Goal: Task Accomplishment & Management: Use online tool/utility

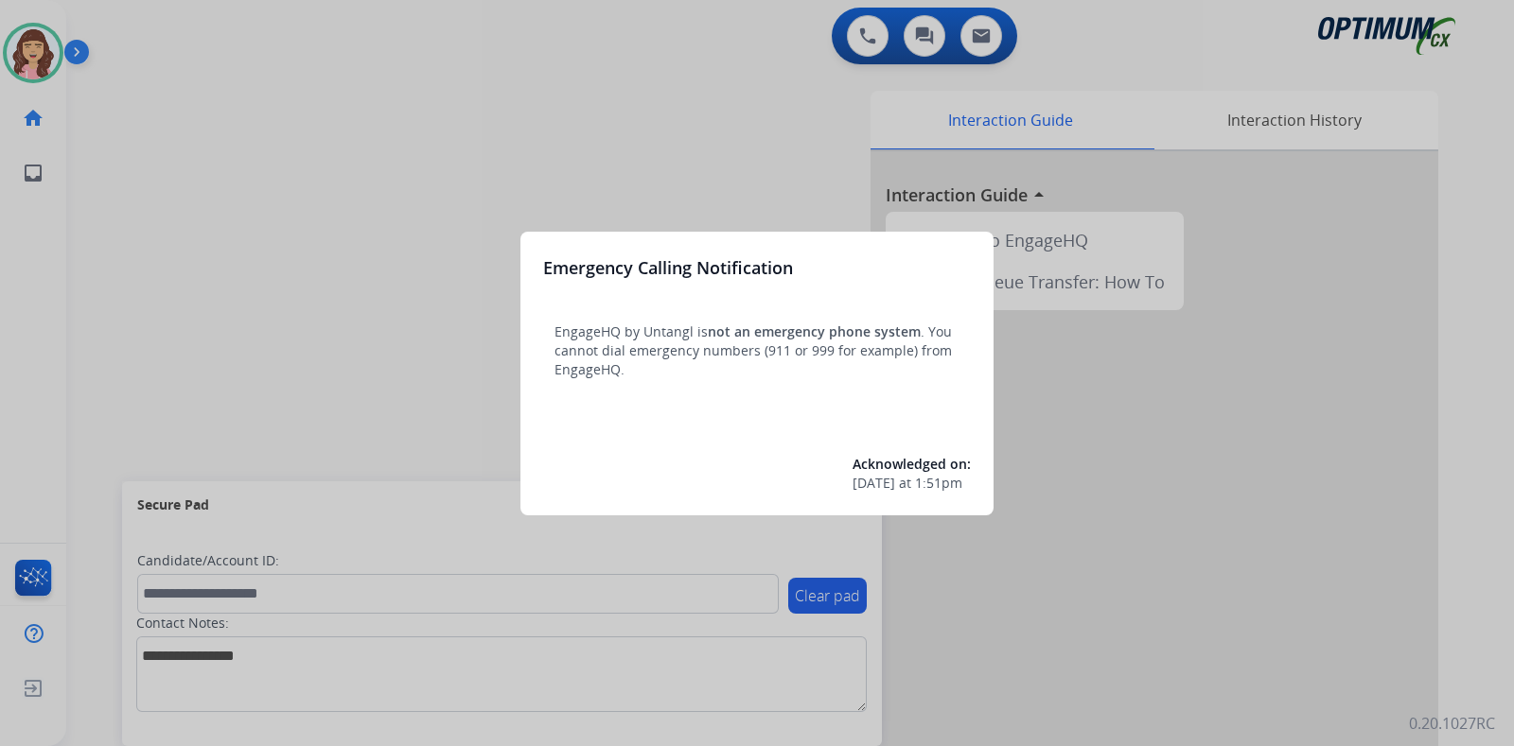
click at [780, 134] on div at bounding box center [757, 373] width 1514 height 746
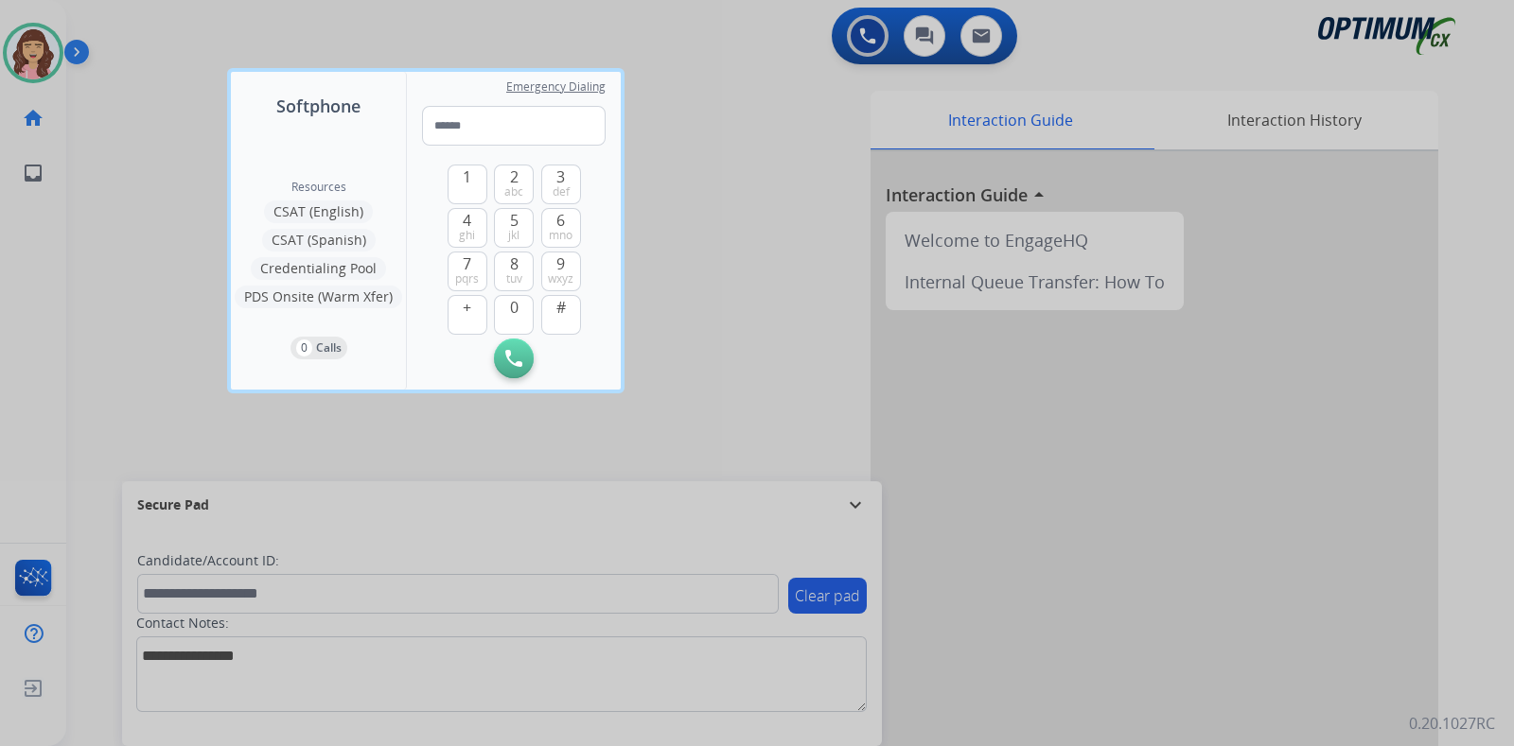
click at [765, 144] on div at bounding box center [757, 373] width 1514 height 746
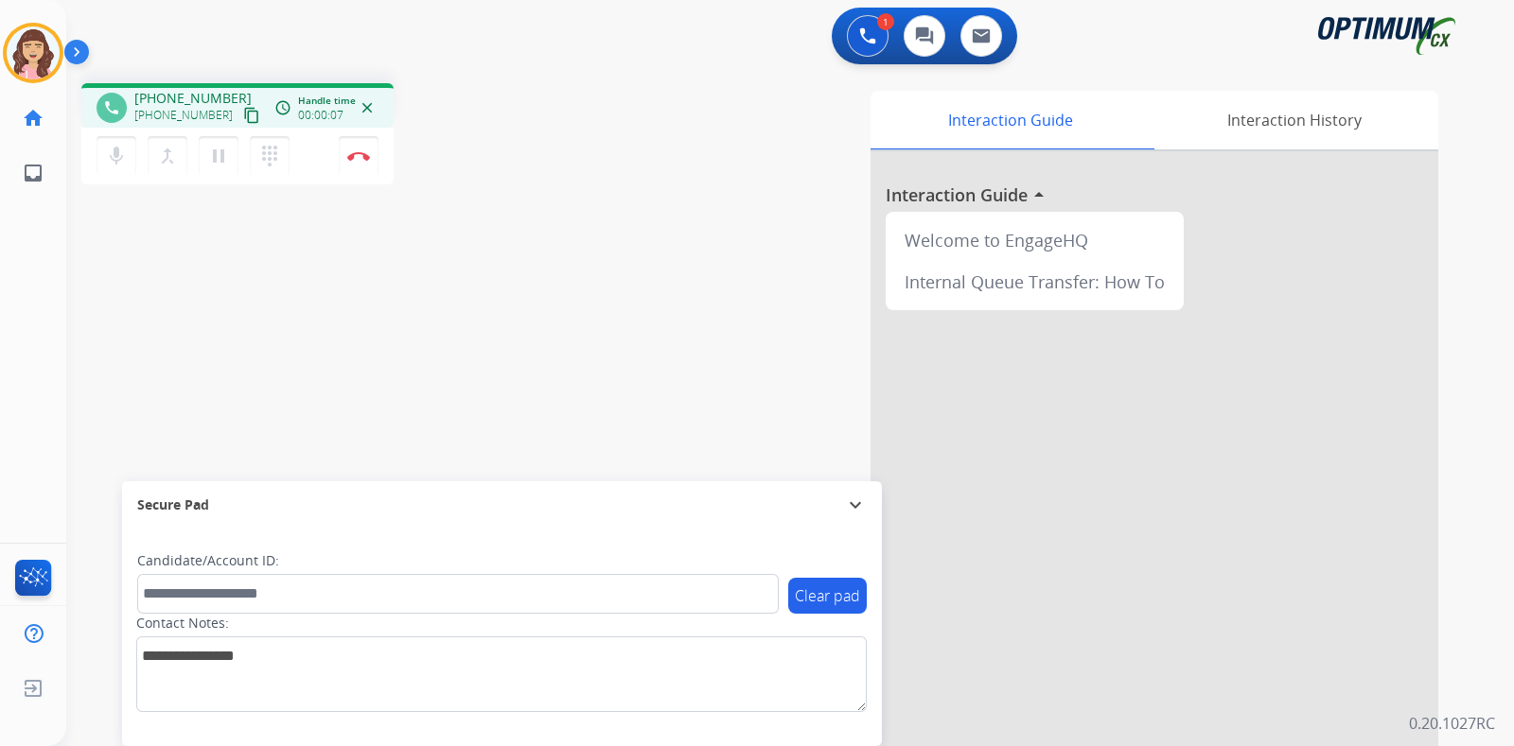
click at [243, 114] on mat-icon "content_copy" at bounding box center [251, 115] width 17 height 17
click at [364, 158] on img at bounding box center [358, 155] width 23 height 9
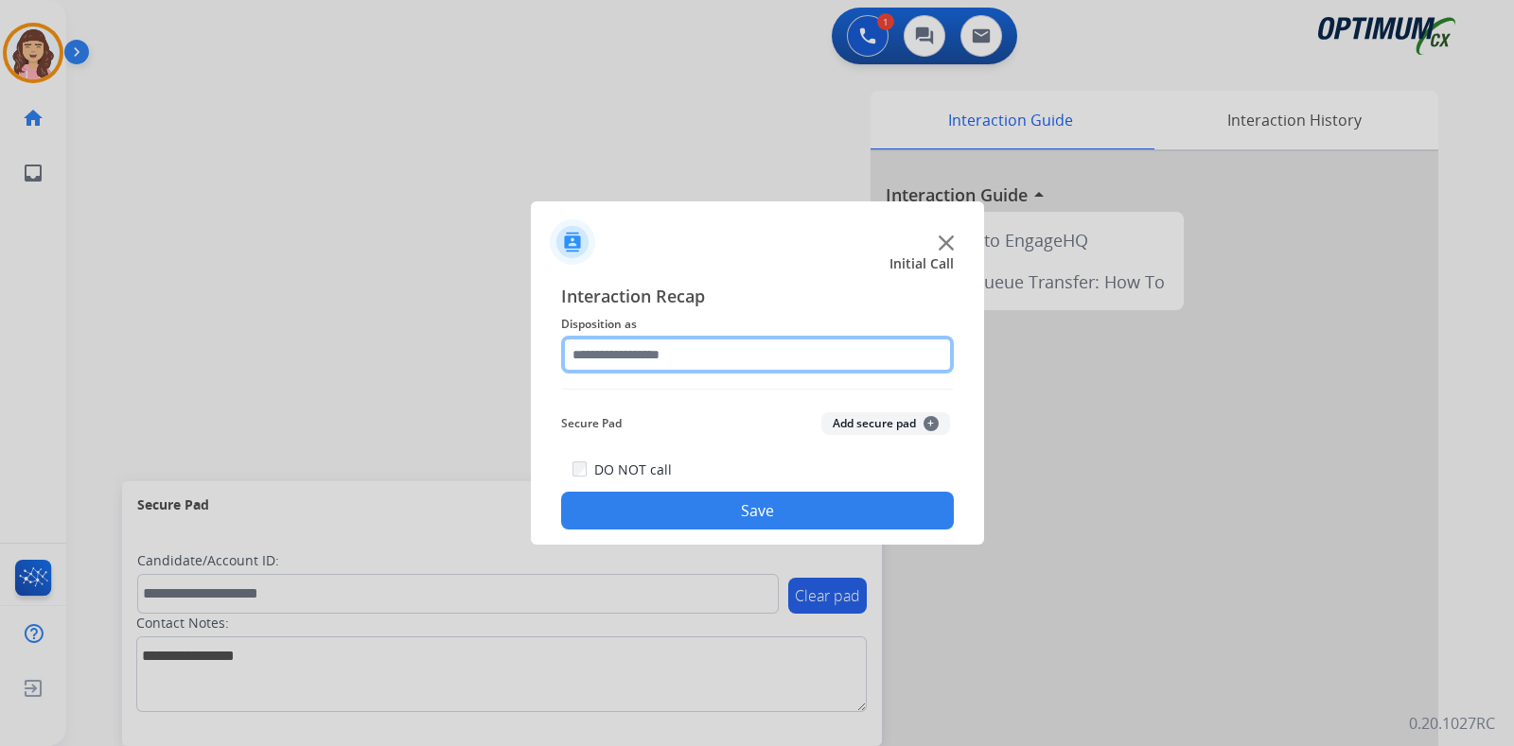
click at [641, 358] on input "text" at bounding box center [757, 355] width 393 height 38
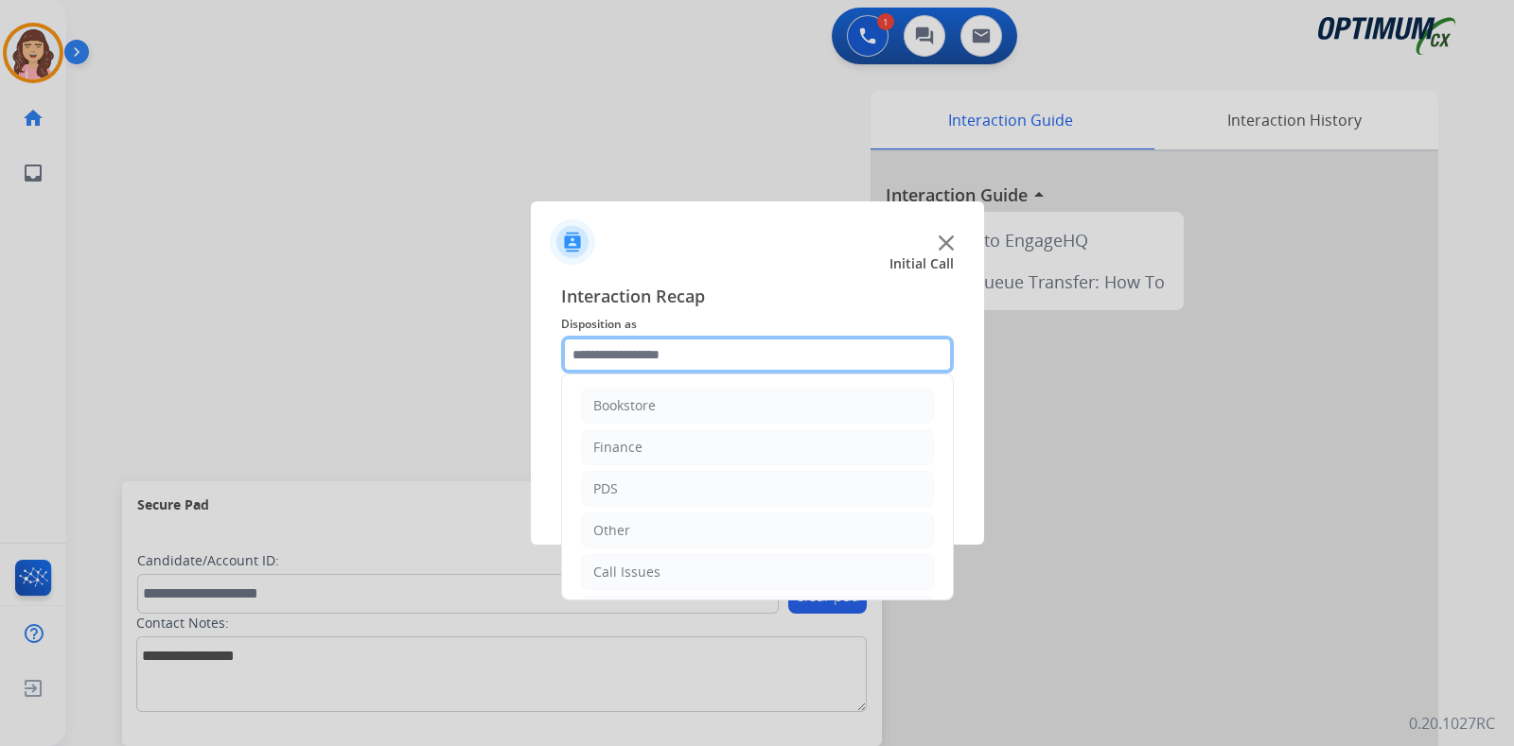
scroll to position [125, 0]
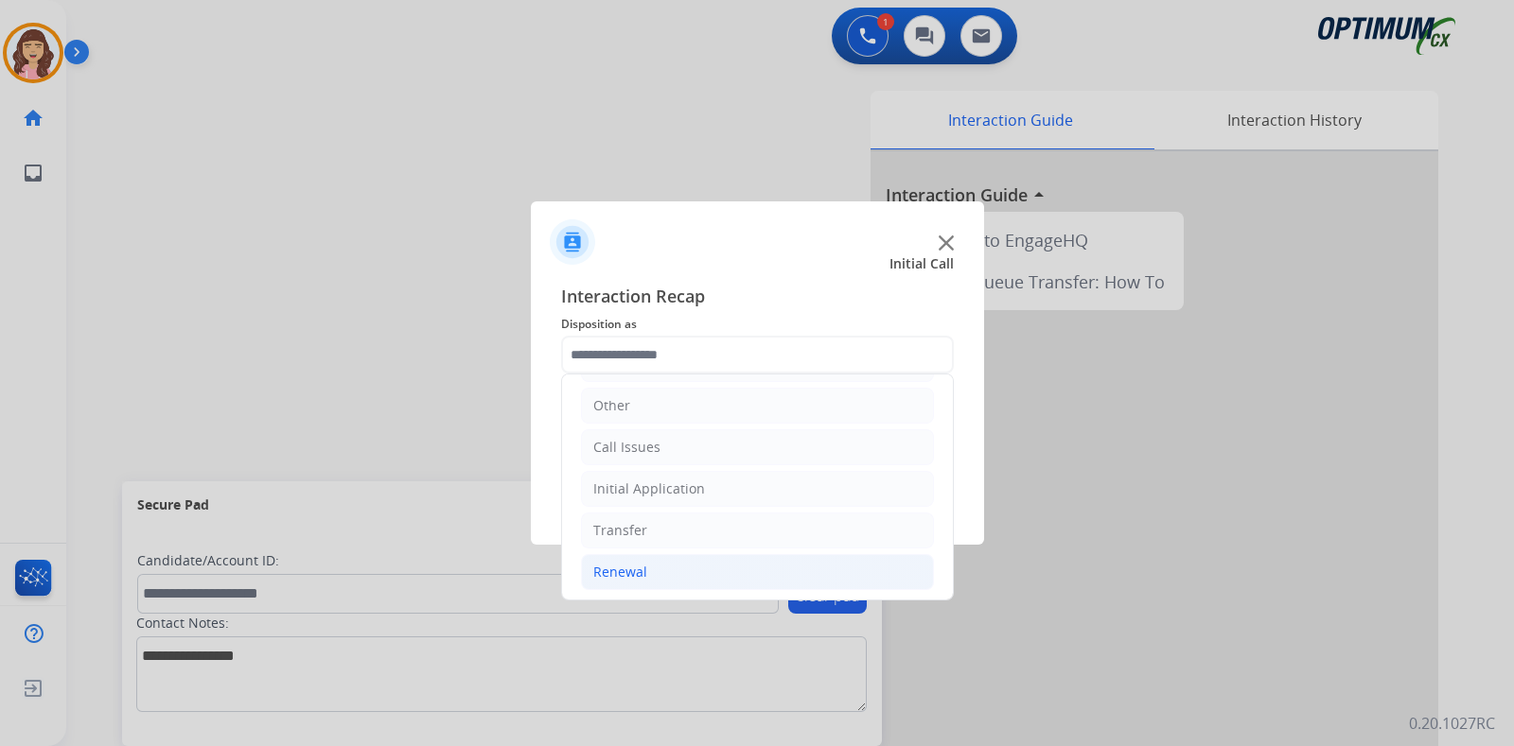
click at [643, 554] on li "Renewal" at bounding box center [757, 572] width 353 height 36
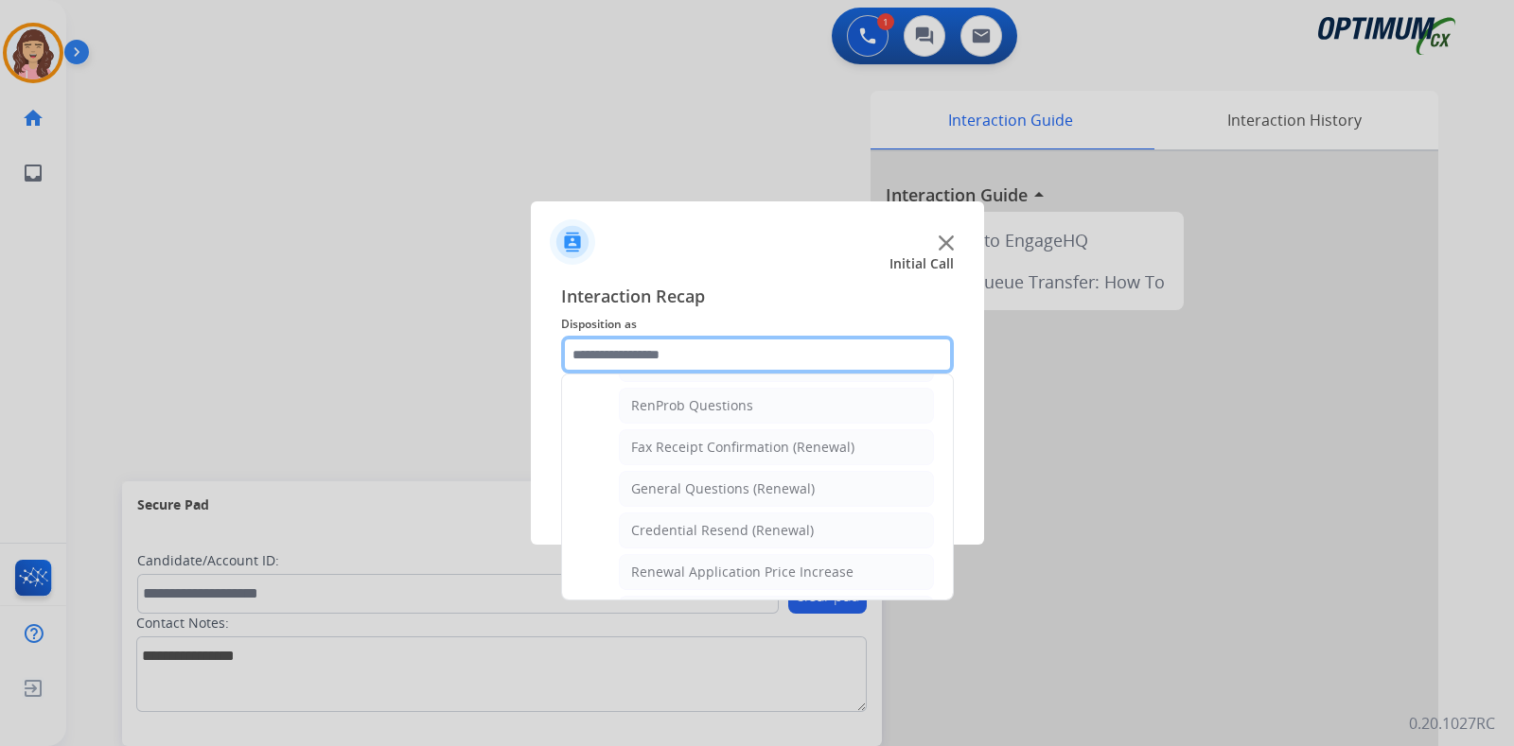
scroll to position [474, 0]
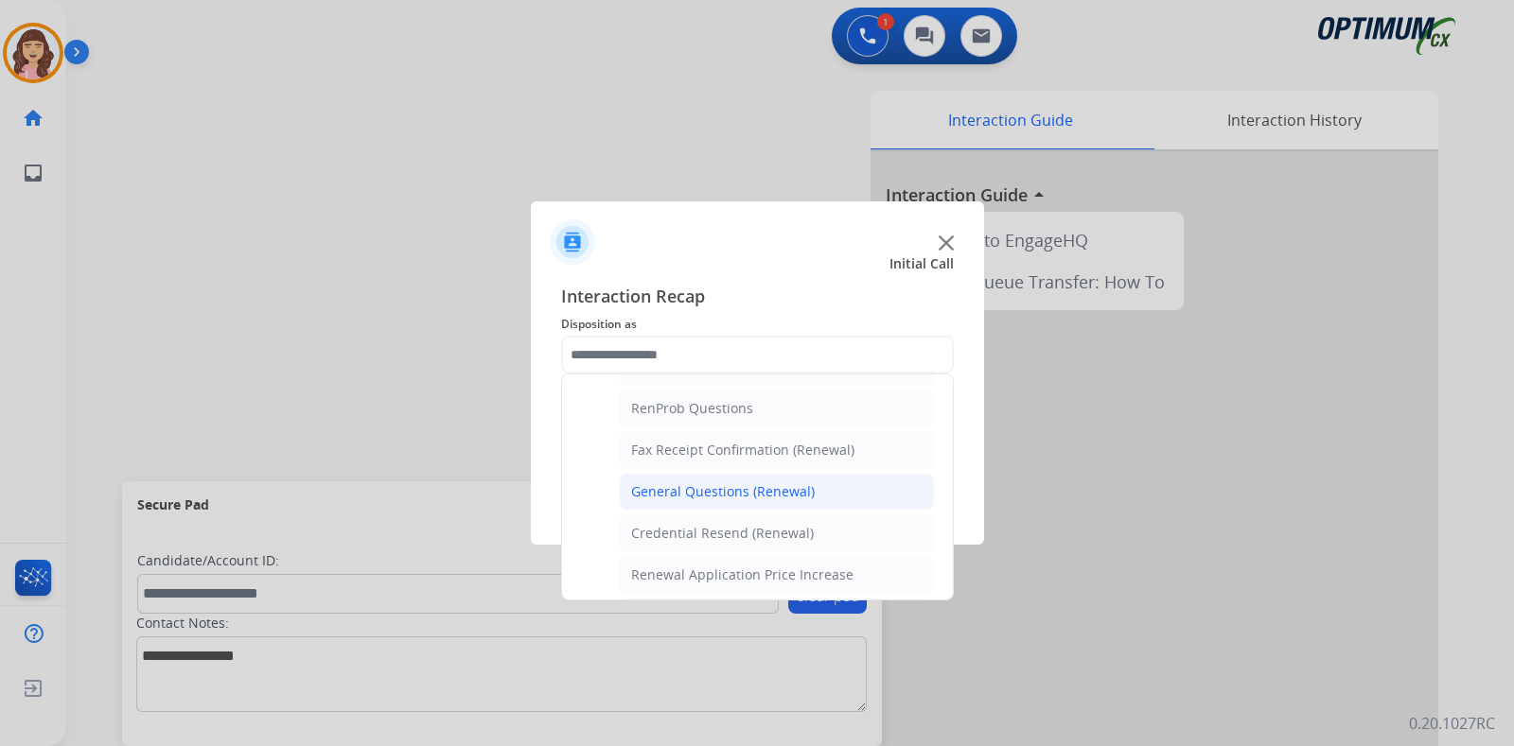
click at [728, 482] on div "General Questions (Renewal)" at bounding box center [723, 491] width 184 height 19
type input "**********"
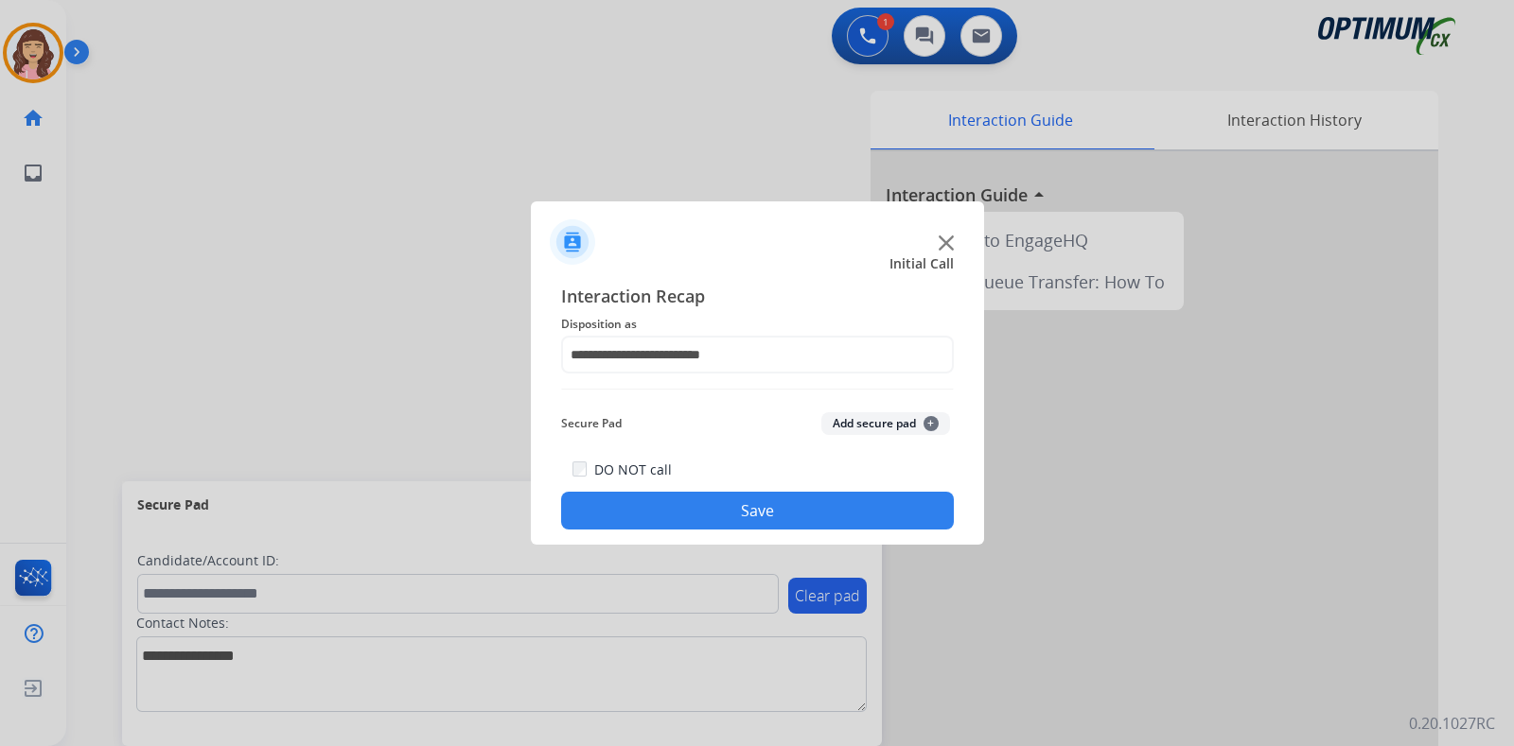
click at [741, 520] on button "Save" at bounding box center [757, 511] width 393 height 38
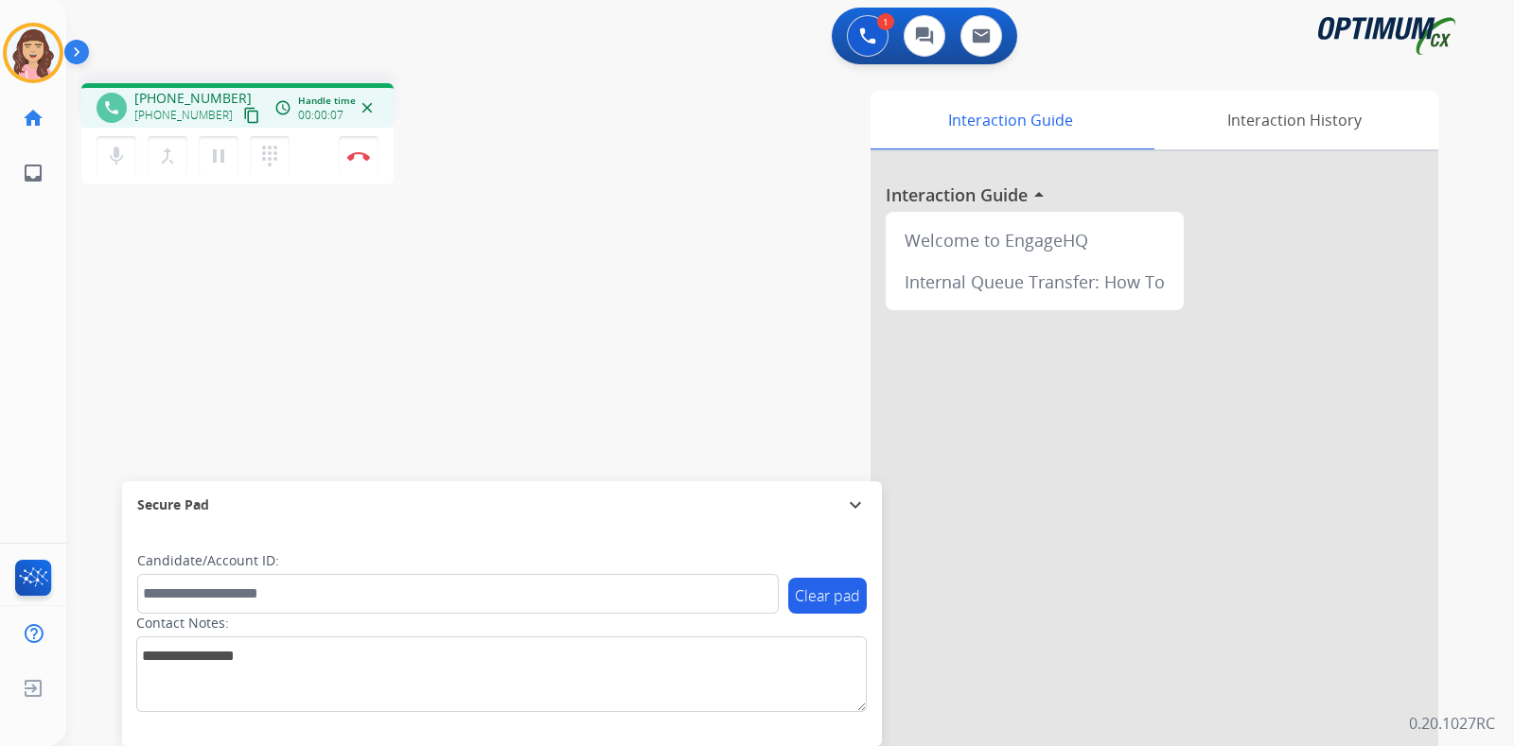
click at [243, 118] on mat-icon "content_copy" at bounding box center [251, 115] width 17 height 17
click at [321, 399] on div "phone [PHONE_NUMBER] [PHONE_NUMBER] content_copy access_time Call metrics Queue…" at bounding box center [767, 462] width 1402 height 789
click at [357, 158] on img at bounding box center [358, 155] width 23 height 9
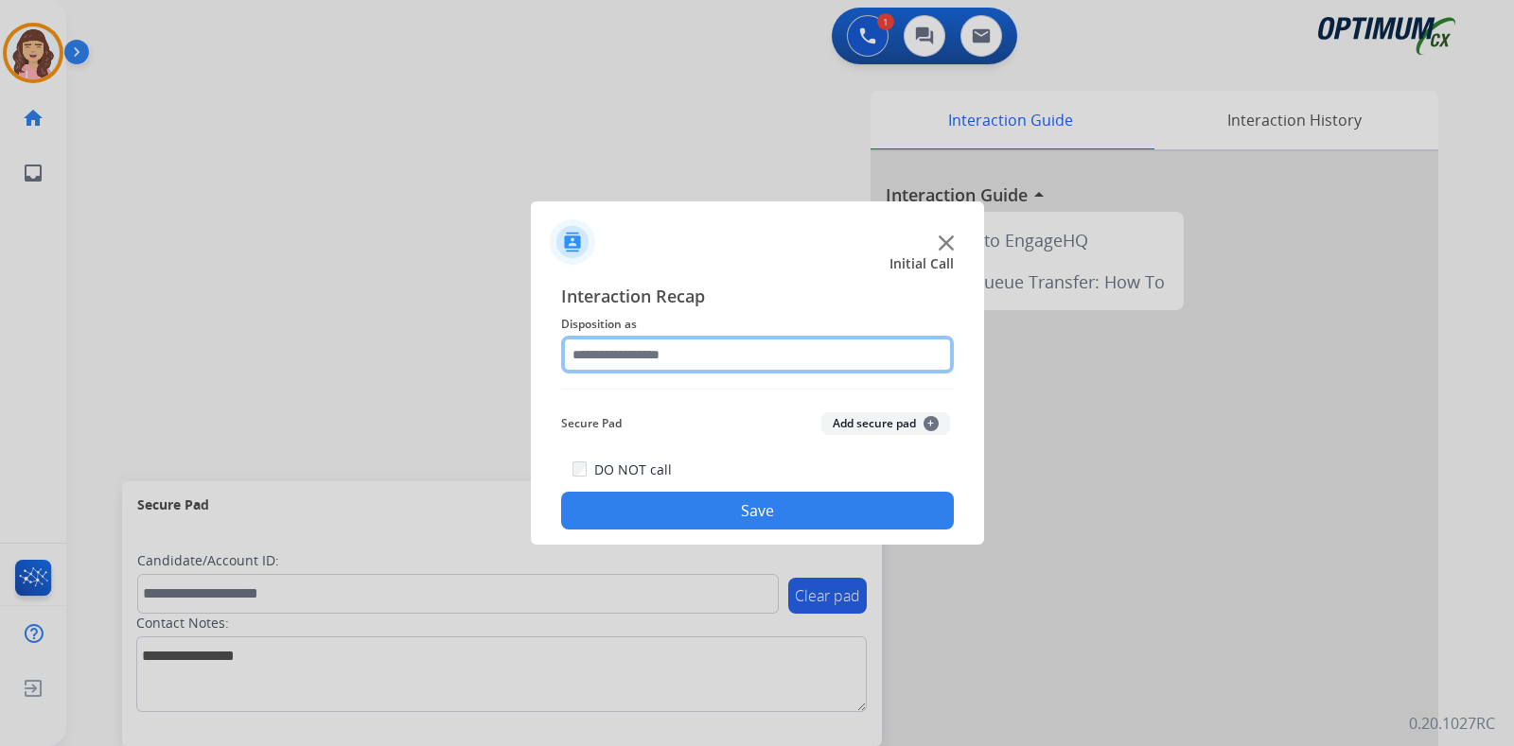
click at [677, 360] on input "text" at bounding box center [757, 355] width 393 height 38
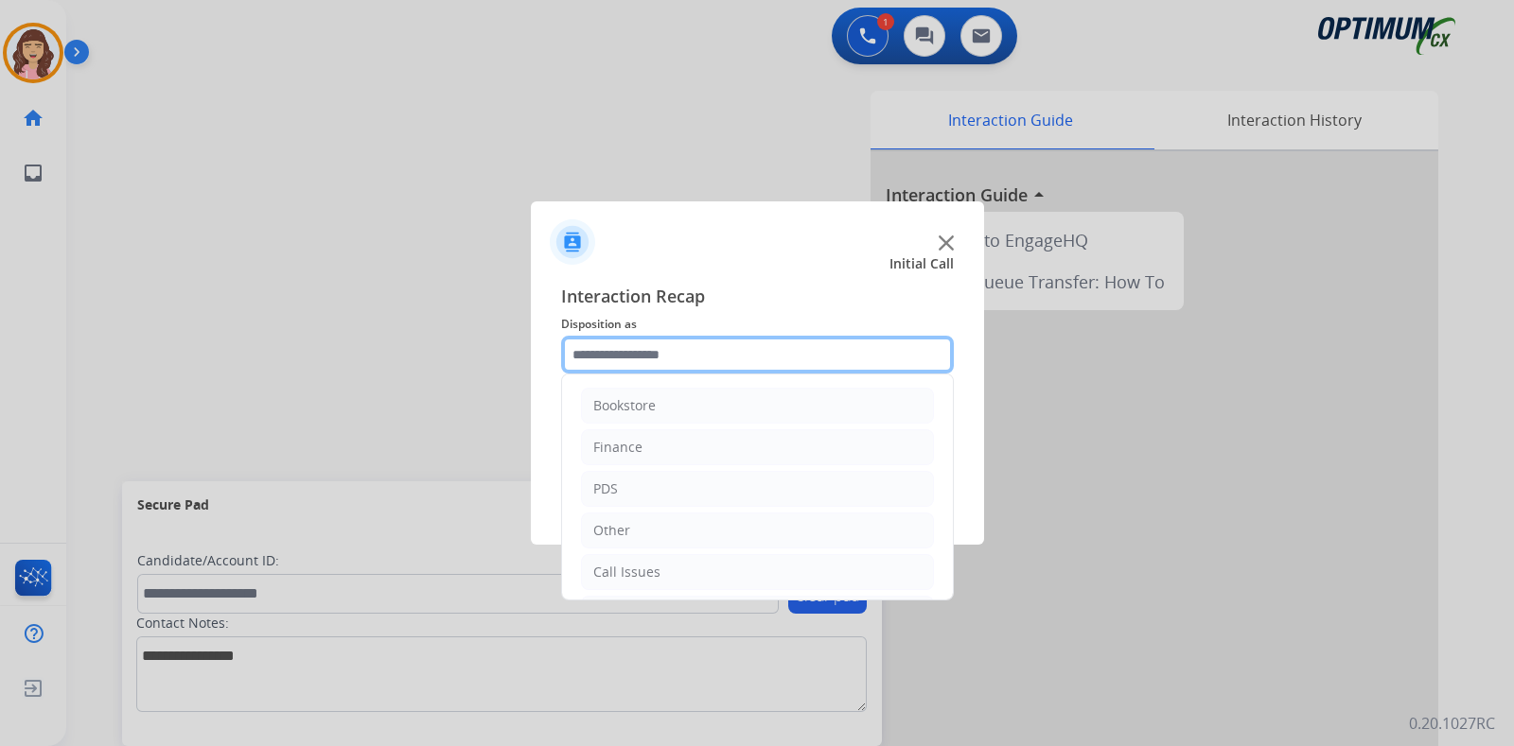
scroll to position [125, 0]
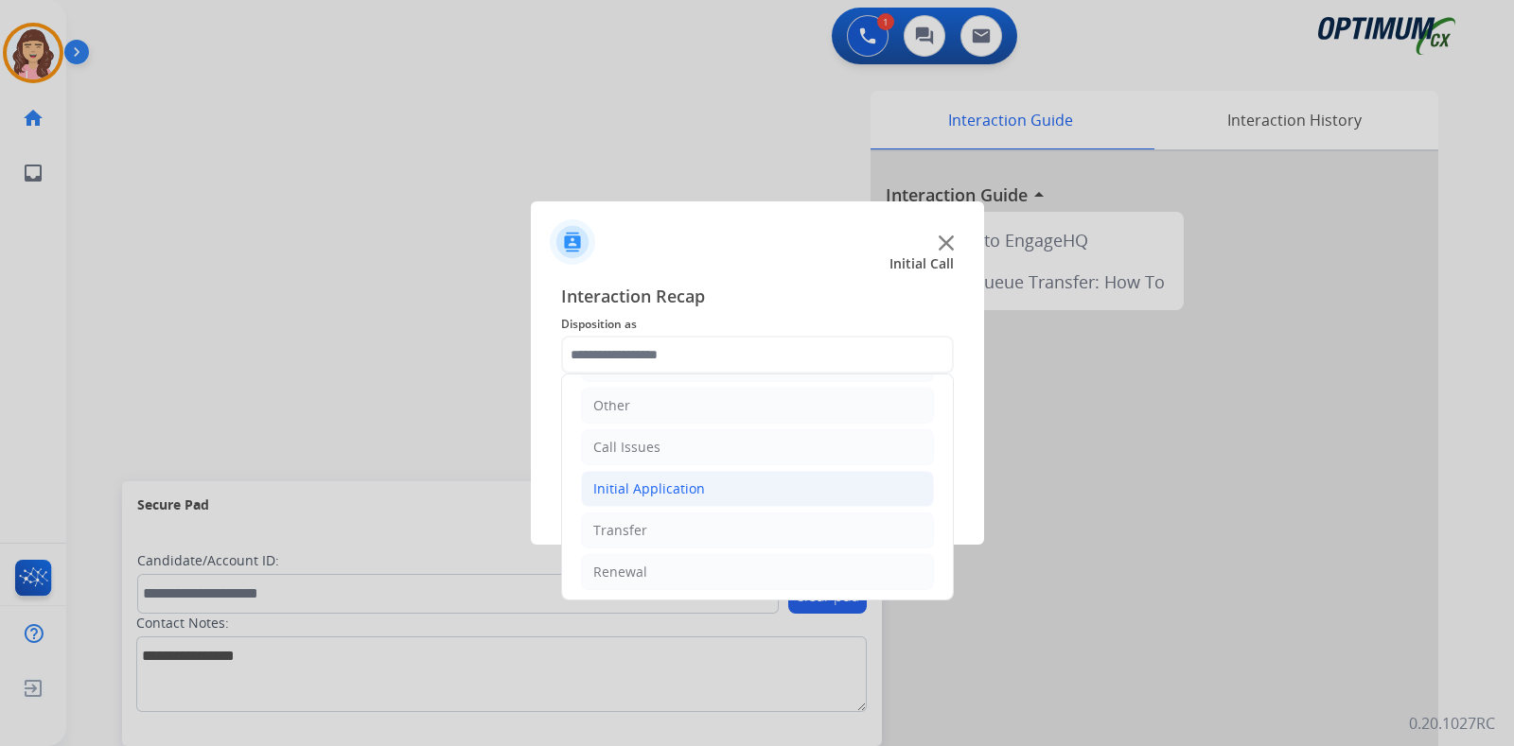
click at [679, 489] on div "Initial Application" at bounding box center [649, 489] width 112 height 19
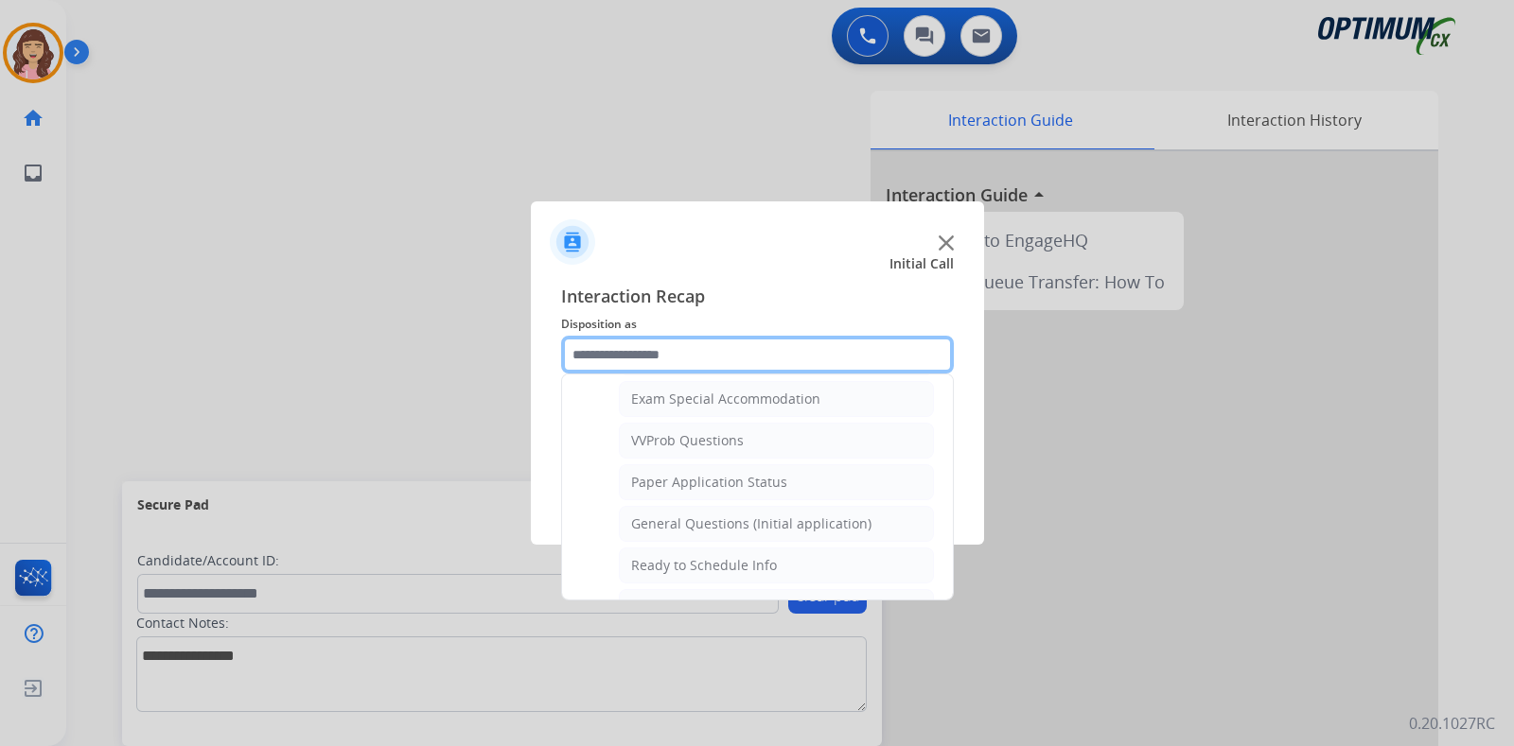
scroll to position [959, 0]
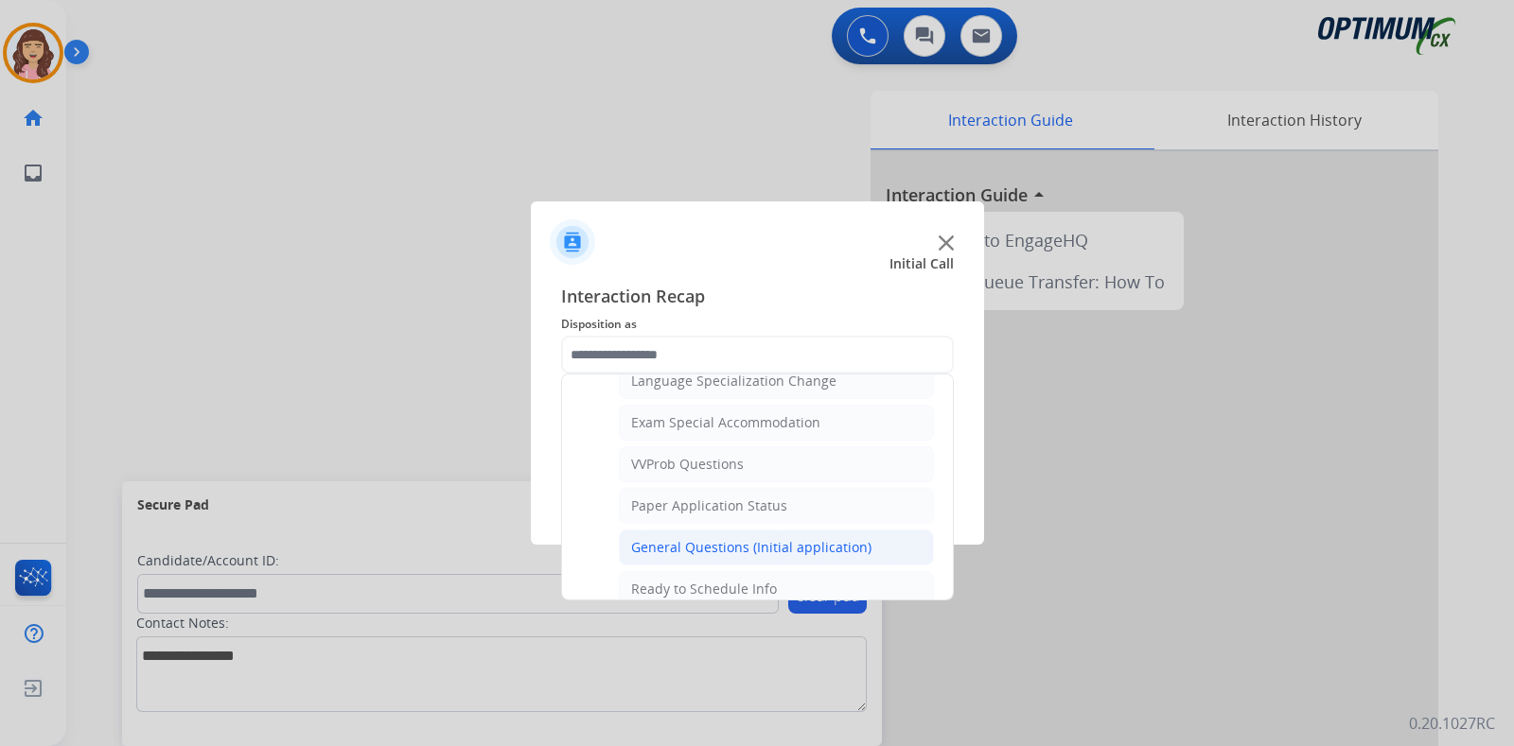
click at [763, 538] on div "General Questions (Initial application)" at bounding box center [751, 547] width 240 height 19
type input "**********"
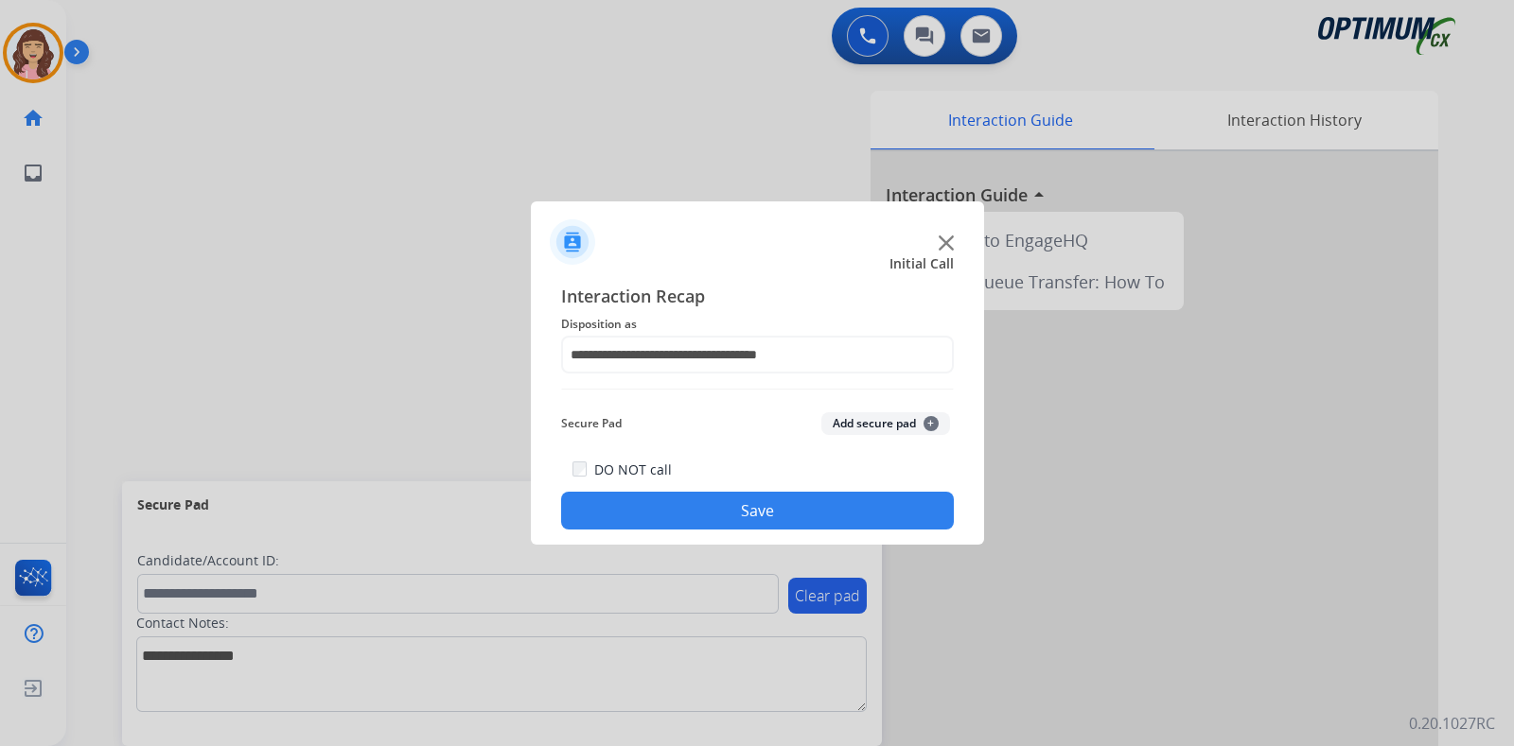
click at [733, 519] on button "Save" at bounding box center [757, 511] width 393 height 38
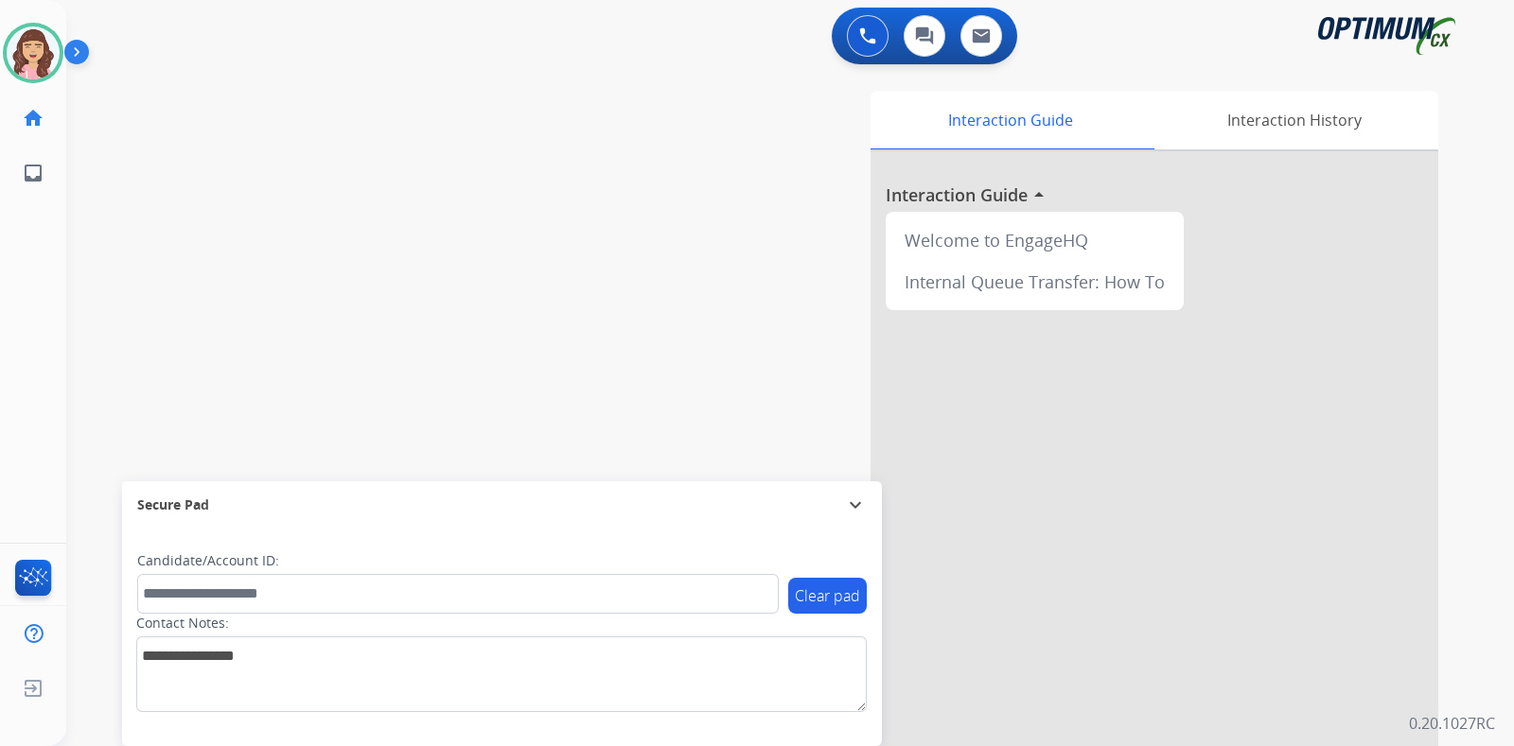
click at [385, 154] on div "swap_horiz Break voice bridge close_fullscreen Connect 3-Way Call merge_type Se…" at bounding box center [767, 462] width 1402 height 789
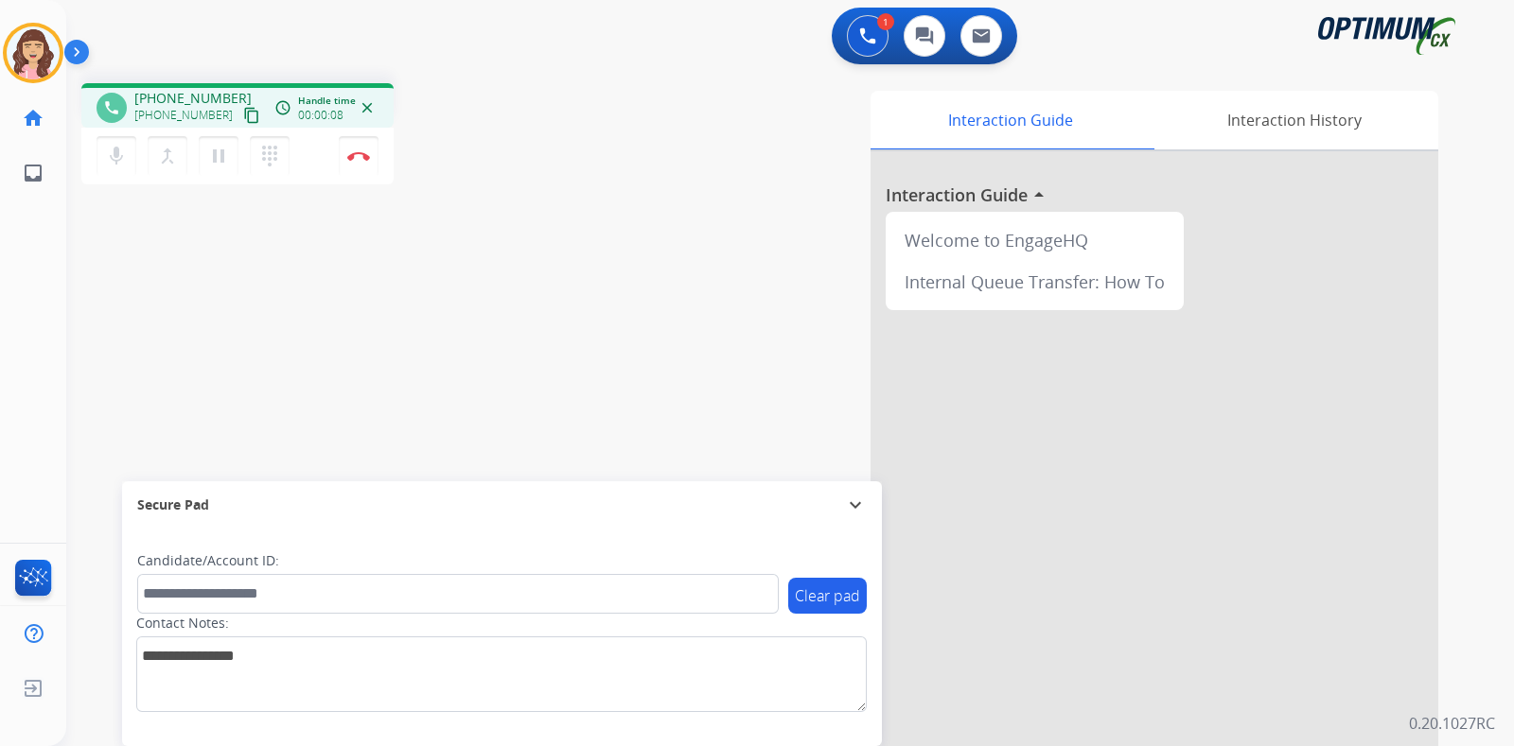
click at [243, 110] on mat-icon "content_copy" at bounding box center [251, 115] width 17 height 17
click at [272, 300] on div "phone [PHONE_NUMBER] [PHONE_NUMBER] content_copy access_time Call metrics Queue…" at bounding box center [767, 462] width 1402 height 789
click at [355, 157] on img at bounding box center [358, 155] width 23 height 9
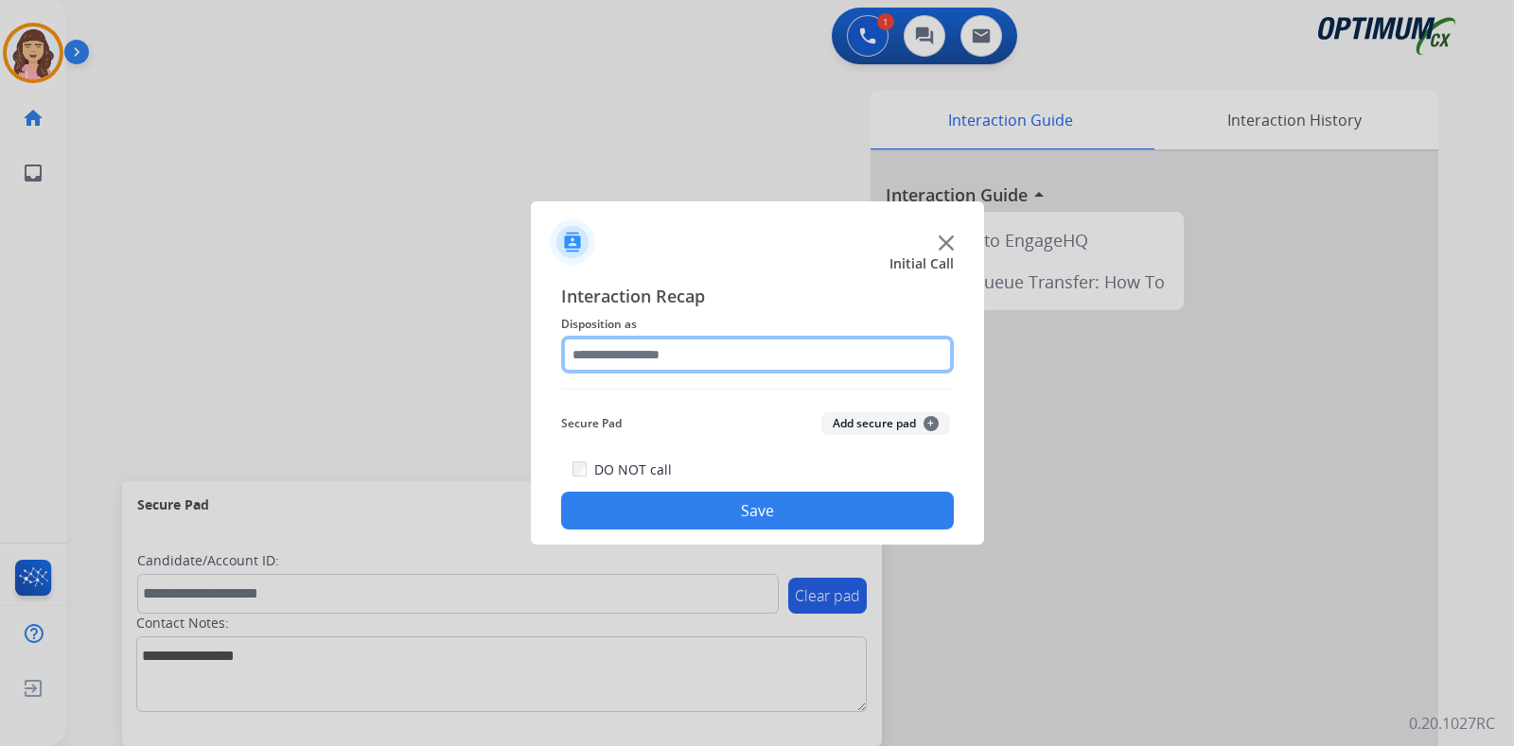
click at [653, 353] on input "text" at bounding box center [757, 355] width 393 height 38
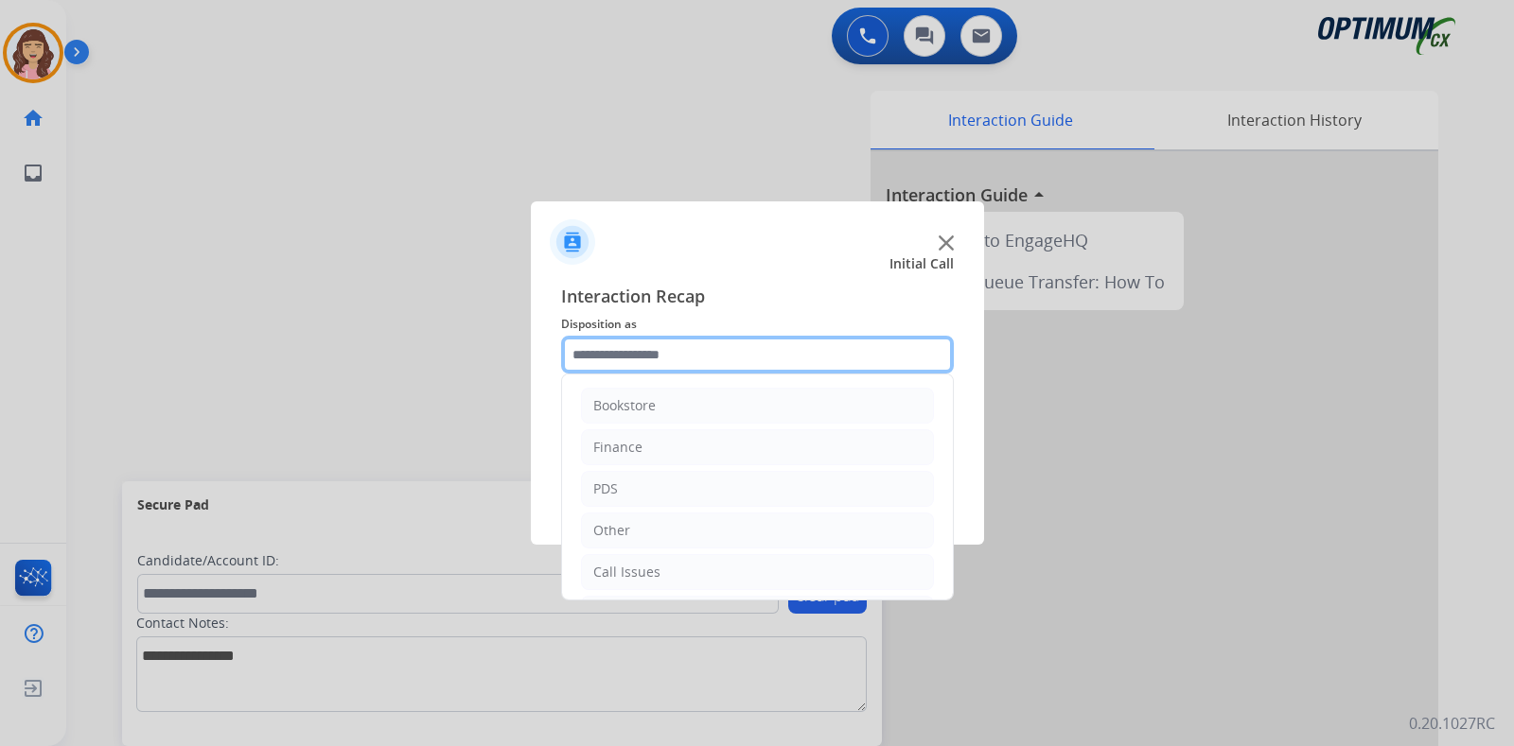
scroll to position [125, 0]
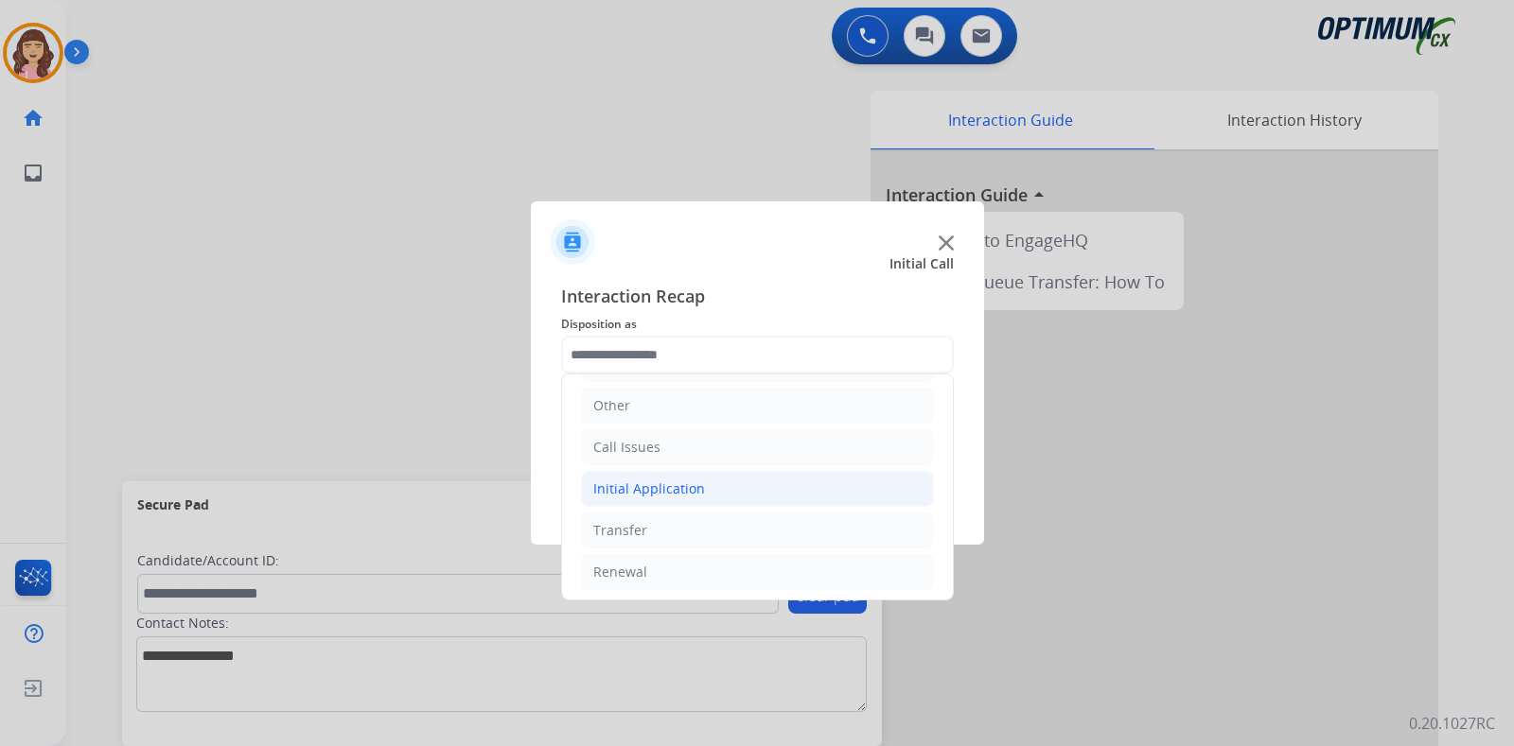
click at [679, 486] on div "Initial Application" at bounding box center [649, 489] width 112 height 19
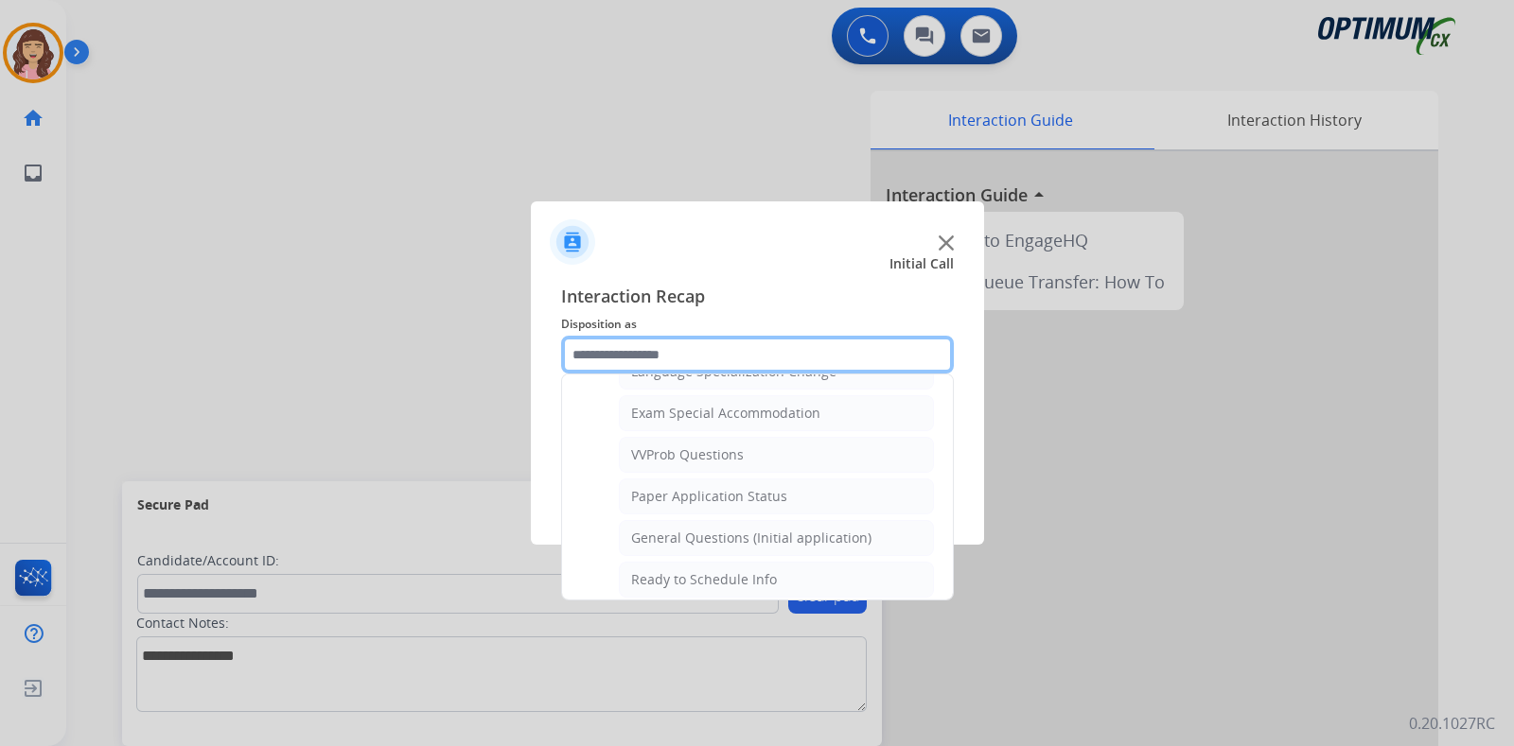
scroll to position [973, 0]
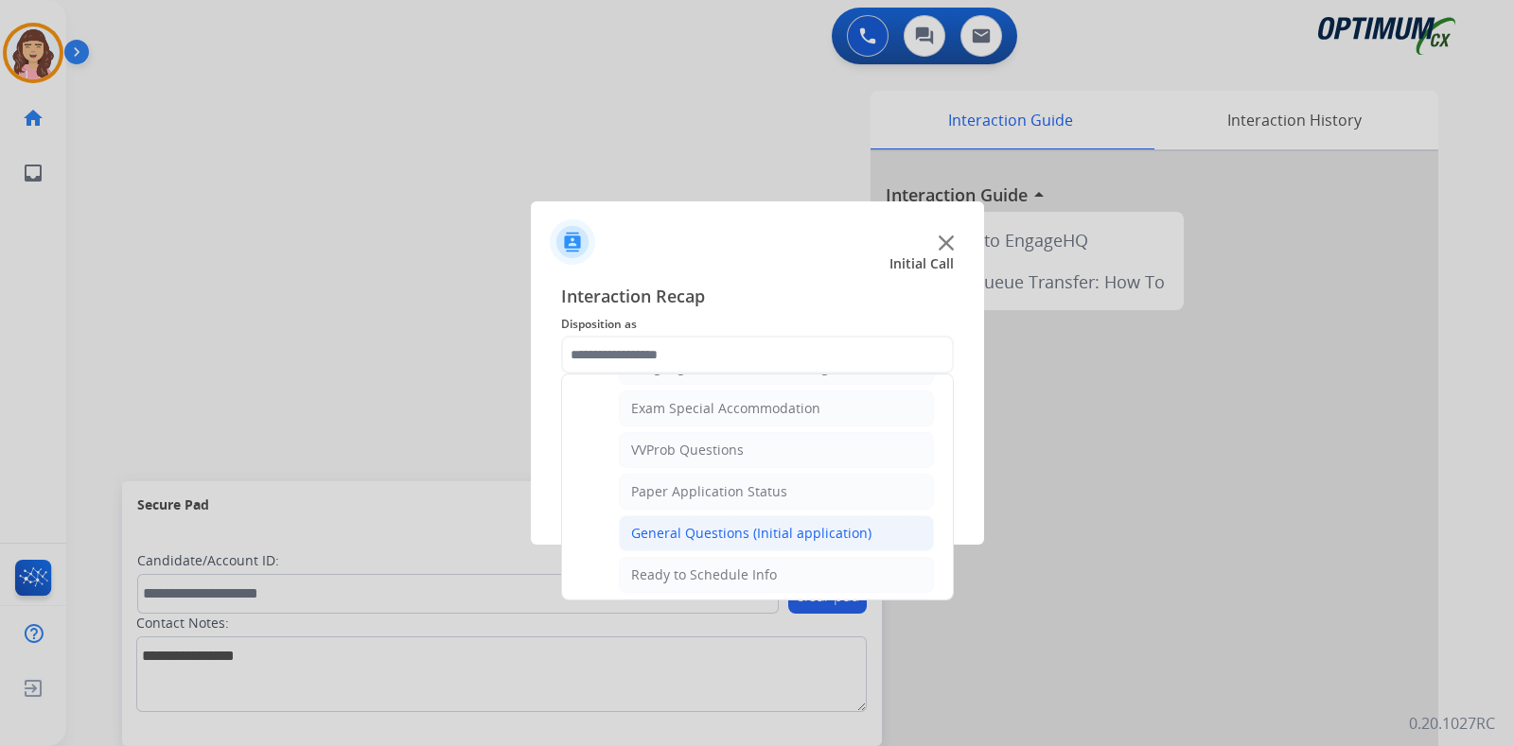
click at [771, 527] on div "General Questions (Initial application)" at bounding box center [751, 533] width 240 height 19
type input "**********"
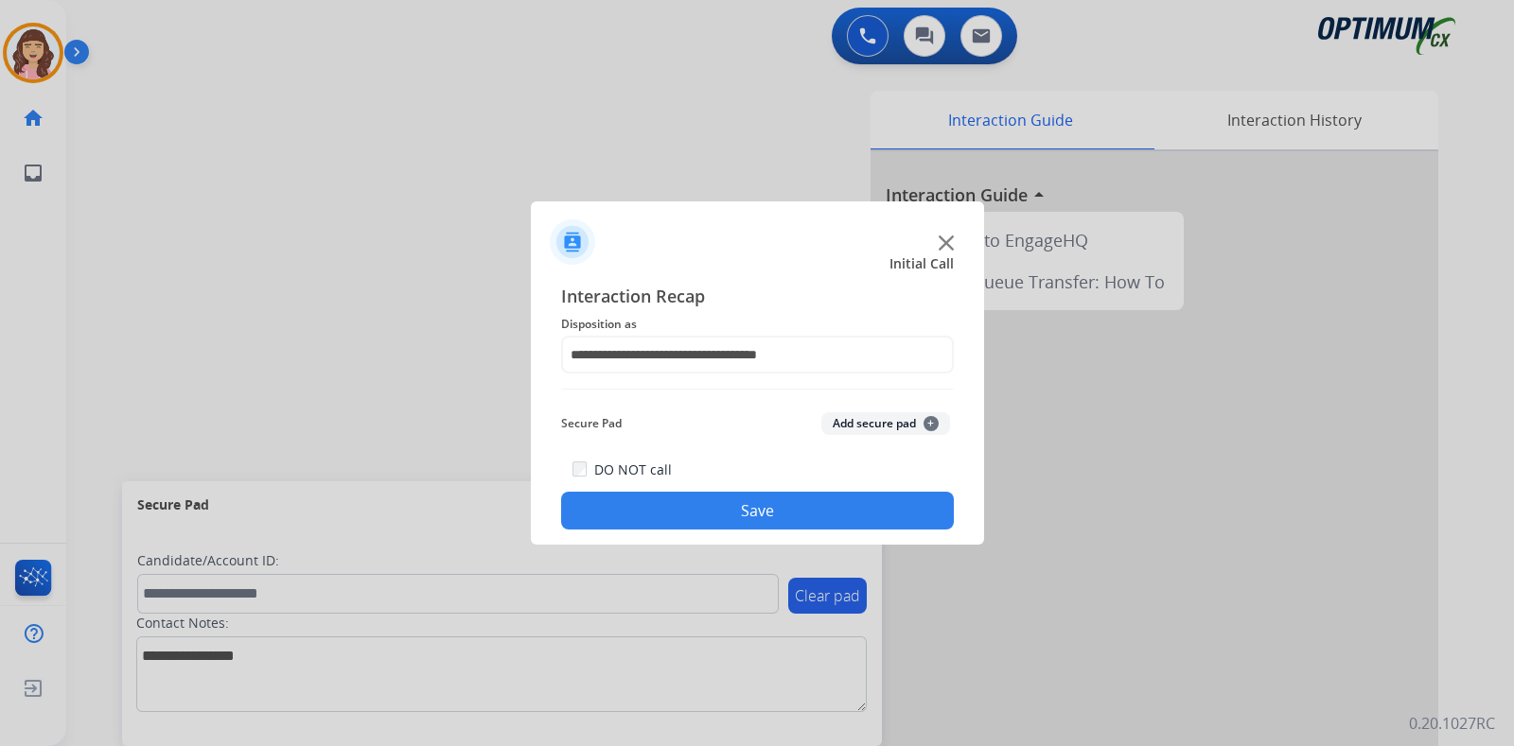
click at [743, 508] on button "Save" at bounding box center [757, 511] width 393 height 38
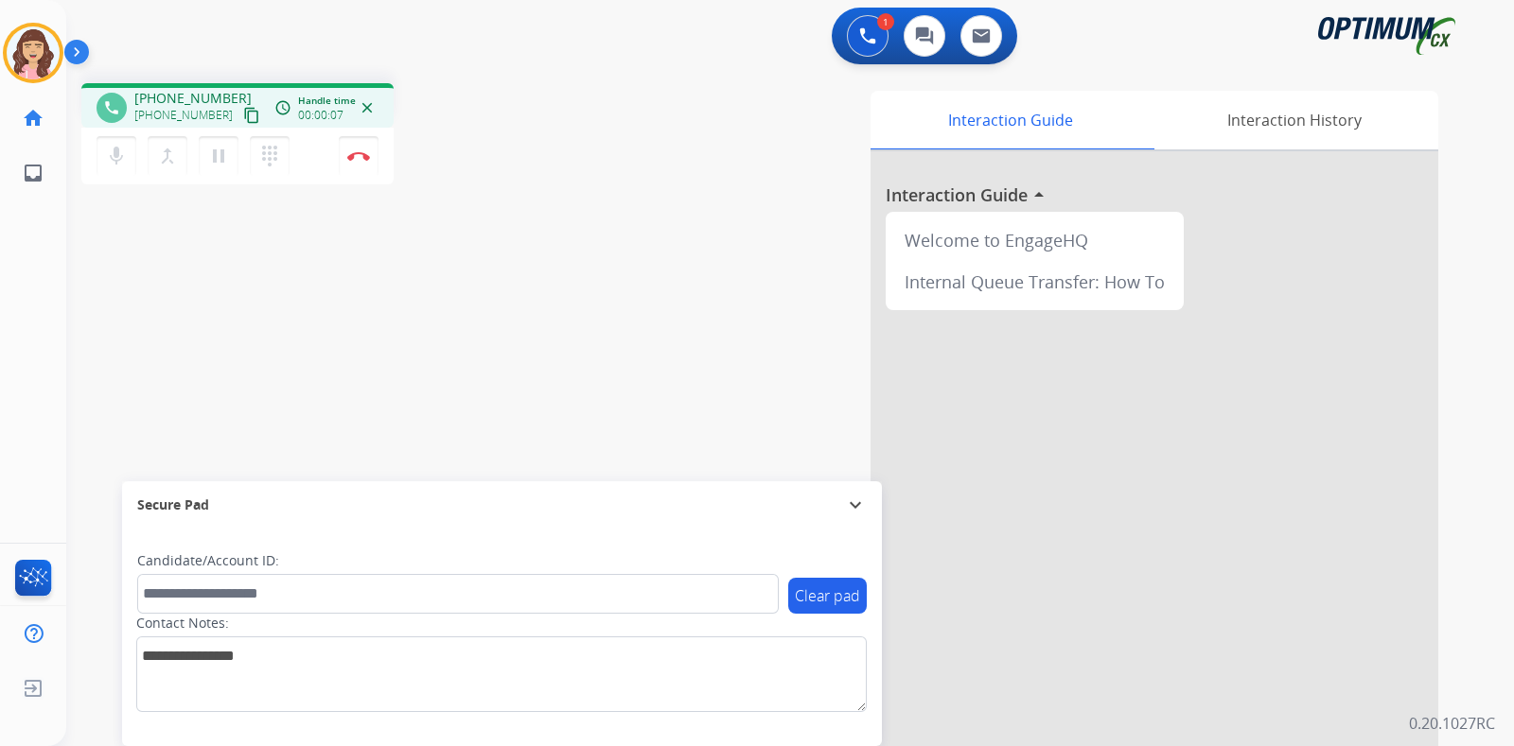
click at [243, 112] on mat-icon "content_copy" at bounding box center [251, 115] width 17 height 17
click at [355, 153] on img at bounding box center [358, 155] width 23 height 9
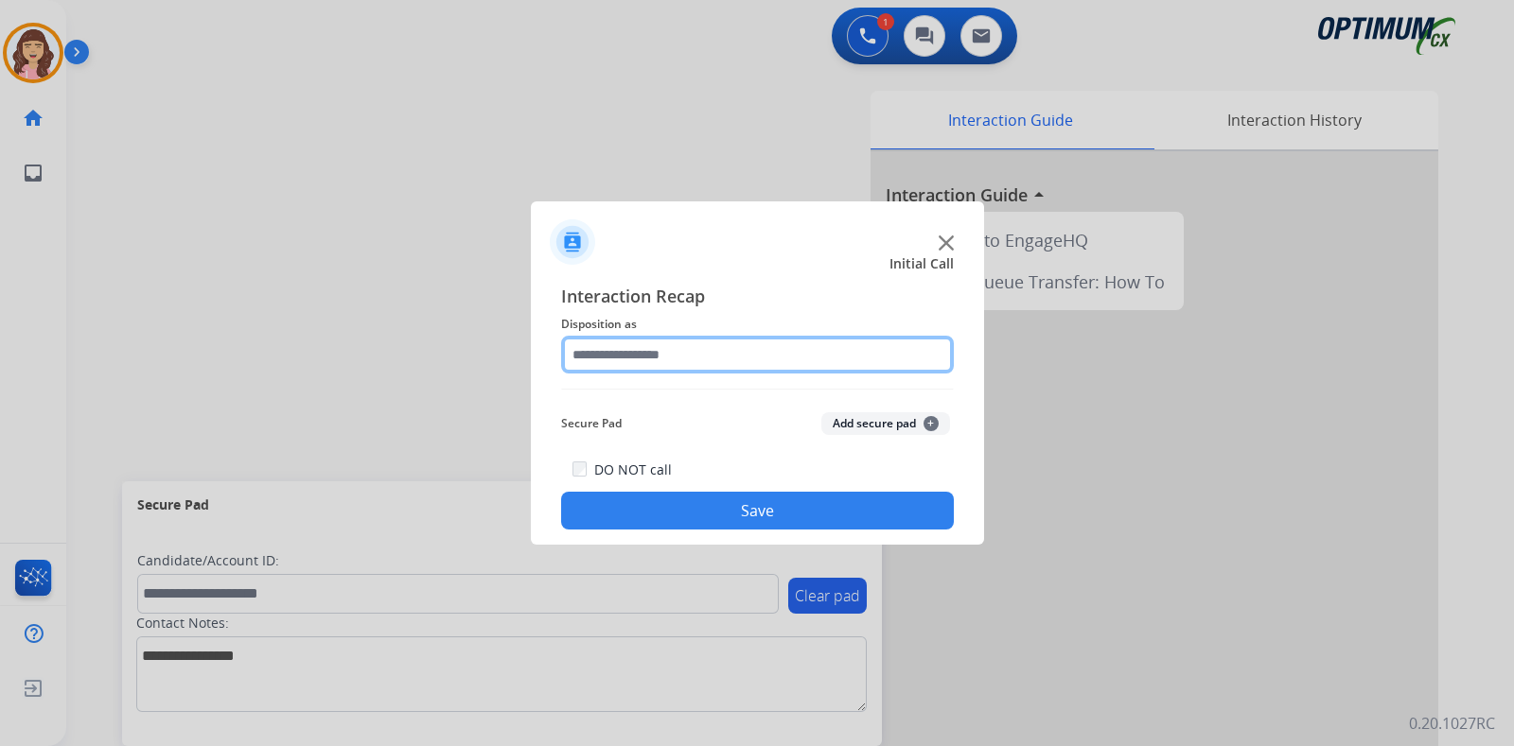
click at [642, 360] on input "text" at bounding box center [757, 355] width 393 height 38
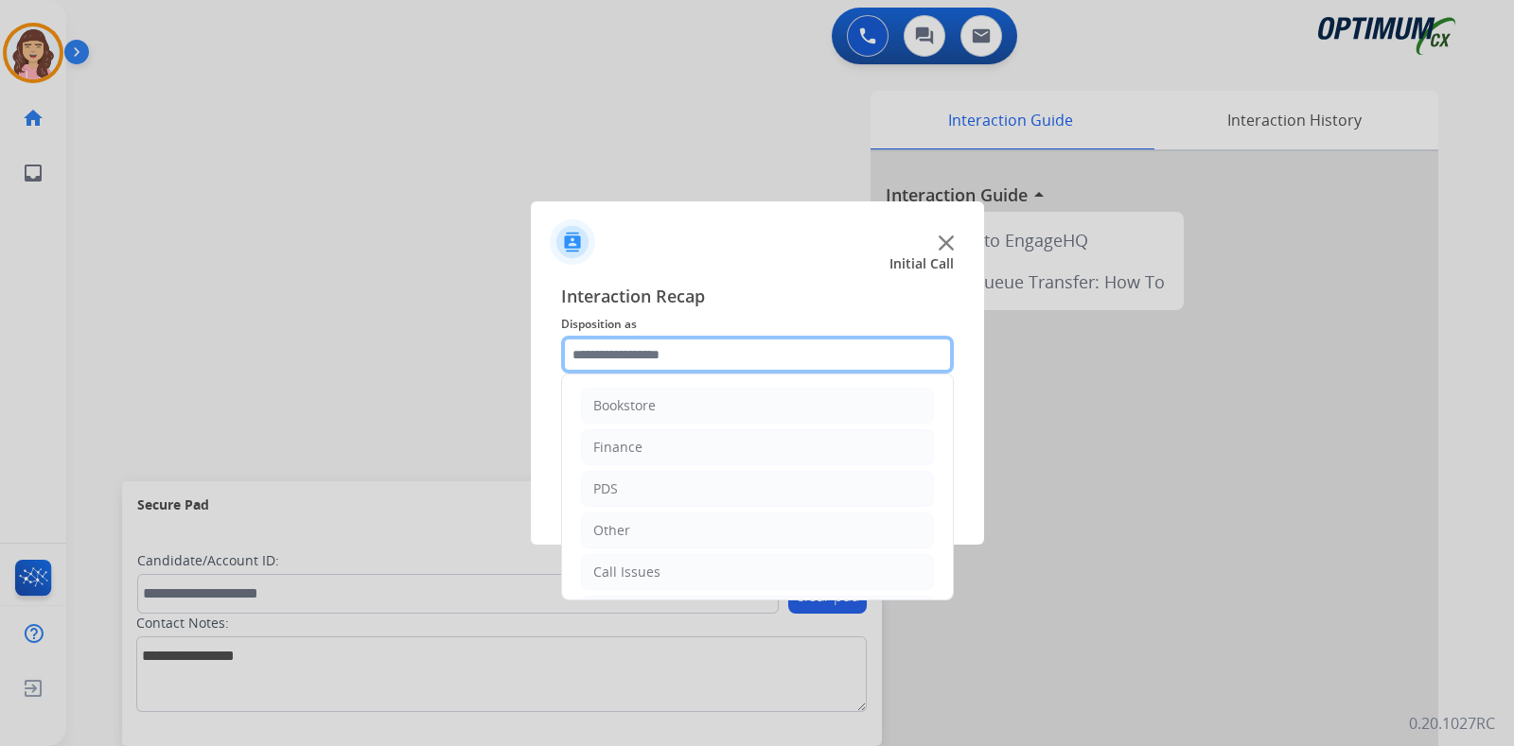
scroll to position [125, 0]
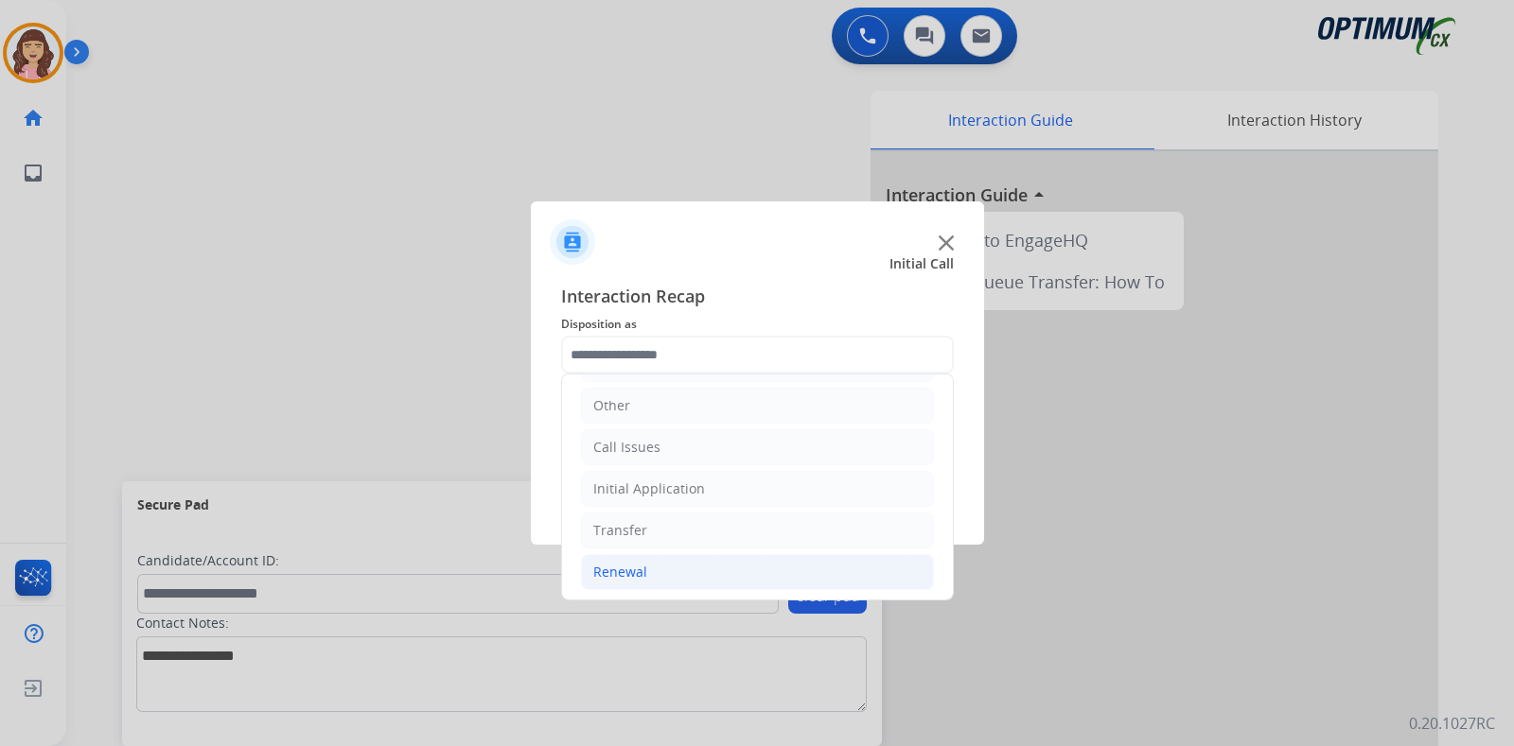
click at [630, 563] on div "Renewal" at bounding box center [620, 572] width 54 height 19
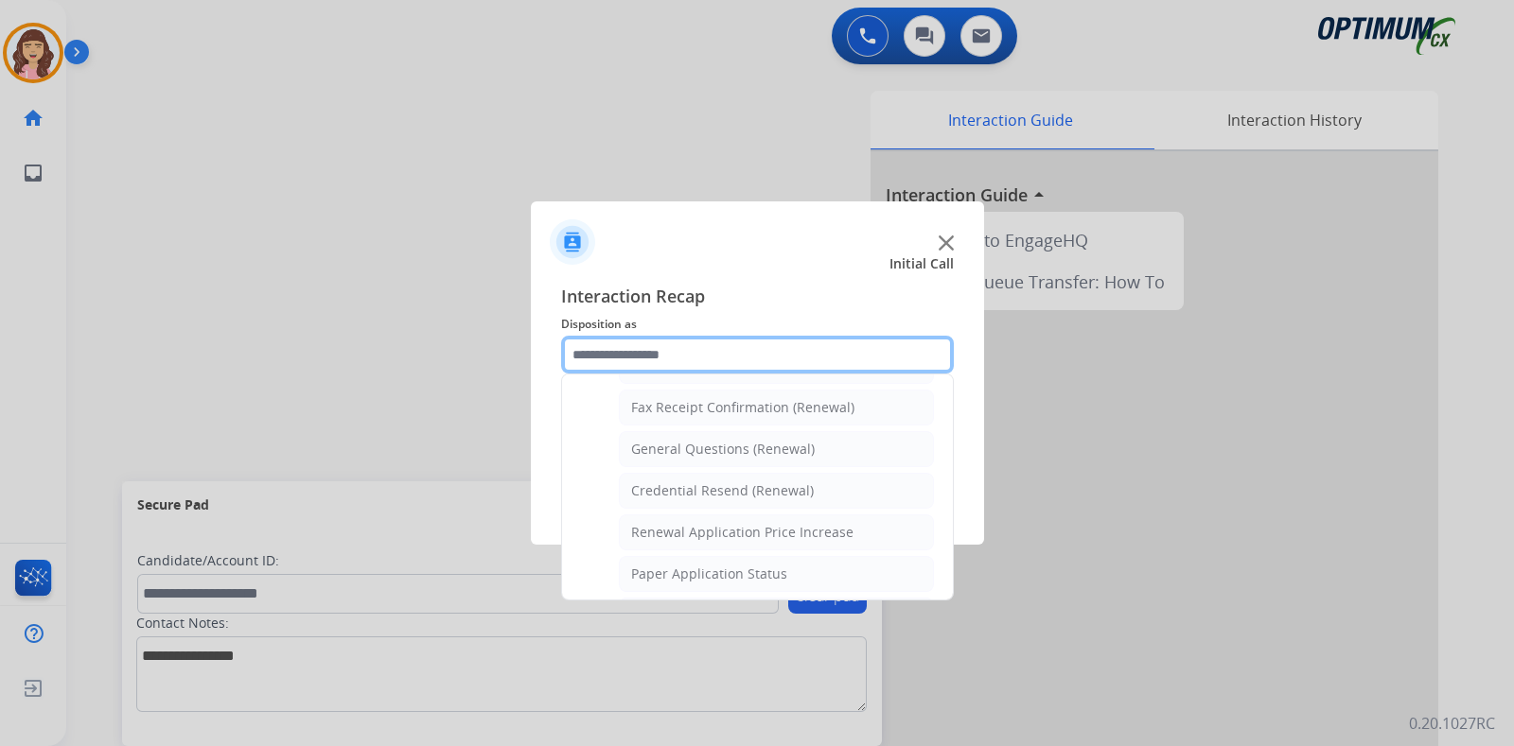
scroll to position [481, 0]
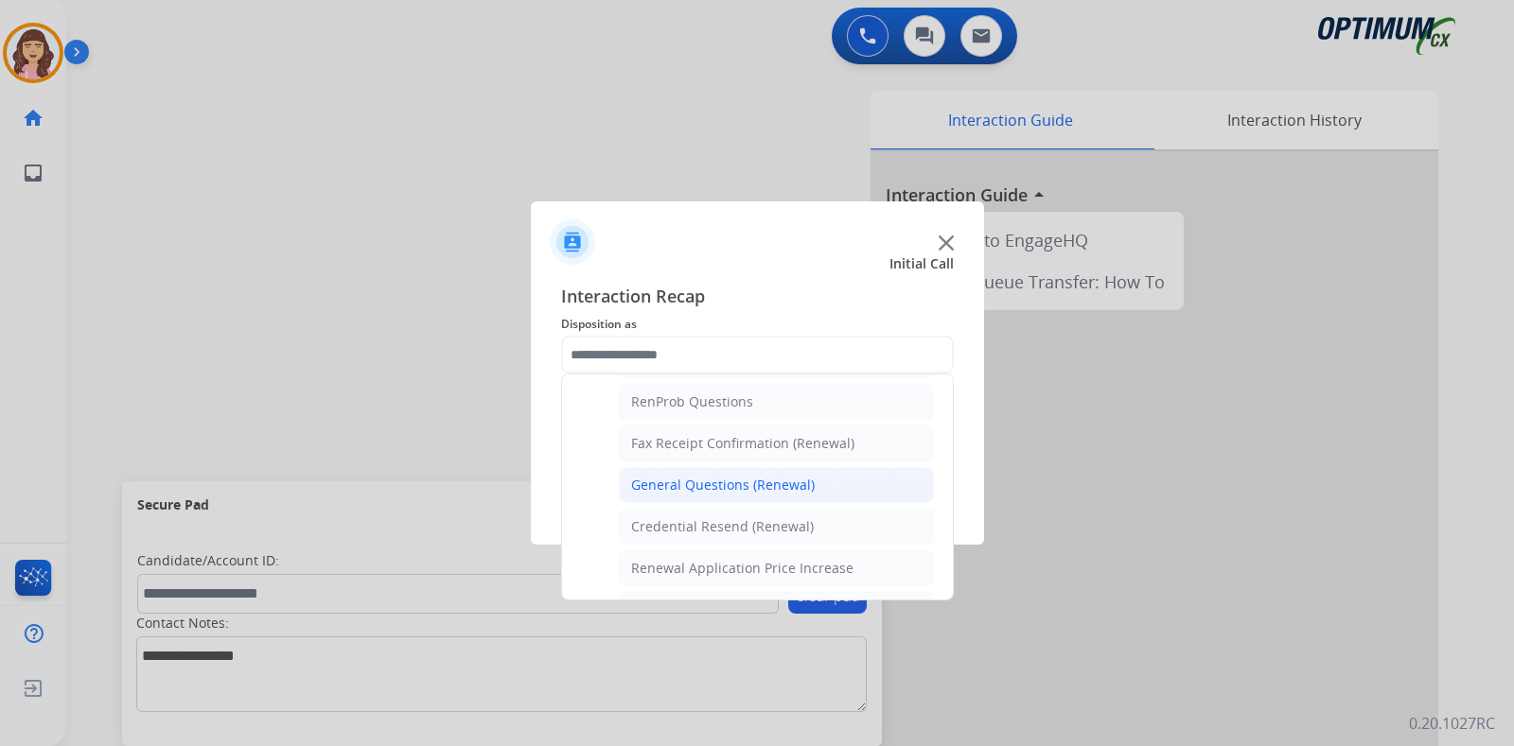
click at [693, 476] on div "General Questions (Renewal)" at bounding box center [723, 485] width 184 height 19
type input "**********"
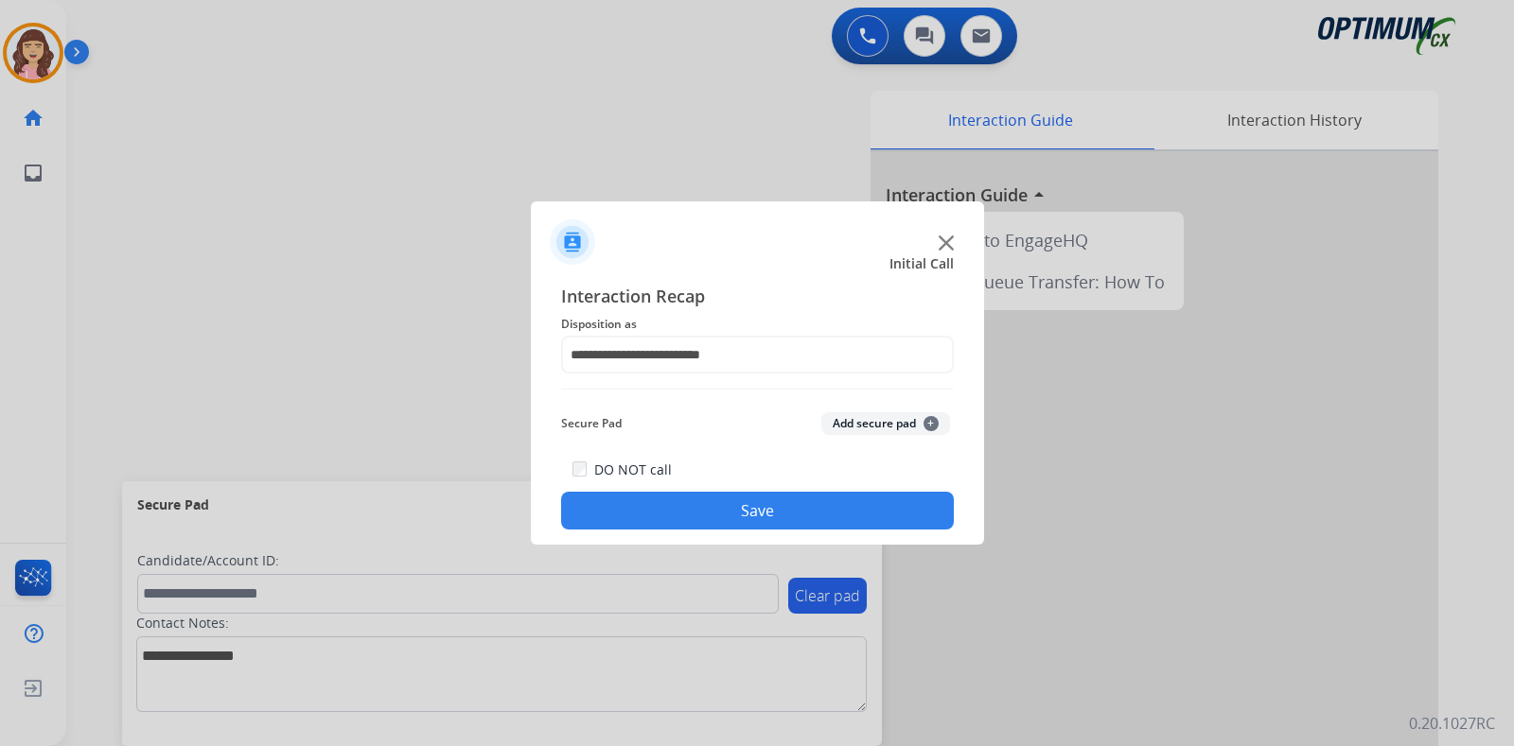
click at [773, 500] on button "Save" at bounding box center [757, 511] width 393 height 38
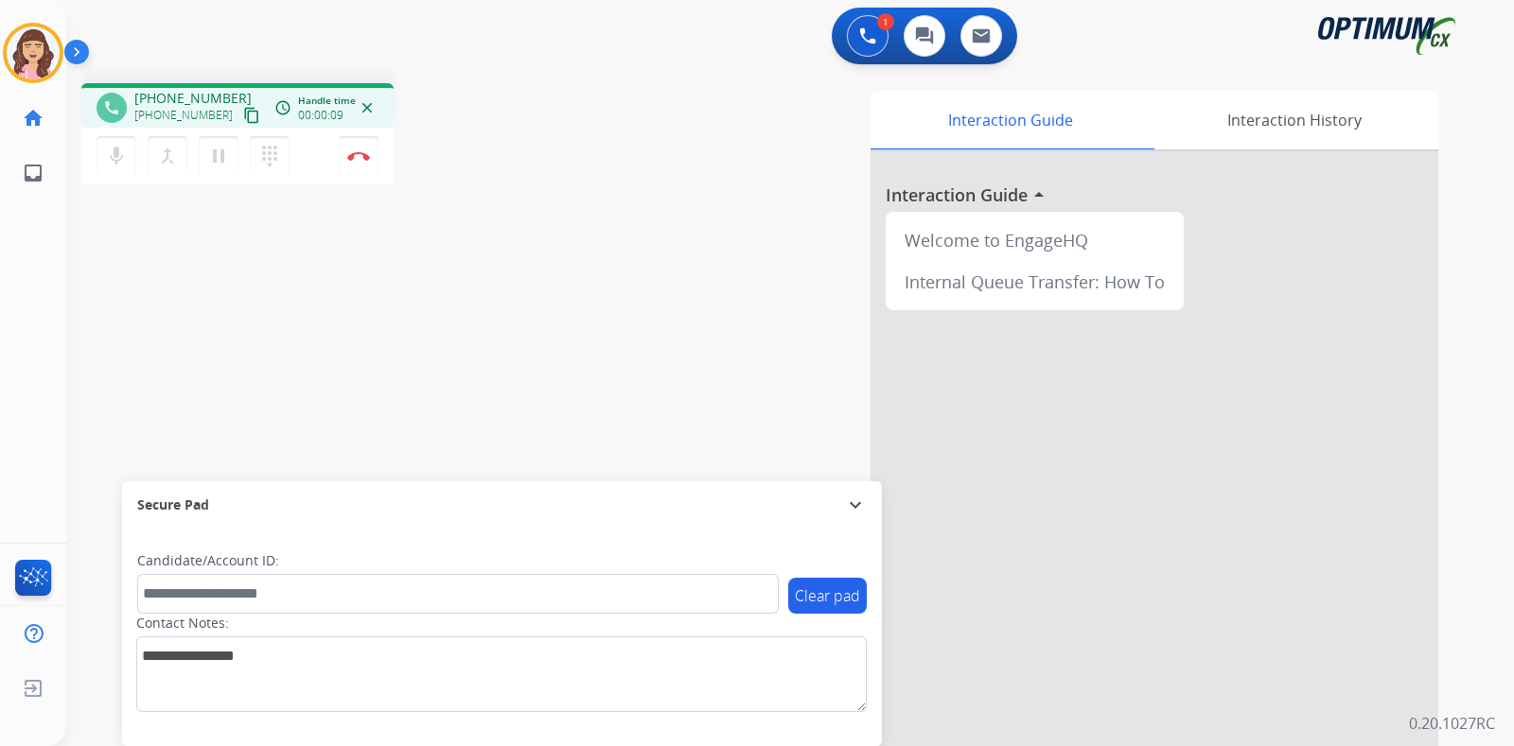
click at [243, 118] on mat-icon "content_copy" at bounding box center [251, 115] width 17 height 17
click at [199, 329] on div "phone [PHONE_NUMBER] [PHONE_NUMBER] content_copy access_time Call metrics Queue…" at bounding box center [767, 462] width 1402 height 789
click at [356, 157] on img at bounding box center [358, 155] width 23 height 9
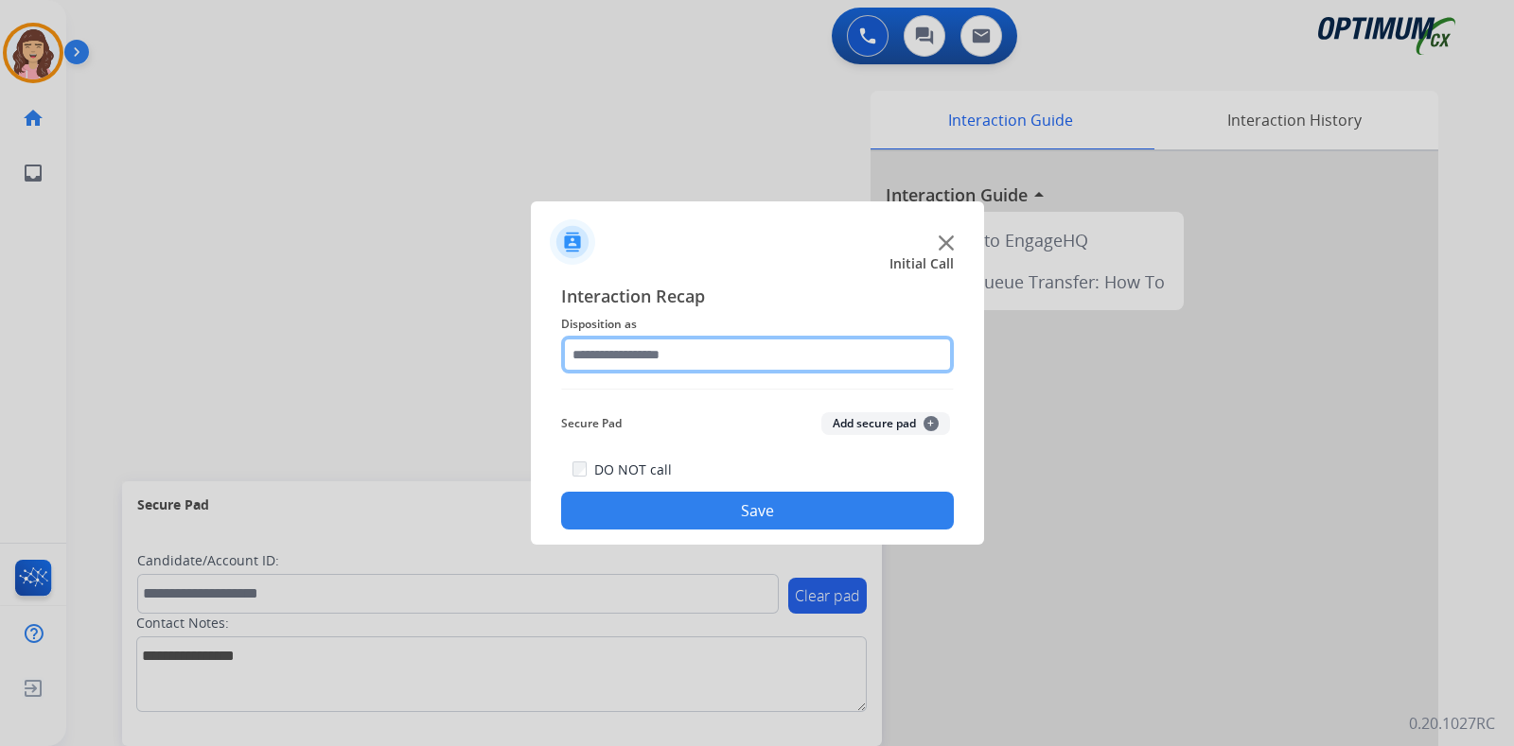
click at [663, 360] on input "text" at bounding box center [757, 355] width 393 height 38
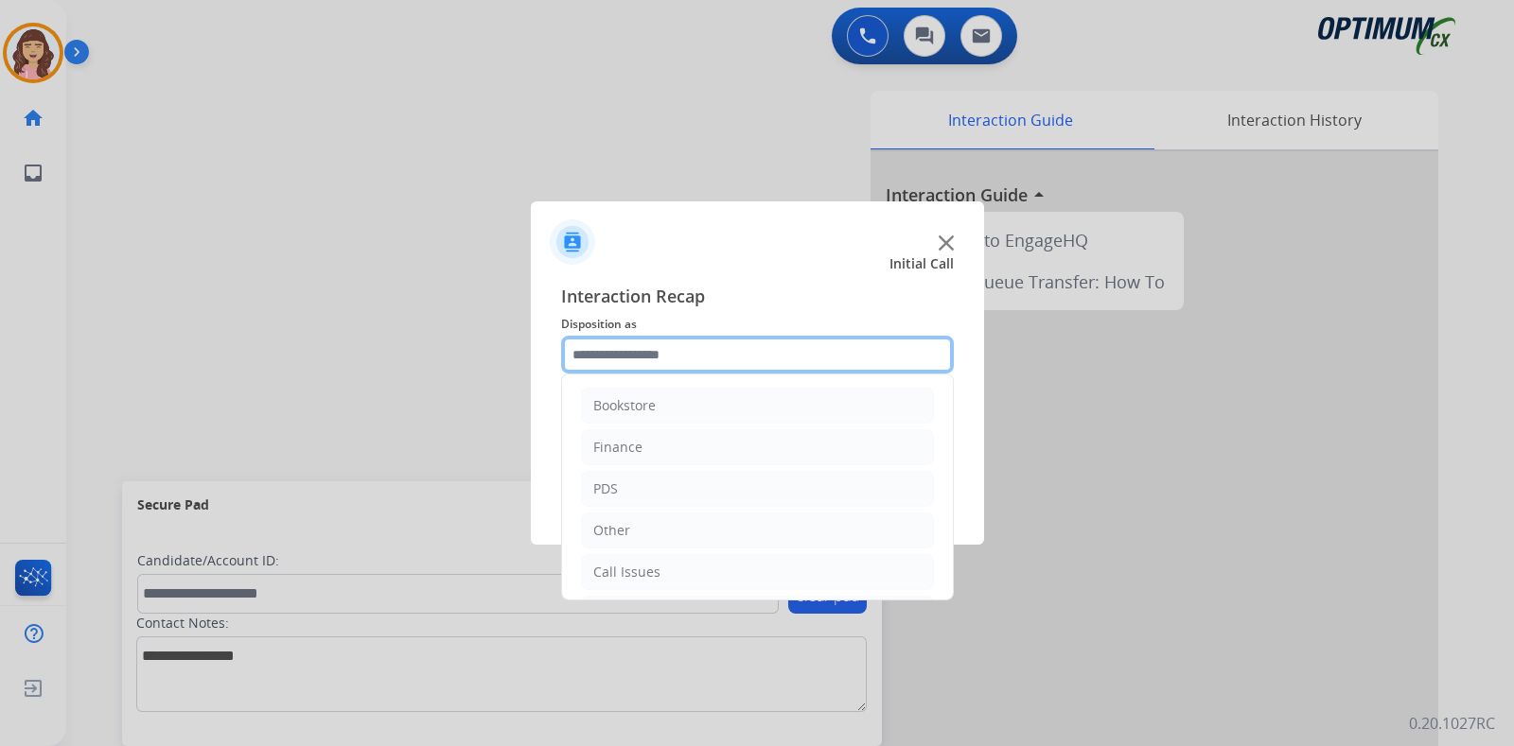
scroll to position [125, 0]
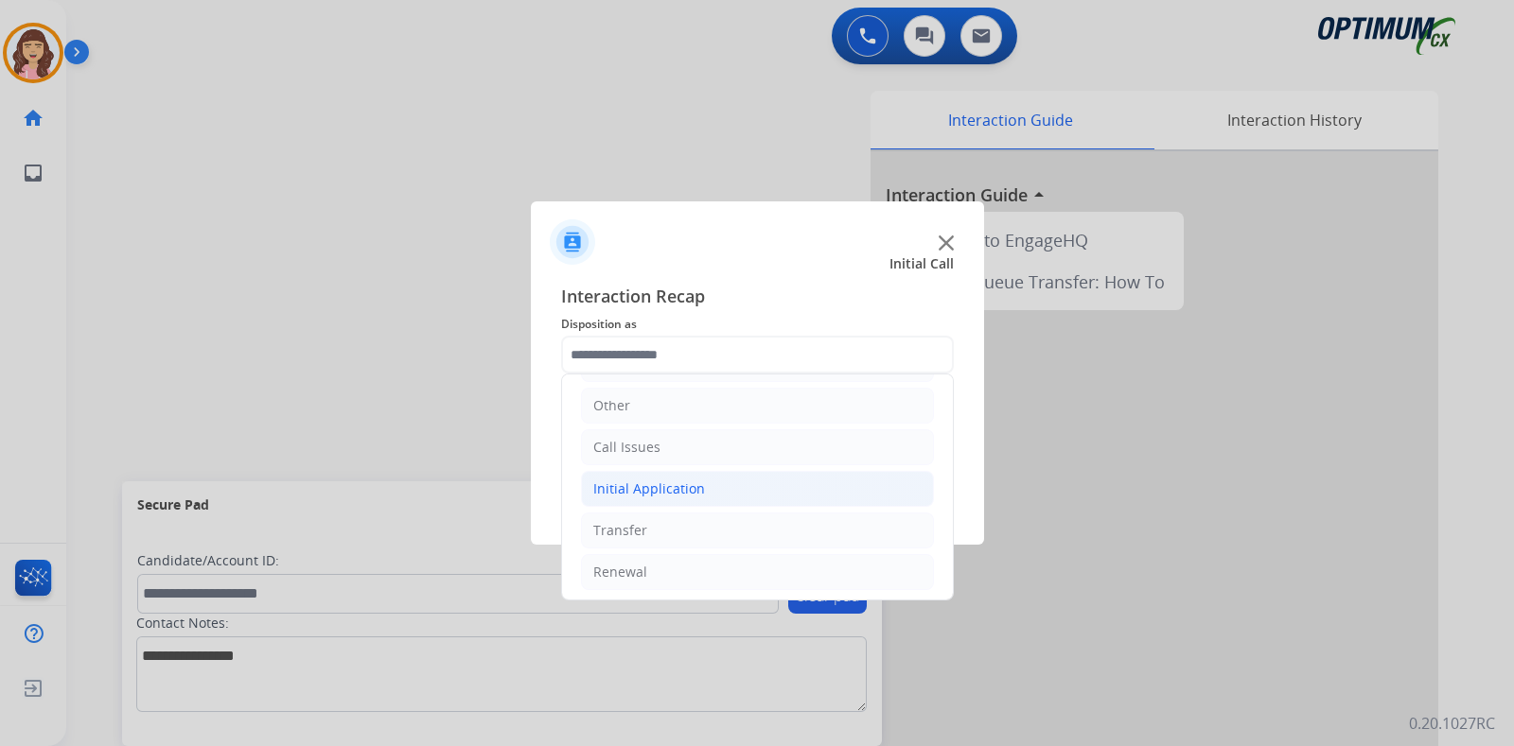
click at [692, 492] on div "Initial Application" at bounding box center [649, 489] width 112 height 19
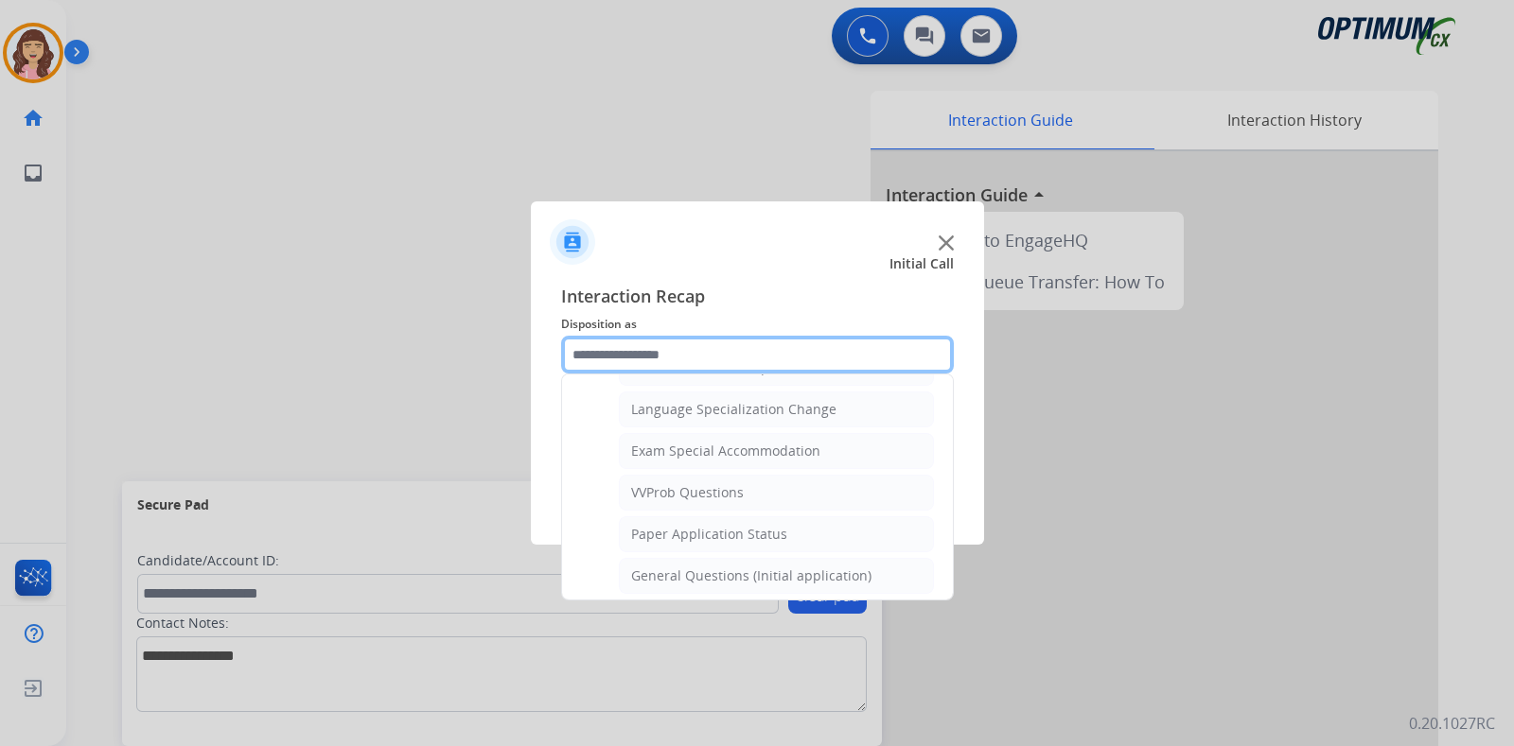
scroll to position [926, 0]
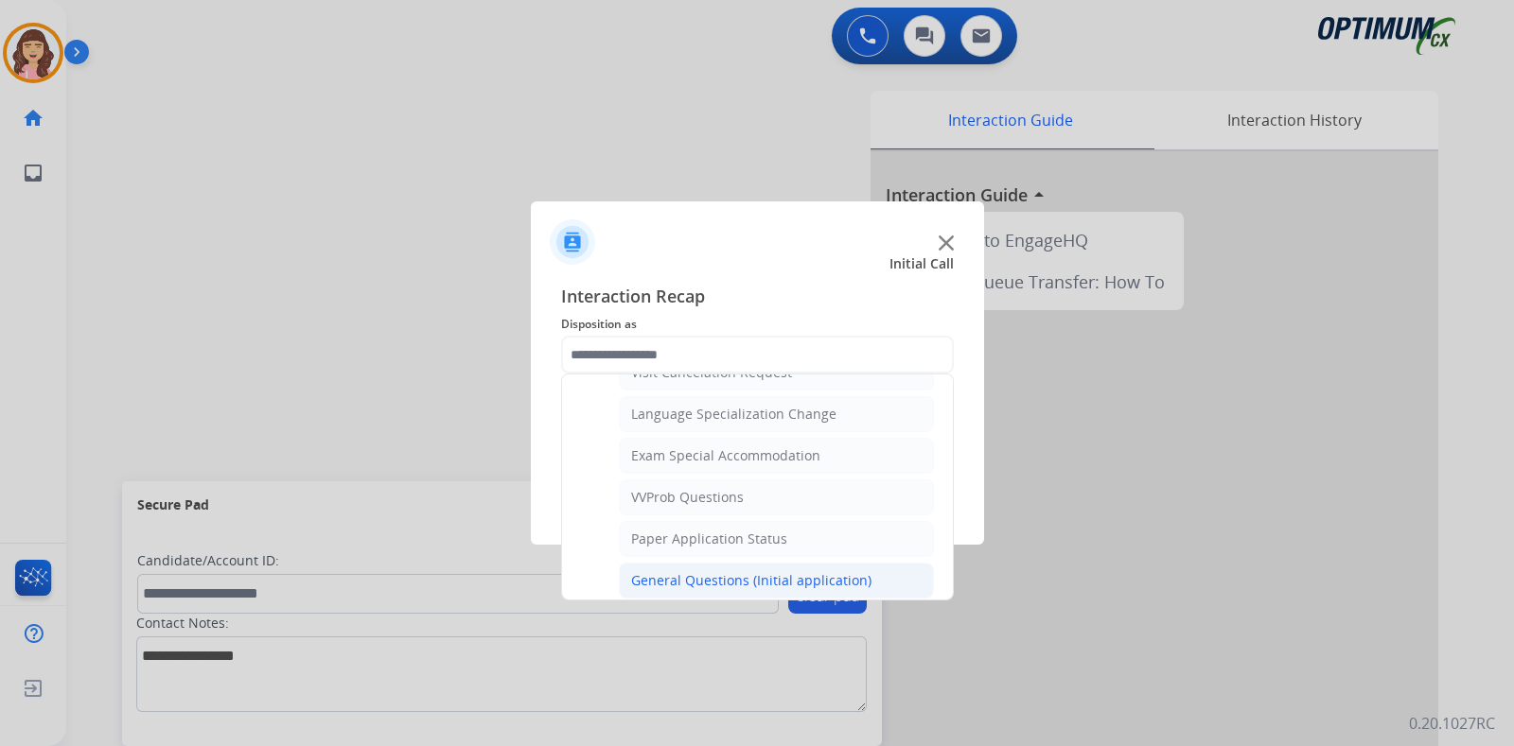
click at [754, 571] on div "General Questions (Initial application)" at bounding box center [751, 580] width 240 height 19
type input "**********"
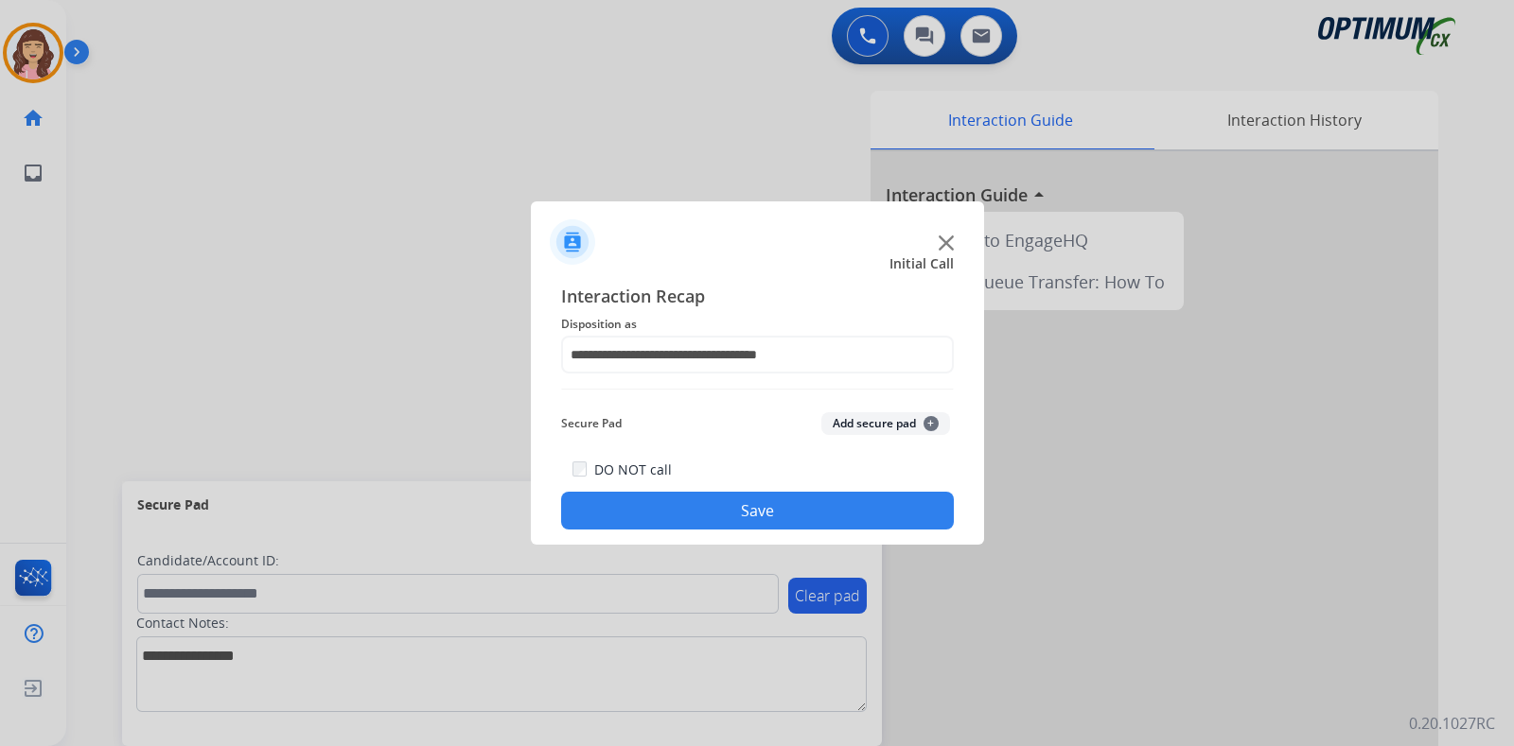
click at [704, 513] on button "Save" at bounding box center [757, 511] width 393 height 38
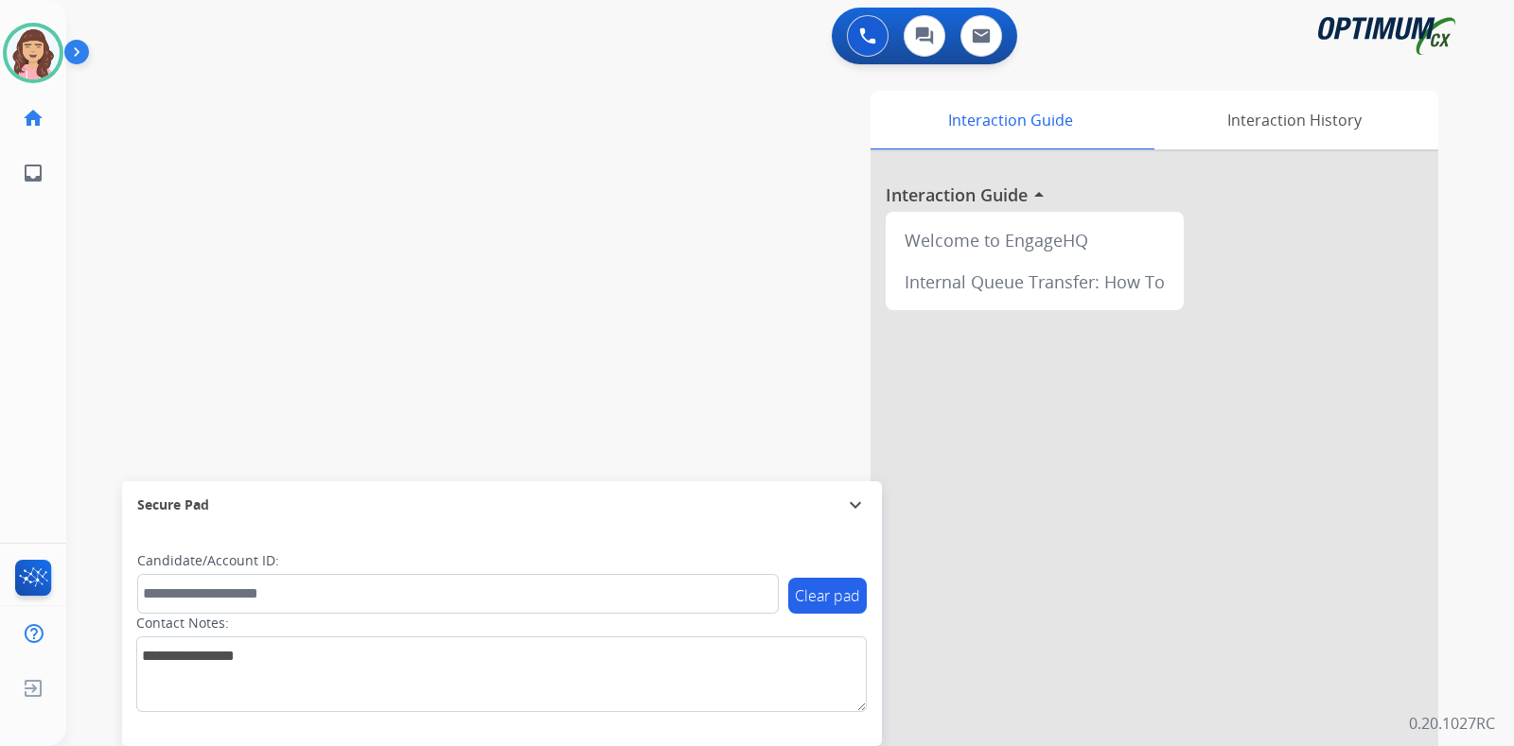
click at [337, 210] on div "swap_horiz Break voice bridge close_fullscreen Connect 3-Way Call merge_type Se…" at bounding box center [767, 462] width 1402 height 789
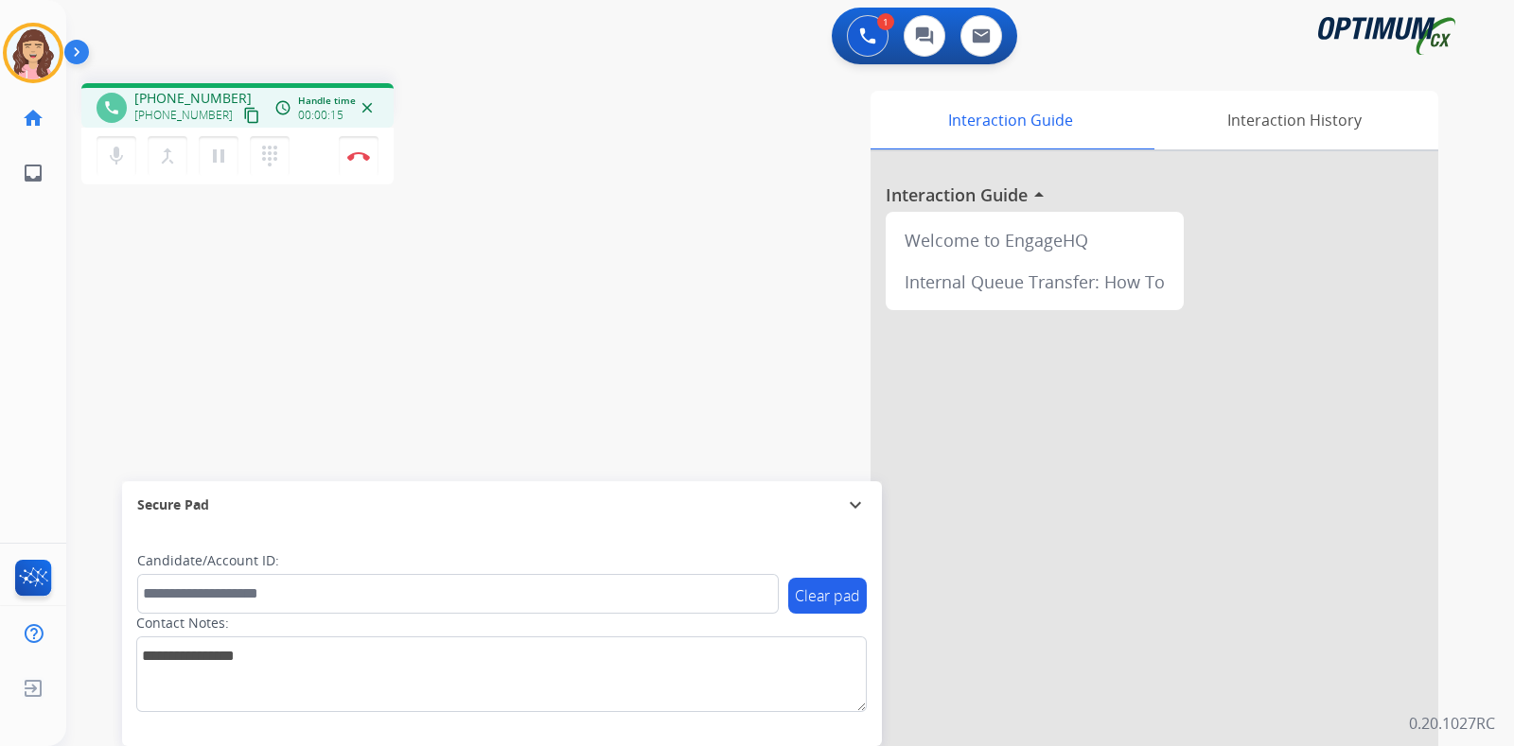
click at [243, 119] on mat-icon "content_copy" at bounding box center [251, 115] width 17 height 17
click at [368, 360] on div "phone [PHONE_NUMBER] [PHONE_NUMBER] content_copy access_time Call metrics Queue…" at bounding box center [767, 462] width 1402 height 789
click at [382, 363] on div "phone [PHONE_NUMBER] [PHONE_NUMBER] content_copy access_time Call metrics Queue…" at bounding box center [767, 462] width 1402 height 789
click at [432, 301] on div "phone [PHONE_NUMBER] [PHONE_NUMBER] content_copy access_time Call metrics Queue…" at bounding box center [767, 462] width 1402 height 789
click at [276, 415] on div "phone [PHONE_NUMBER] [PHONE_NUMBER] content_copy access_time Call metrics Queue…" at bounding box center [767, 462] width 1402 height 789
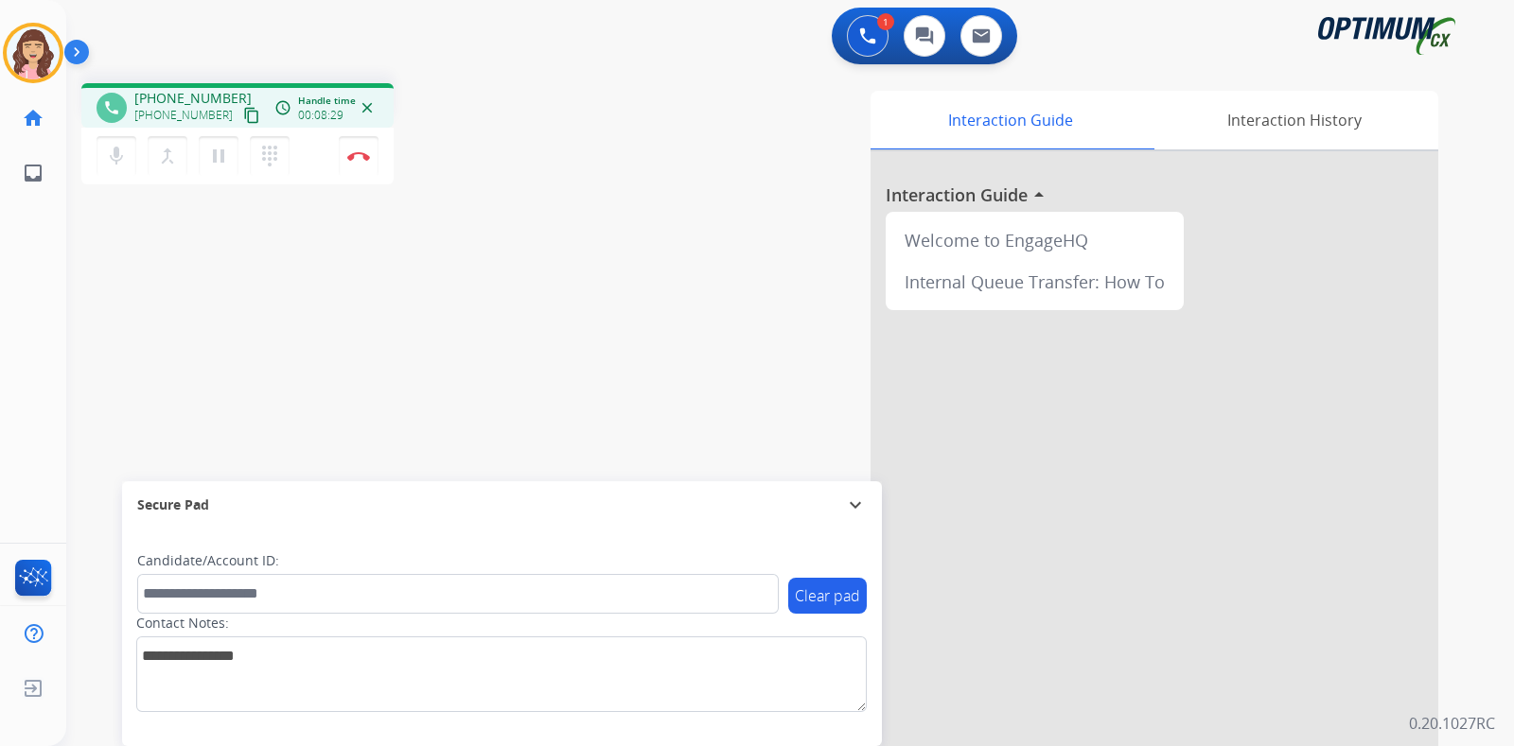
click at [420, 346] on div "phone [PHONE_NUMBER] [PHONE_NUMBER] content_copy access_time Call metrics Queue…" at bounding box center [767, 462] width 1402 height 789
click at [408, 343] on div "phone [PHONE_NUMBER] [PHONE_NUMBER] content_copy access_time Call metrics Queue…" at bounding box center [767, 462] width 1402 height 789
click at [394, 363] on div "phone [PHONE_NUMBER] [PHONE_NUMBER] content_copy access_time Call metrics Queue…" at bounding box center [767, 462] width 1402 height 789
click at [365, 160] on img at bounding box center [358, 155] width 23 height 9
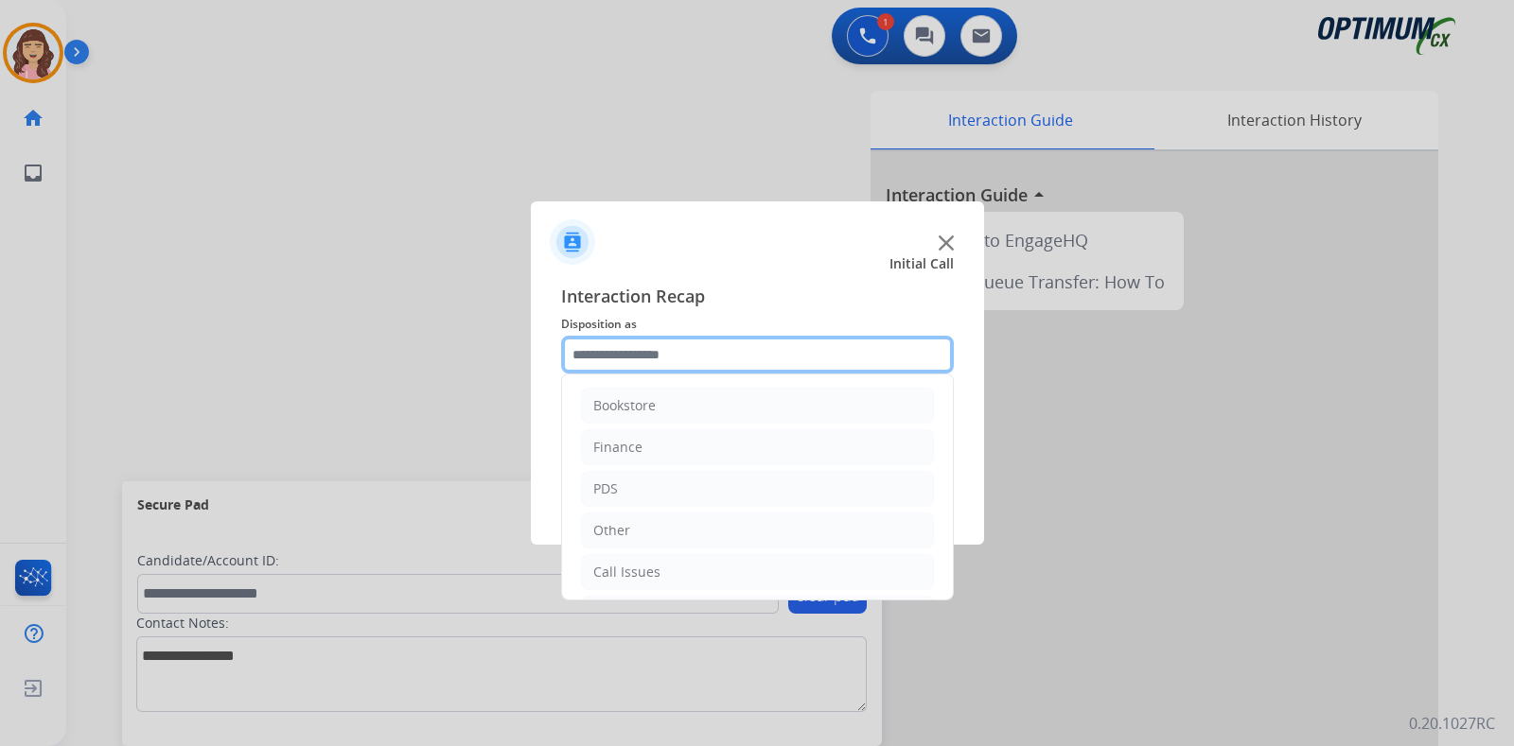
click at [685, 359] on input "text" at bounding box center [757, 355] width 393 height 38
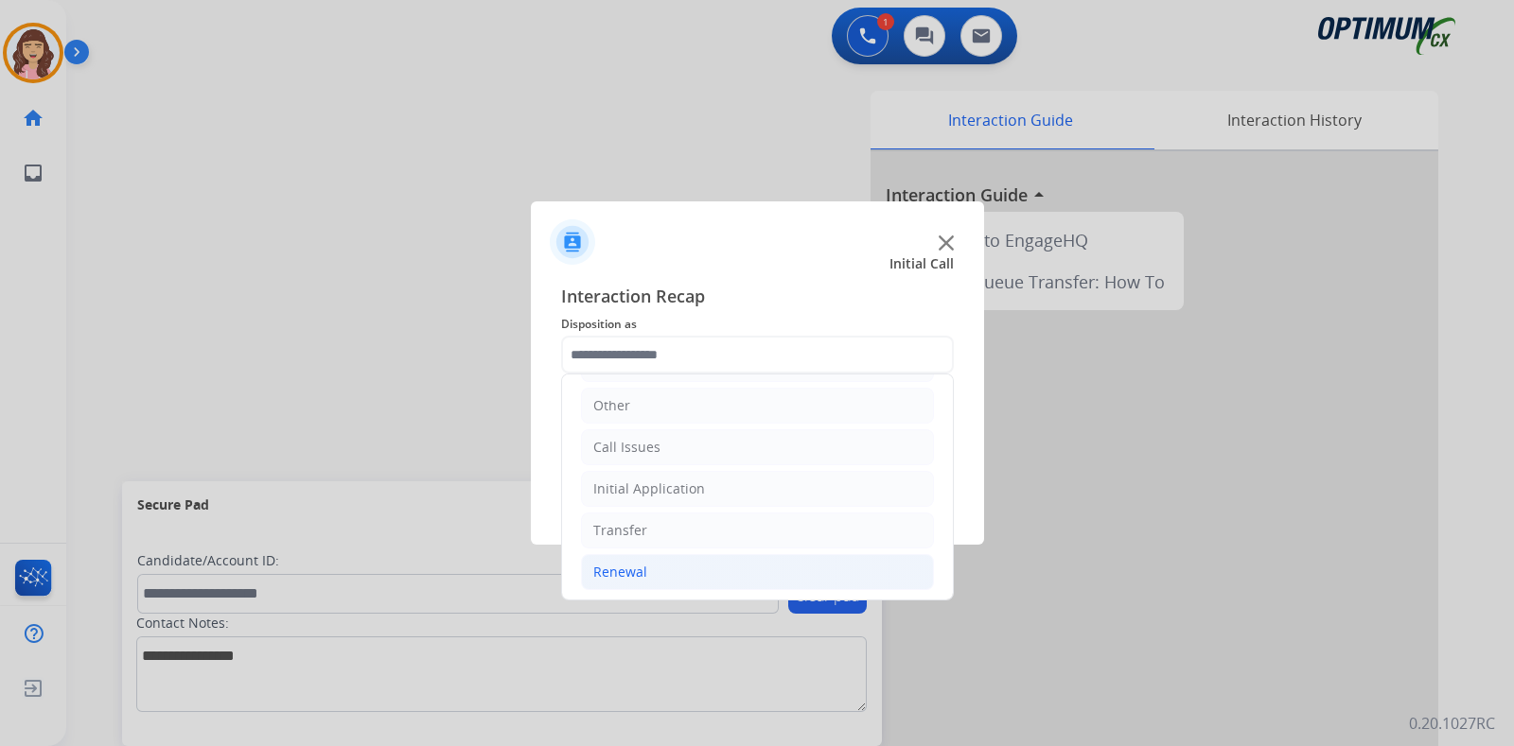
click at [626, 579] on li "Renewal" at bounding box center [757, 572] width 353 height 36
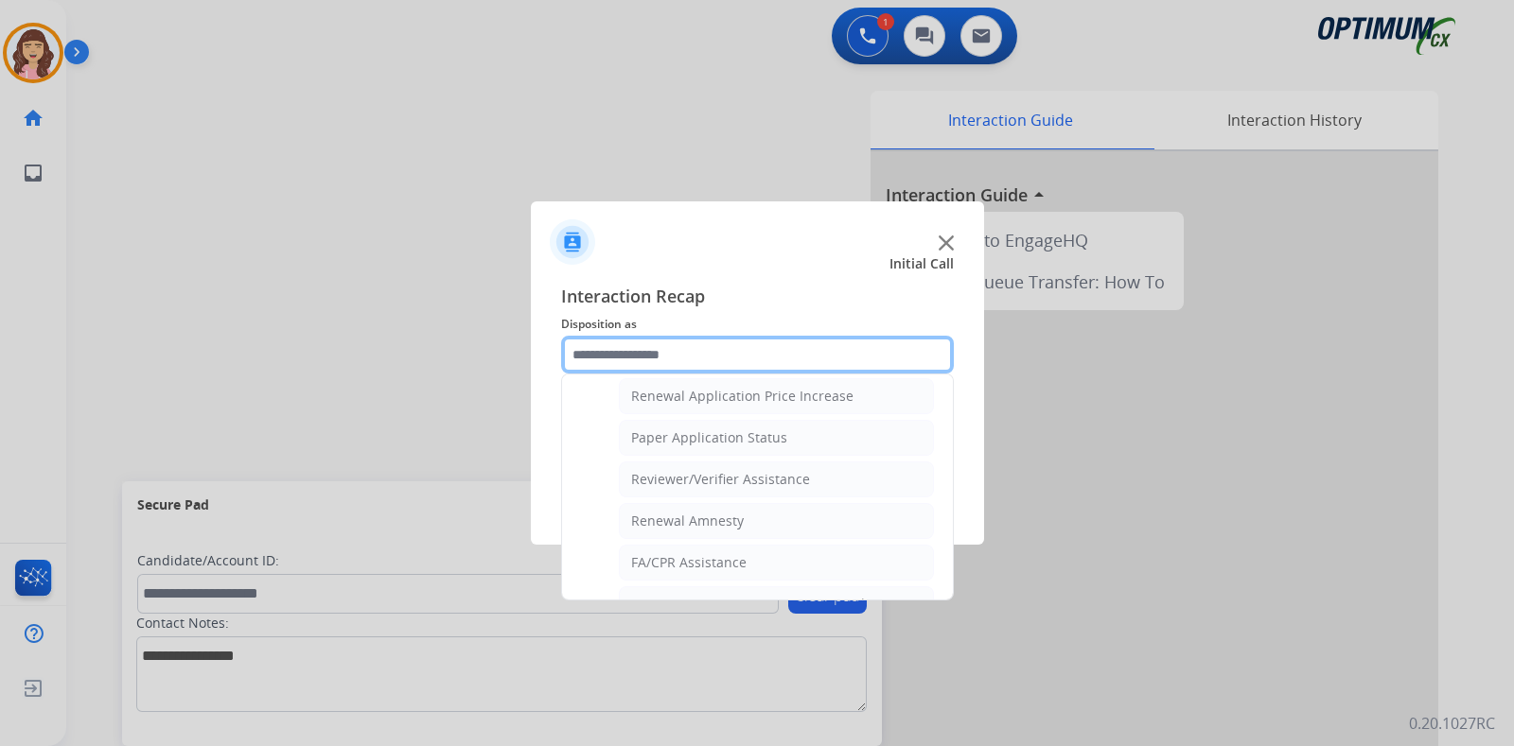
scroll to position [700, 0]
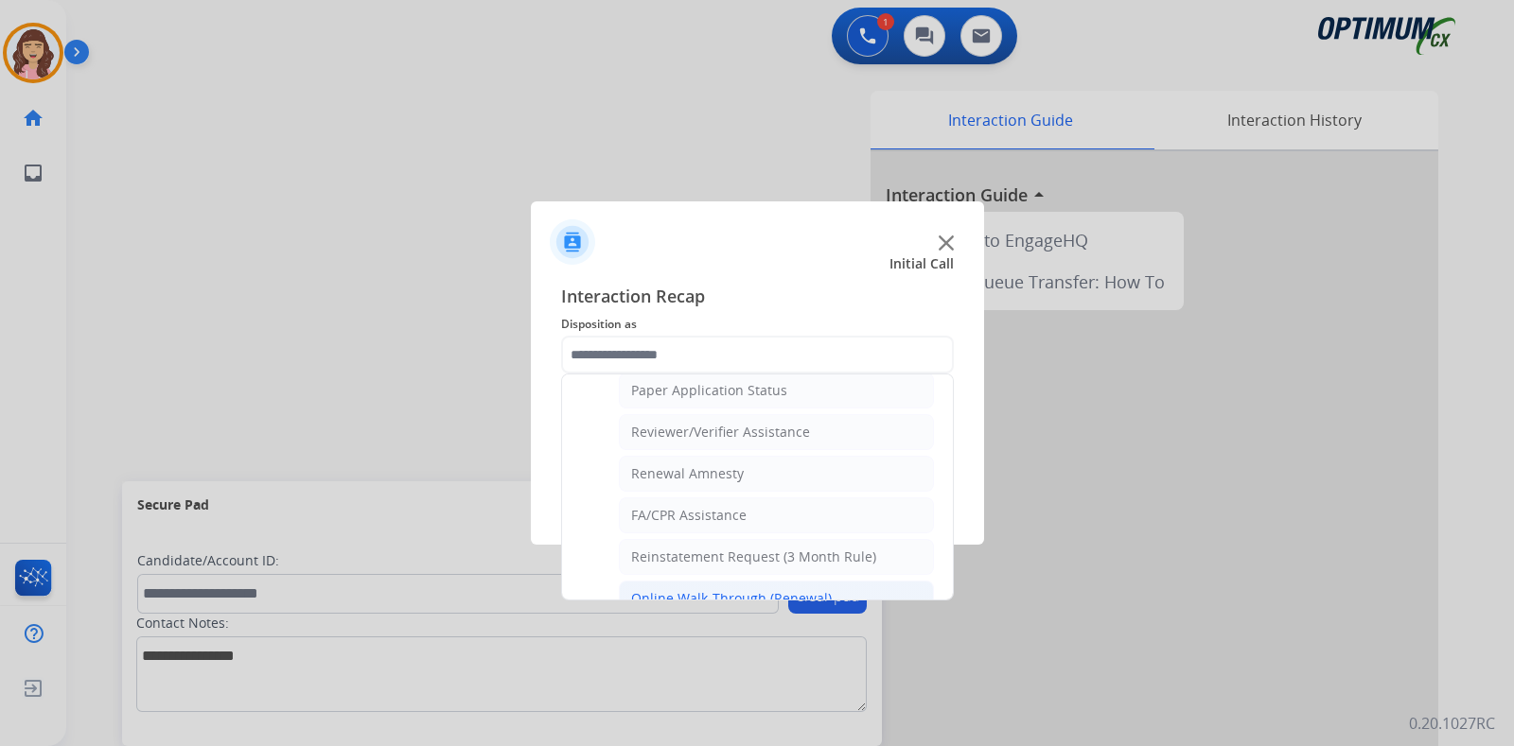
click at [771, 589] on div "Online Walk-Through (Renewal)" at bounding box center [731, 598] width 201 height 19
type input "**********"
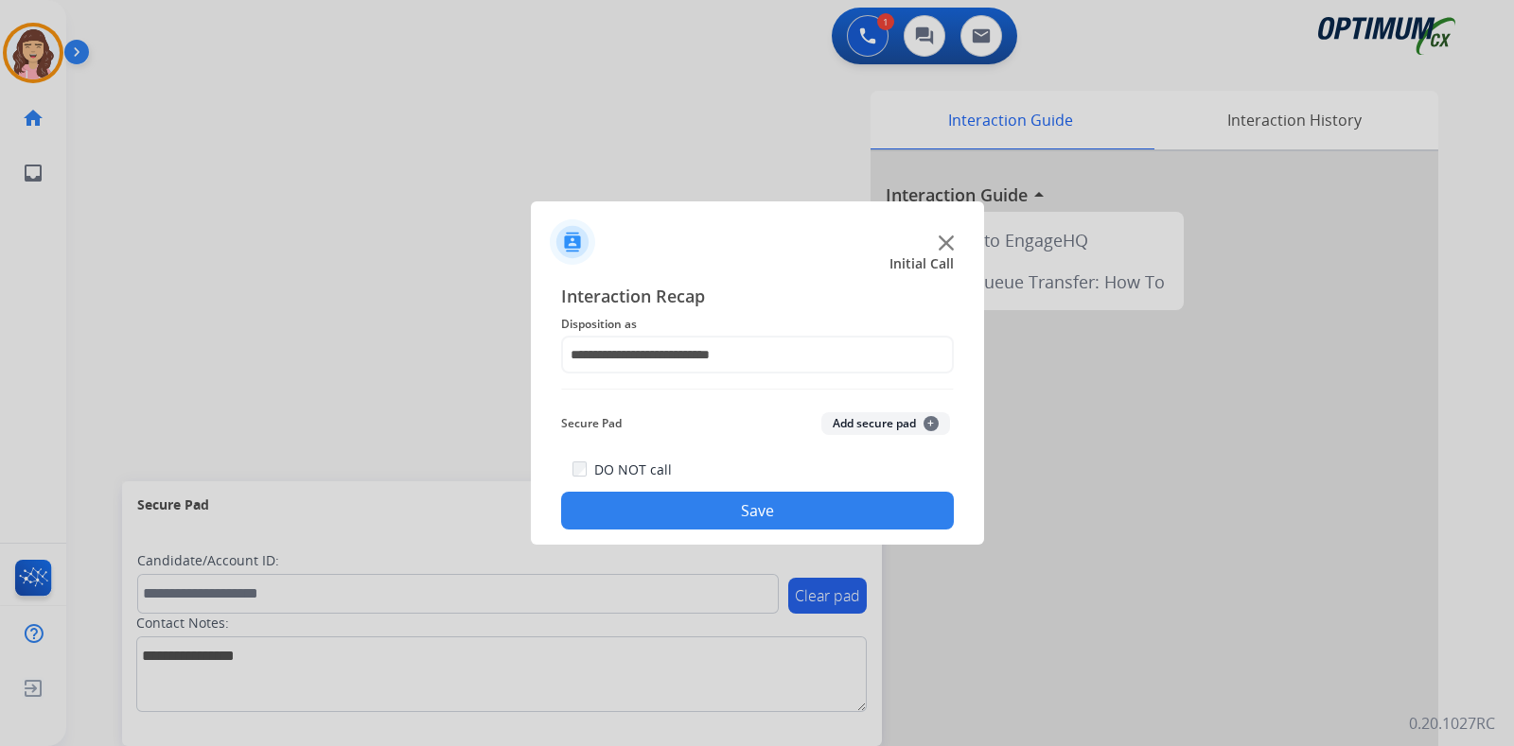
click at [777, 512] on button "Save" at bounding box center [757, 511] width 393 height 38
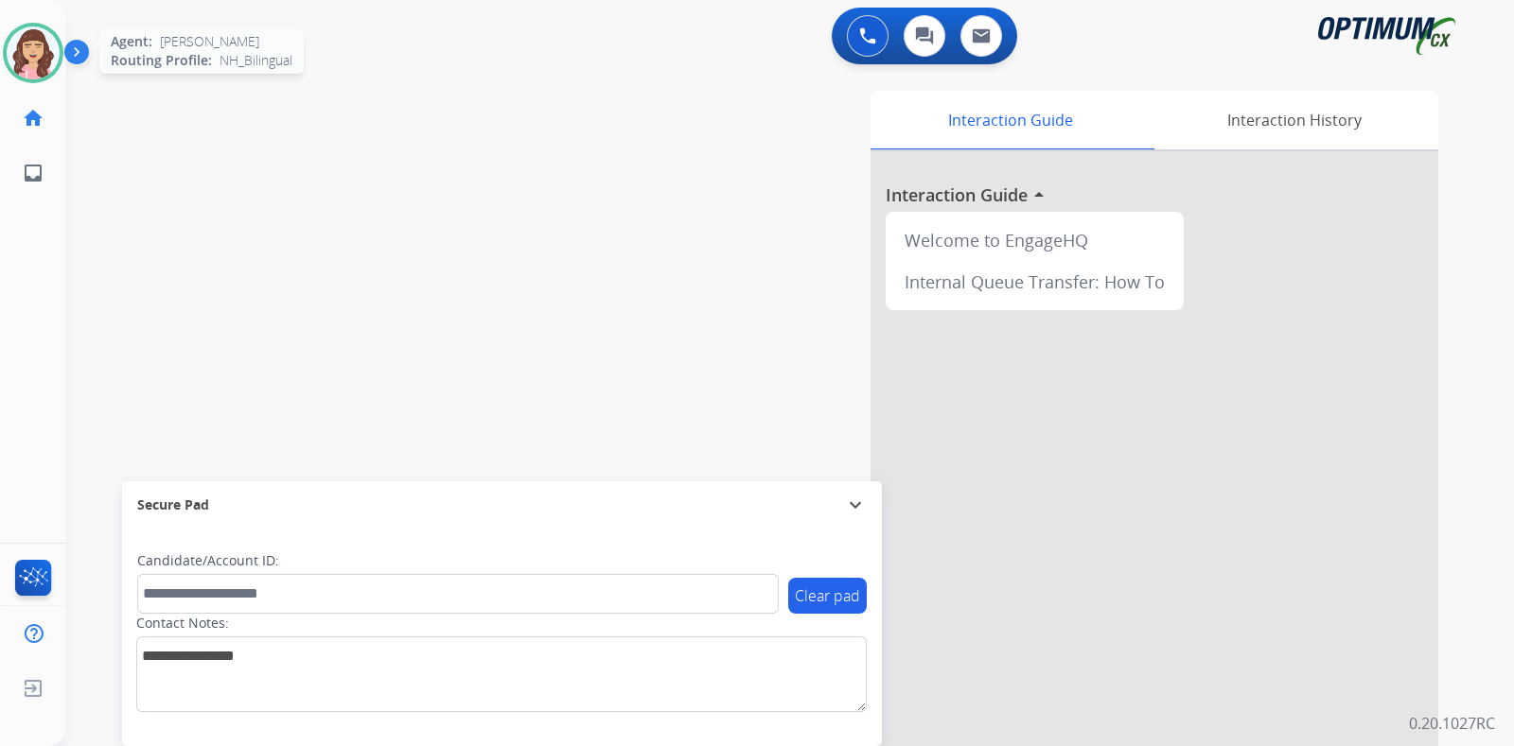
click at [28, 49] on img at bounding box center [33, 52] width 53 height 53
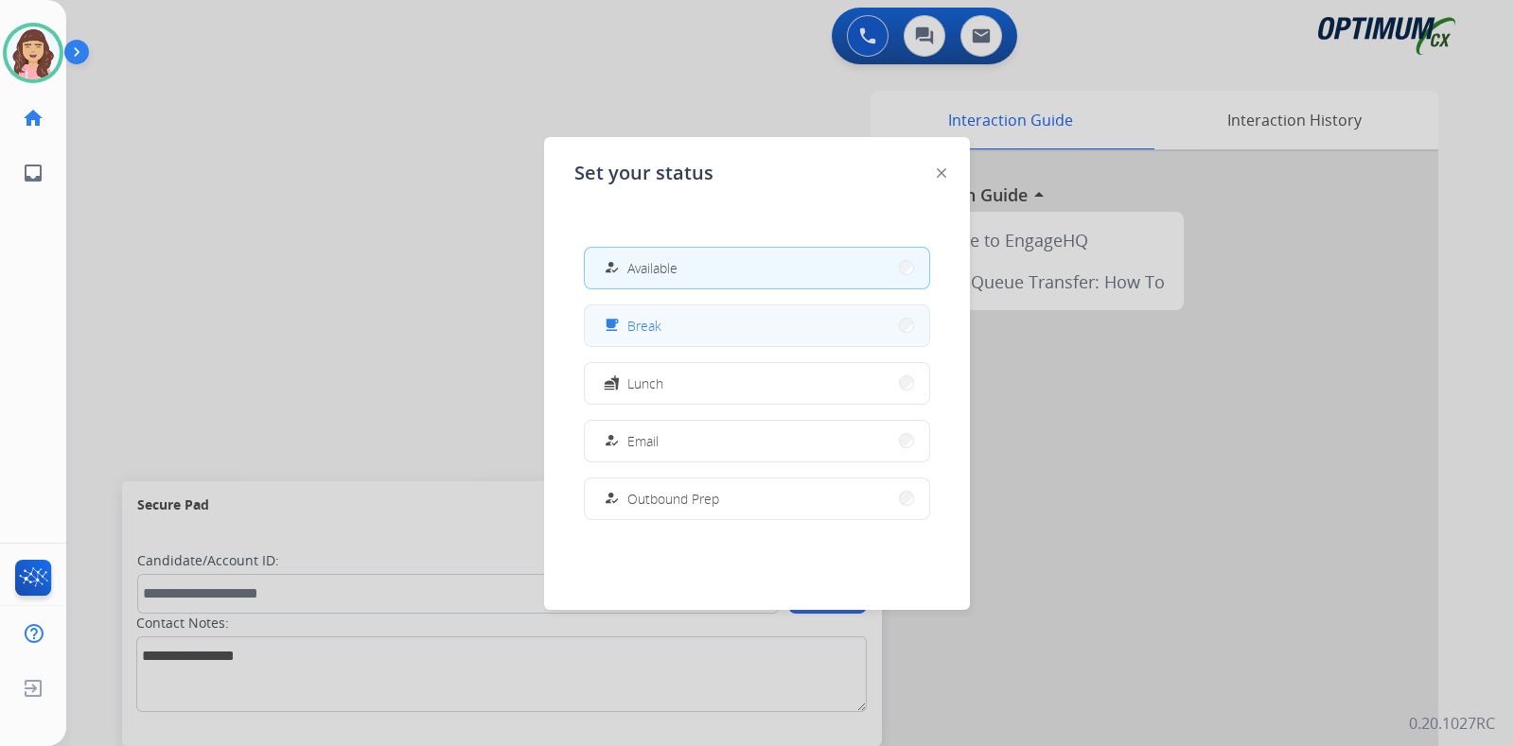
click at [666, 324] on button "free_breakfast Break" at bounding box center [757, 326] width 344 height 41
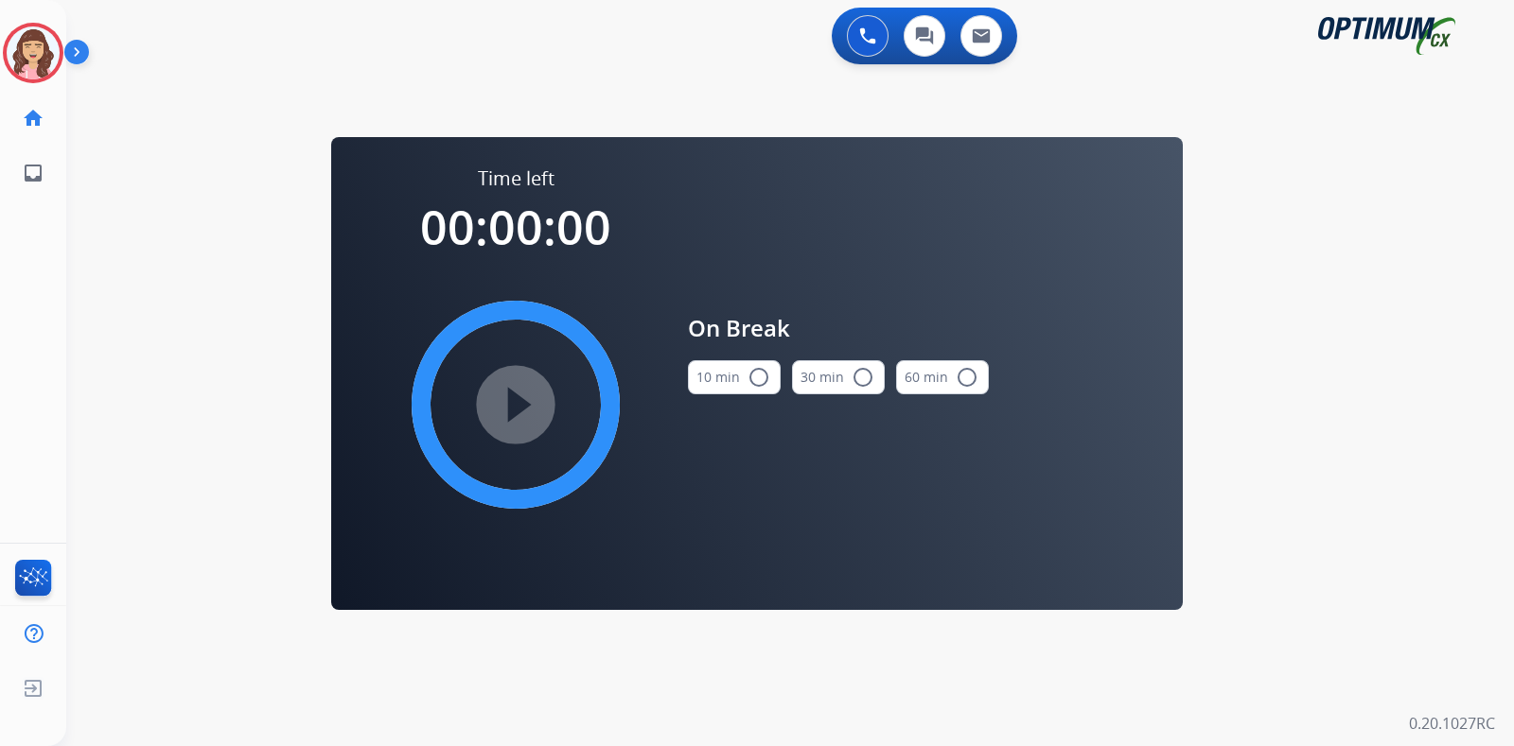
click at [750, 366] on mat-icon "radio_button_unchecked" at bounding box center [758, 377] width 23 height 23
click at [504, 408] on mat-icon "play_circle_filled" at bounding box center [515, 405] width 23 height 23
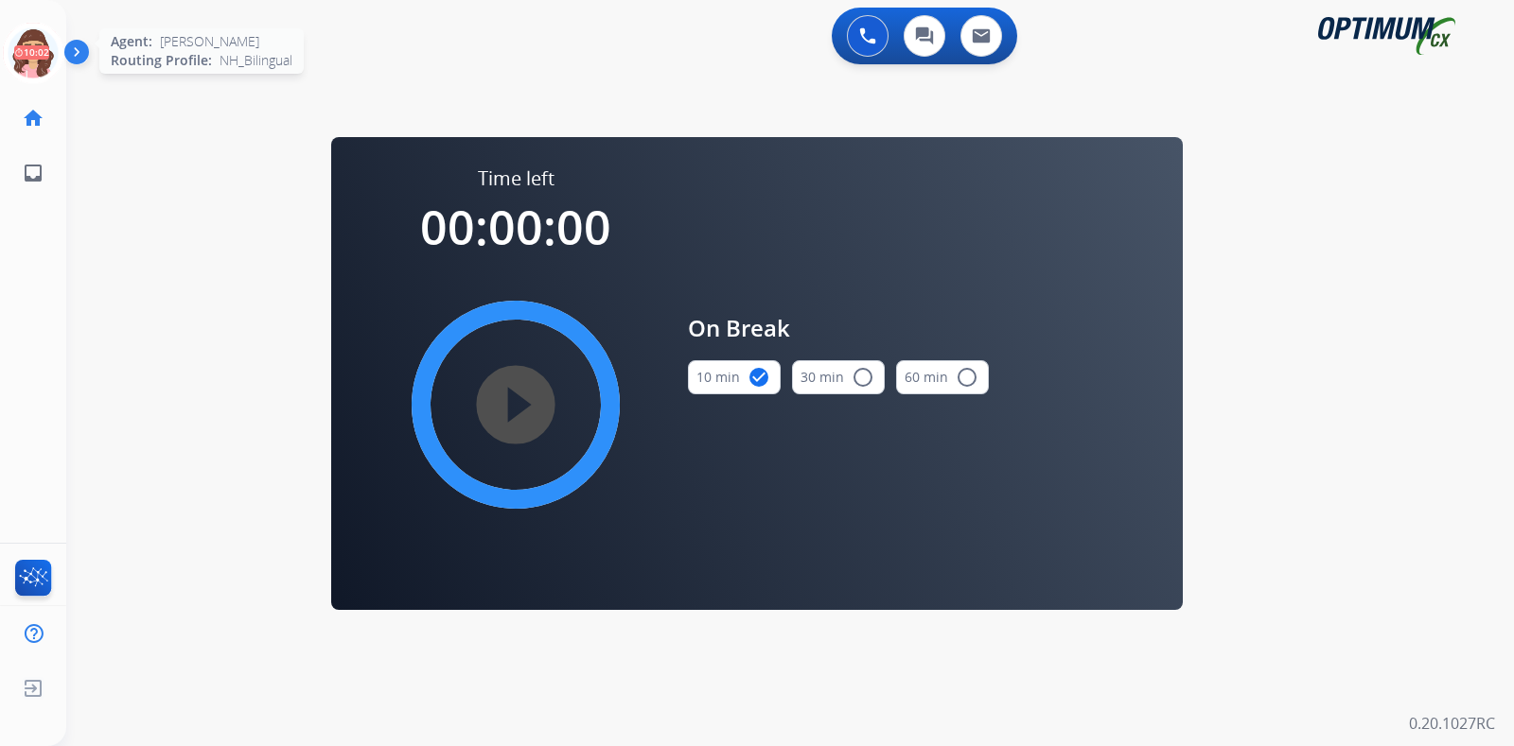
click at [40, 59] on icon at bounding box center [33, 53] width 61 height 61
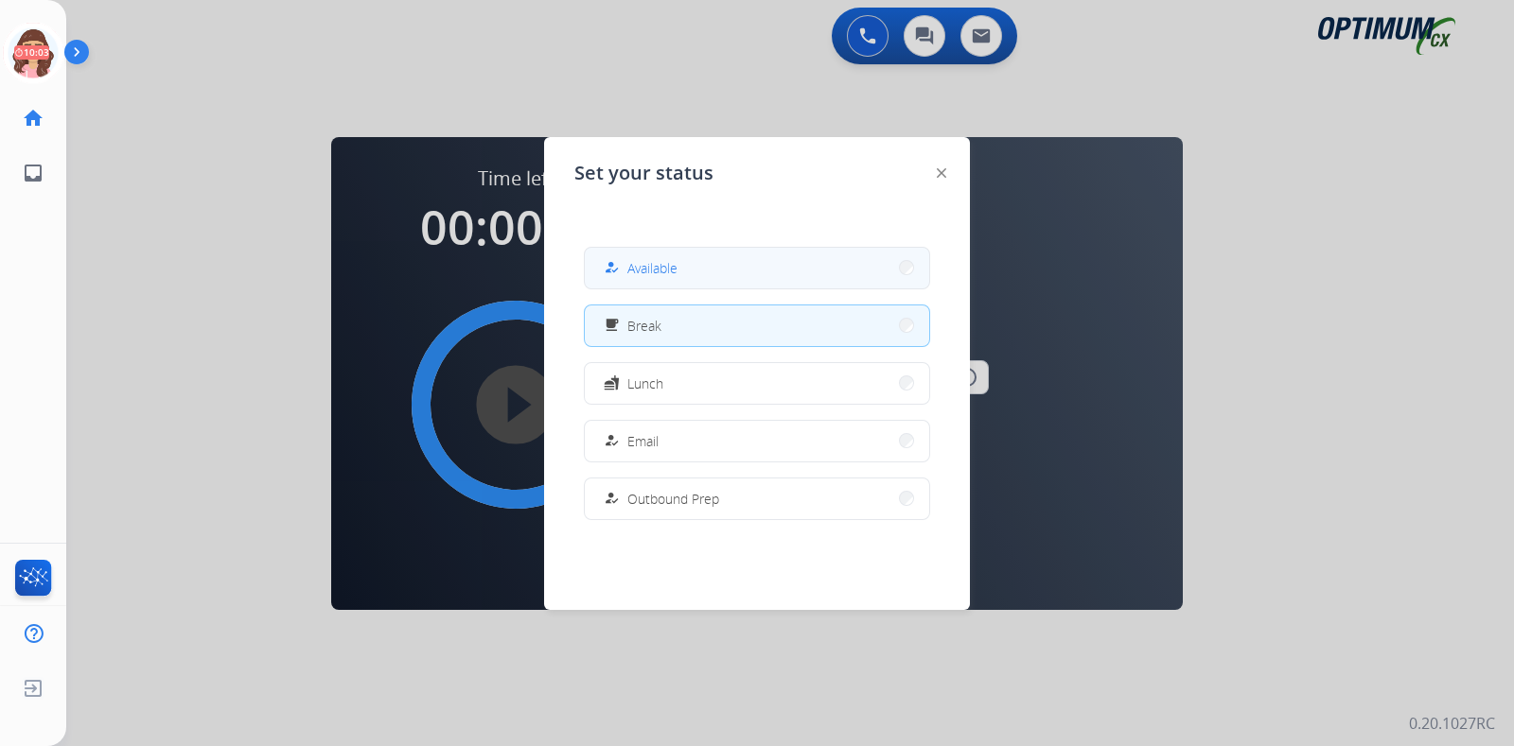
click at [710, 247] on div "how_to_reg Available" at bounding box center [757, 268] width 346 height 43
click at [713, 264] on button "how_to_reg Available" at bounding box center [757, 268] width 344 height 41
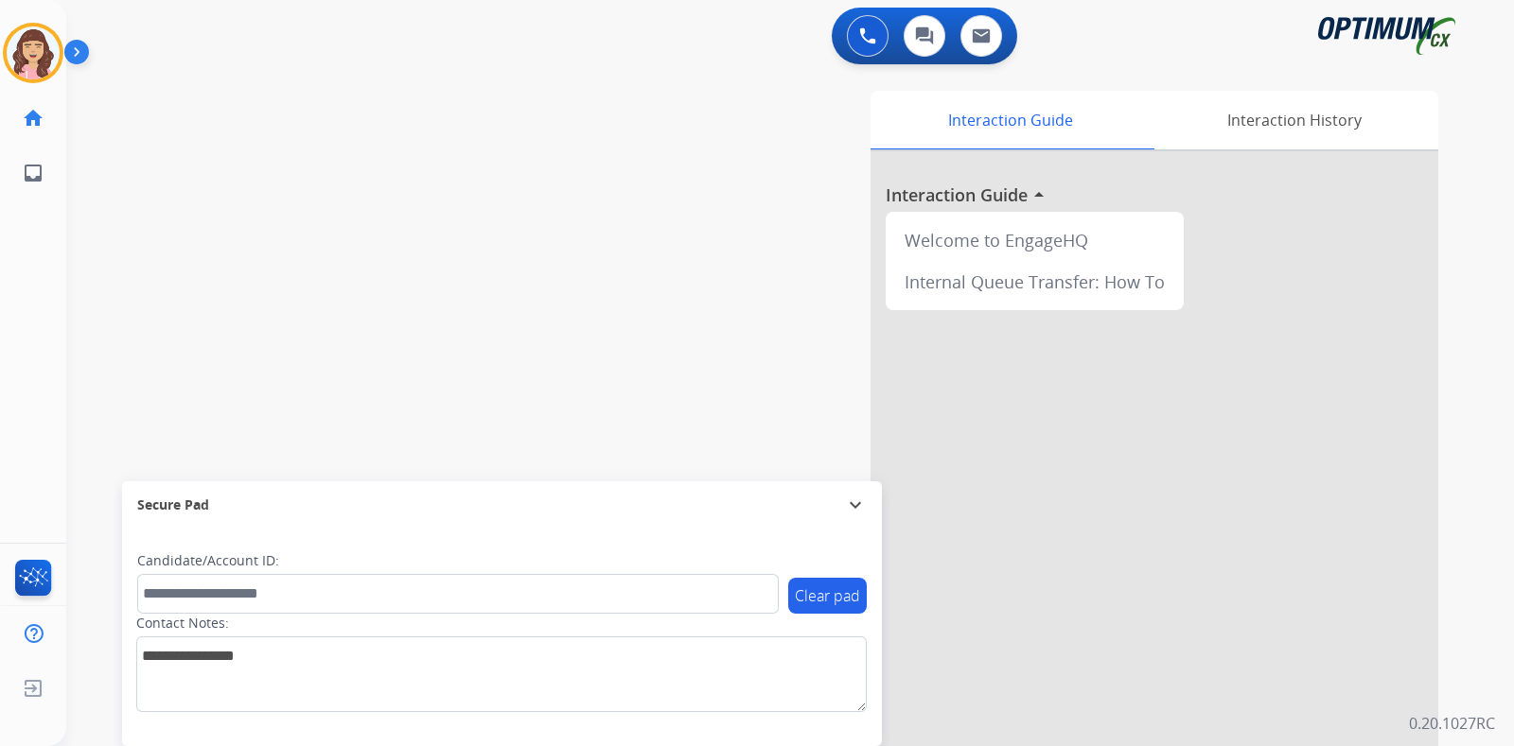
click at [262, 316] on div "swap_horiz Break voice bridge close_fullscreen Connect 3-Way Call merge_type Se…" at bounding box center [767, 462] width 1402 height 789
click at [243, 112] on mat-icon "content_copy" at bounding box center [251, 115] width 17 height 17
click at [344, 317] on div "phone [PHONE_NUMBER] [PHONE_NUMBER] content_copy access_time Call metrics Queue…" at bounding box center [767, 462] width 1402 height 789
click at [407, 336] on div "phone [PHONE_NUMBER] [PHONE_NUMBER] content_copy access_time Call metrics Queue…" at bounding box center [767, 462] width 1402 height 789
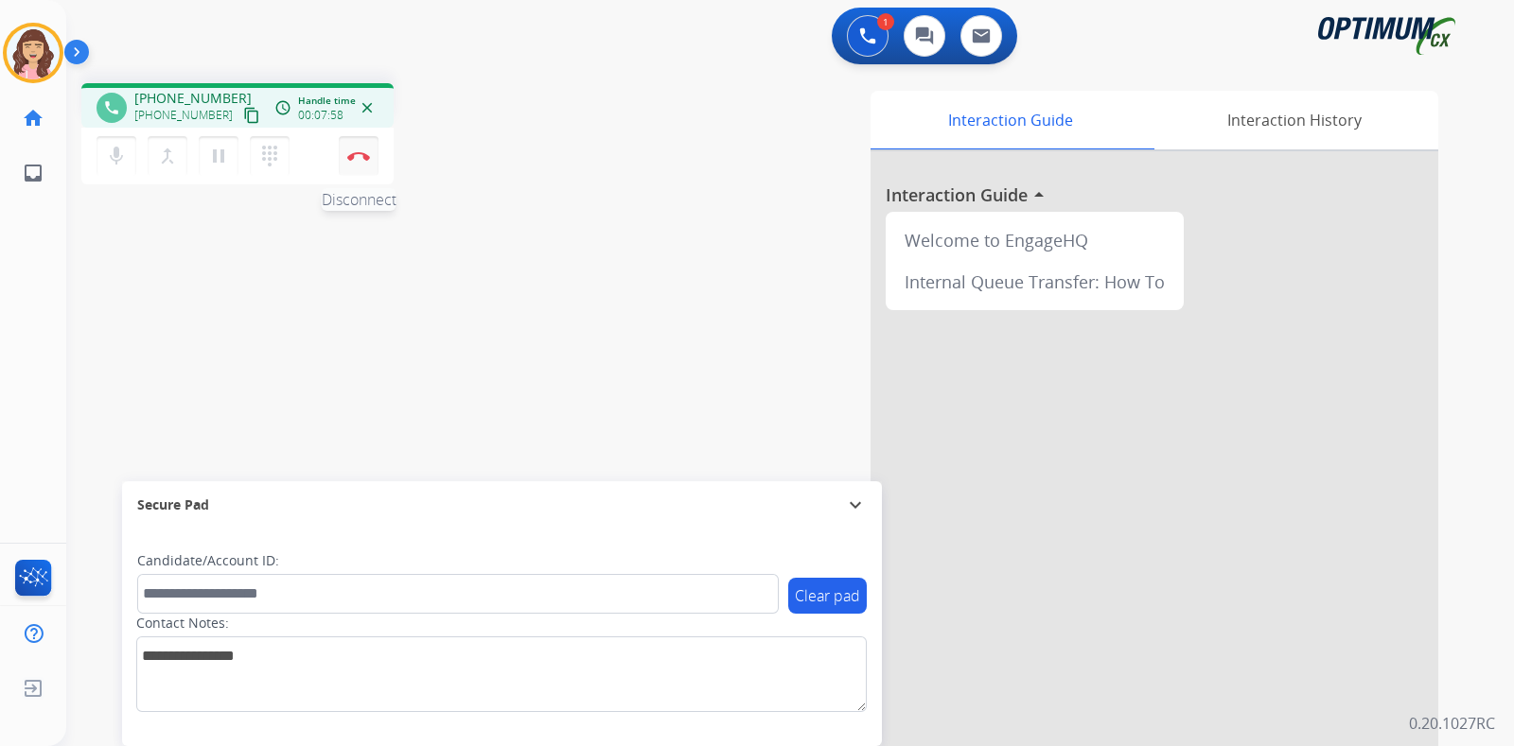
click at [360, 154] on img at bounding box center [358, 155] width 23 height 9
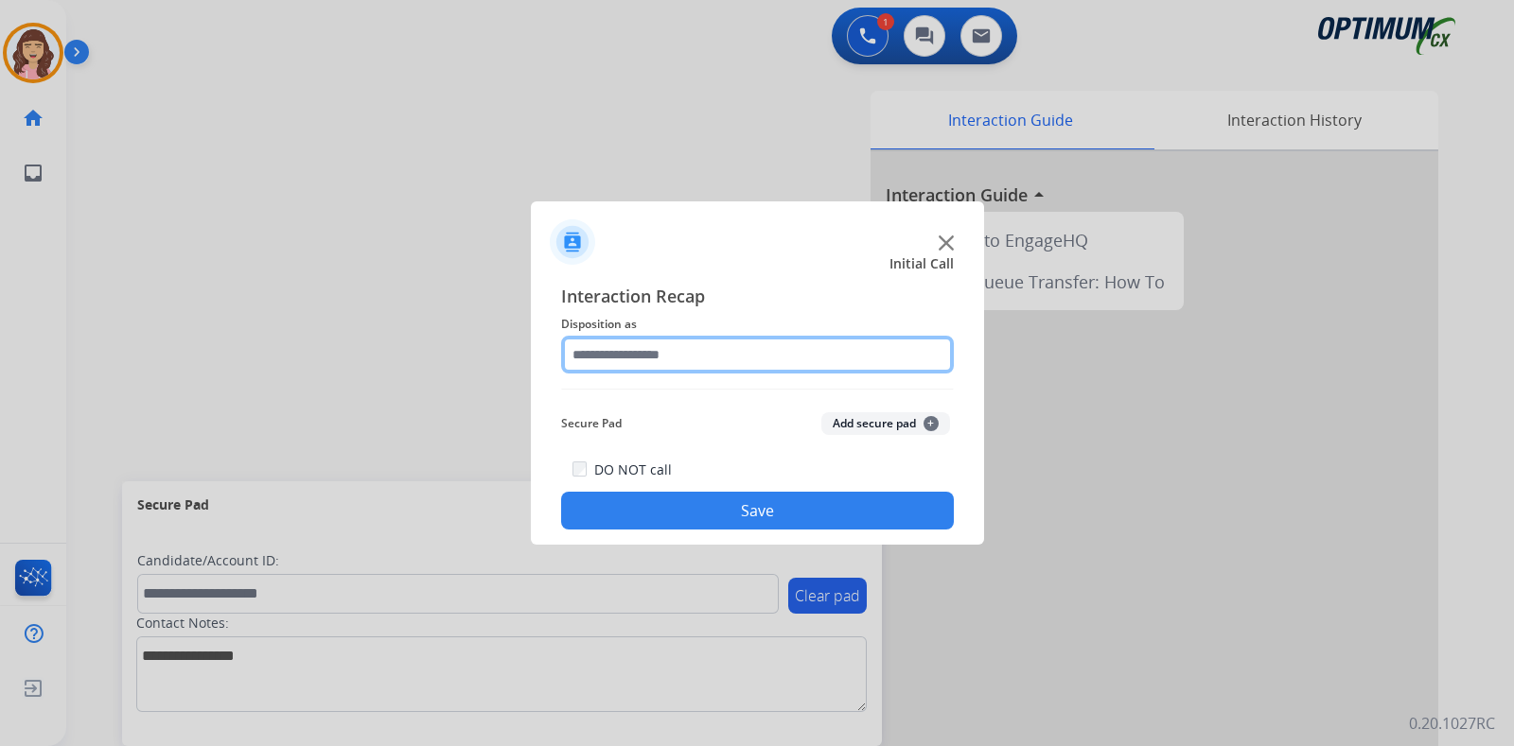
click at [713, 357] on input "text" at bounding box center [757, 355] width 393 height 38
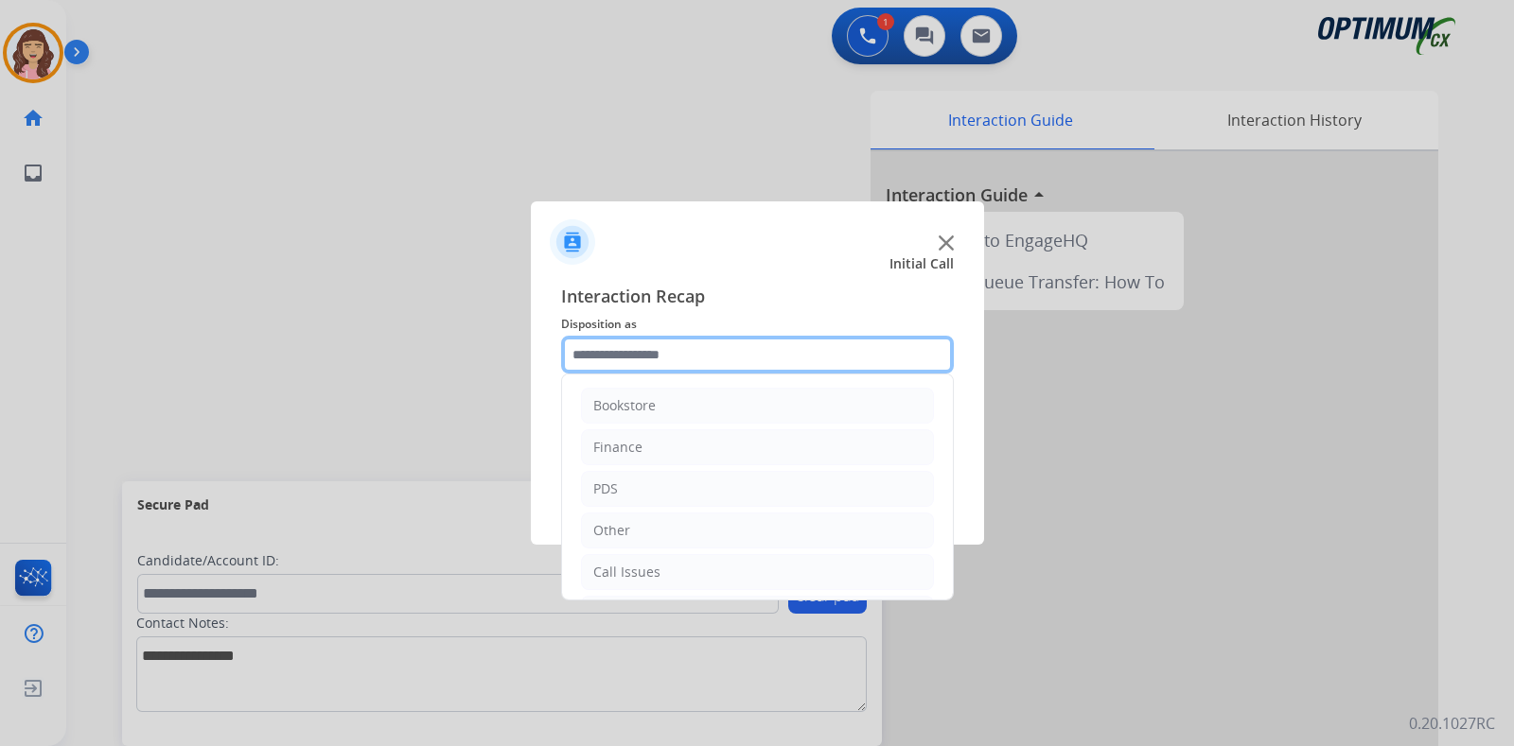
scroll to position [125, 0]
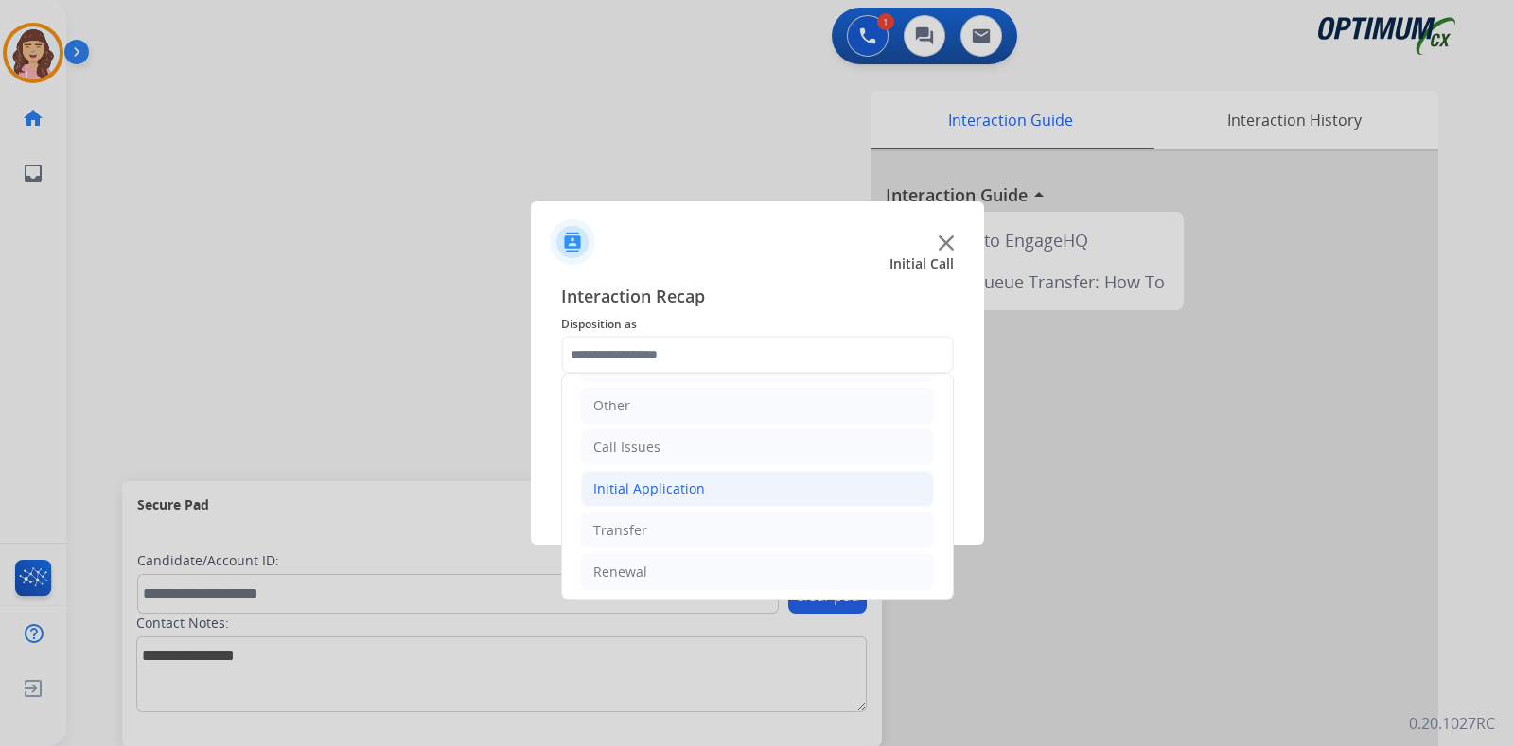
click at [672, 483] on div "Initial Application" at bounding box center [649, 489] width 112 height 19
click at [693, 570] on li "Appeals" at bounding box center [776, 572] width 315 height 36
type input "*******"
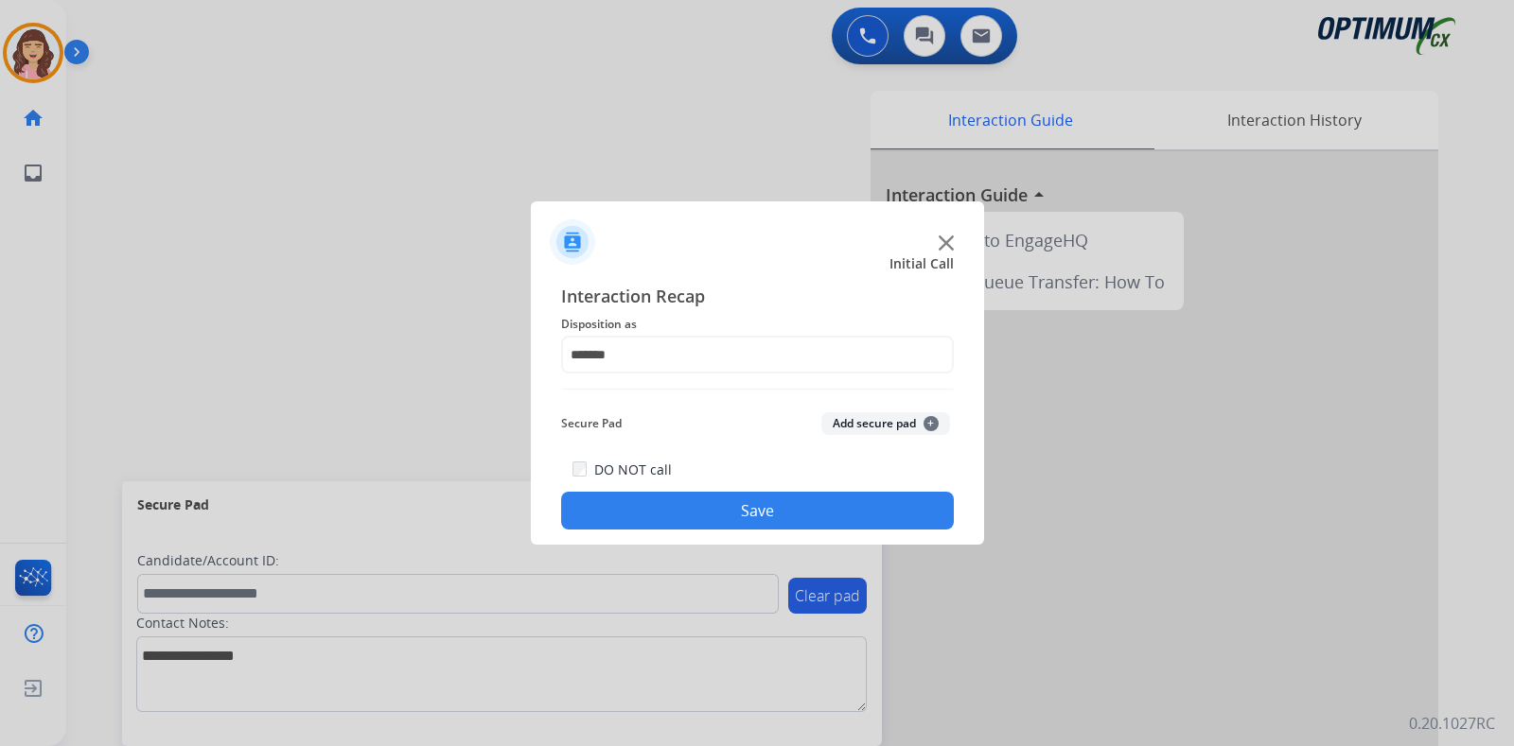
click at [773, 517] on button "Save" at bounding box center [757, 511] width 393 height 38
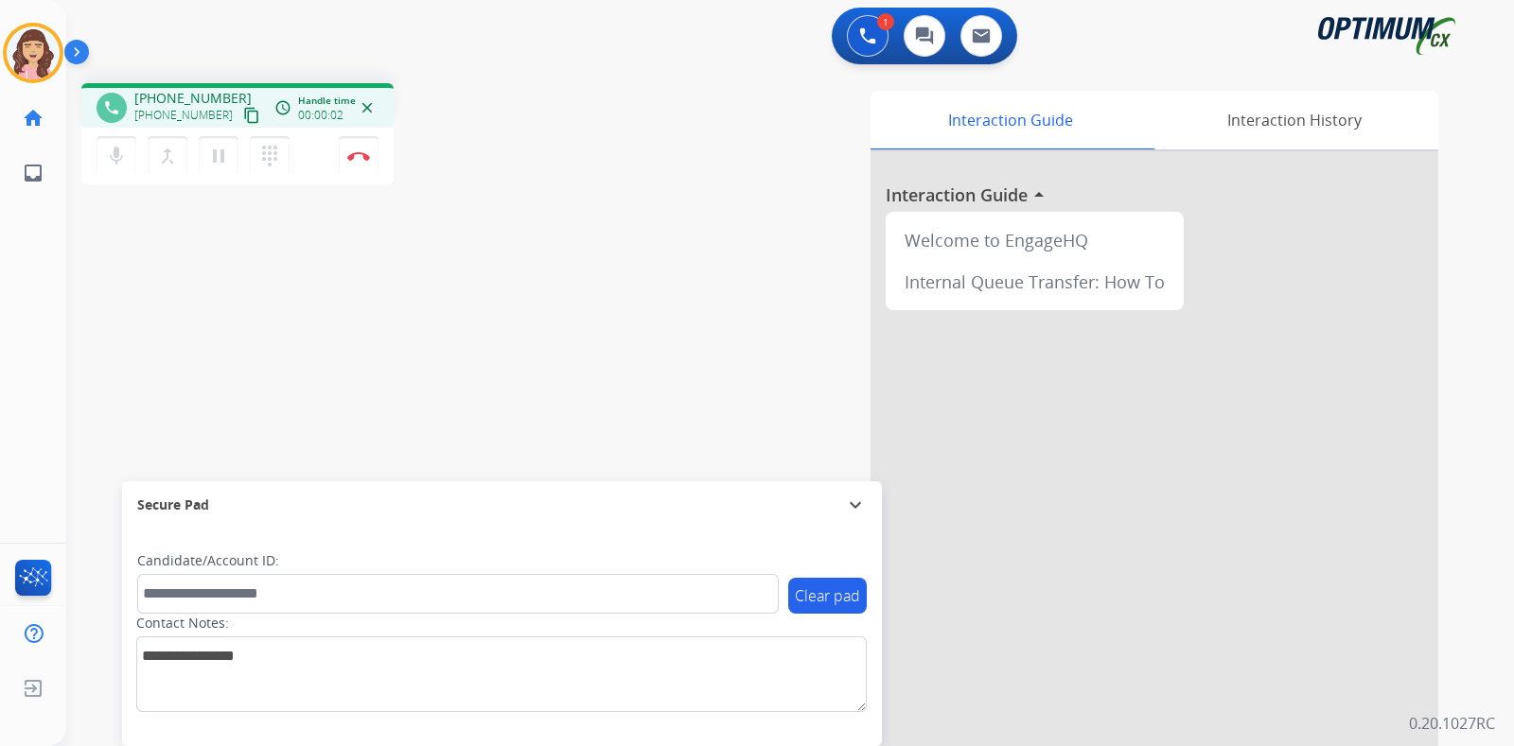
click at [243, 114] on mat-icon "content_copy" at bounding box center [251, 115] width 17 height 17
click at [355, 158] on img at bounding box center [358, 155] width 23 height 9
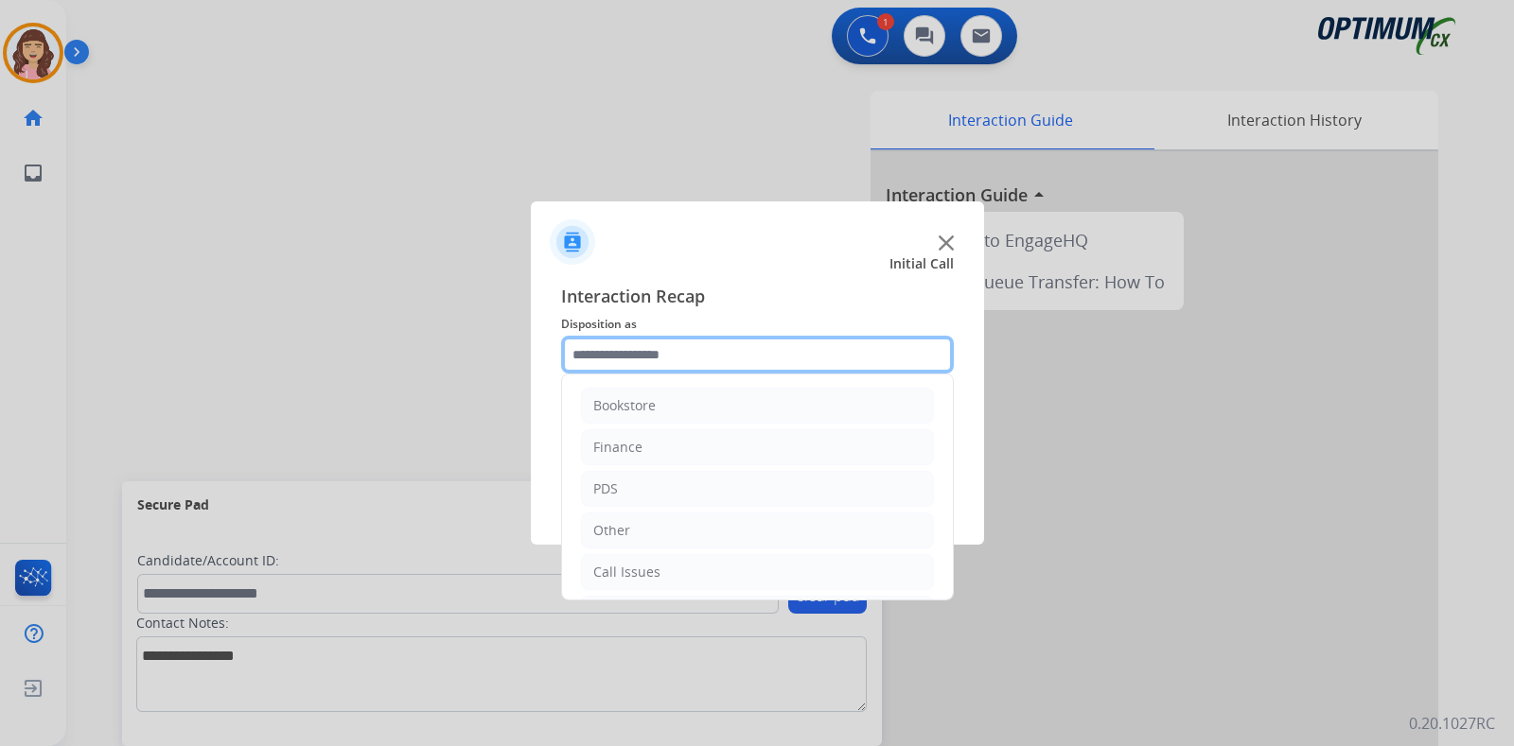
click at [694, 352] on input "text" at bounding box center [757, 355] width 393 height 38
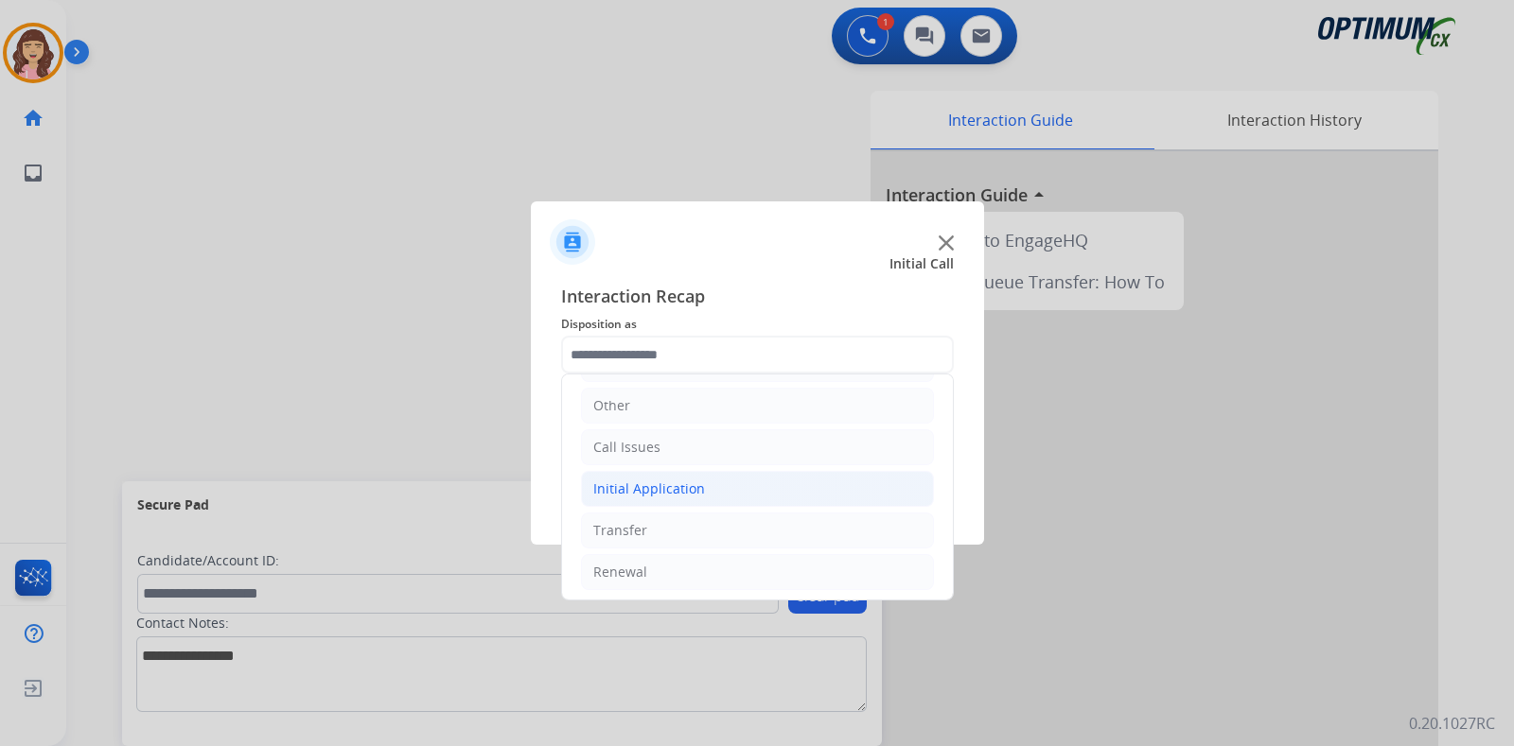
click at [697, 492] on div "Initial Application" at bounding box center [649, 489] width 112 height 19
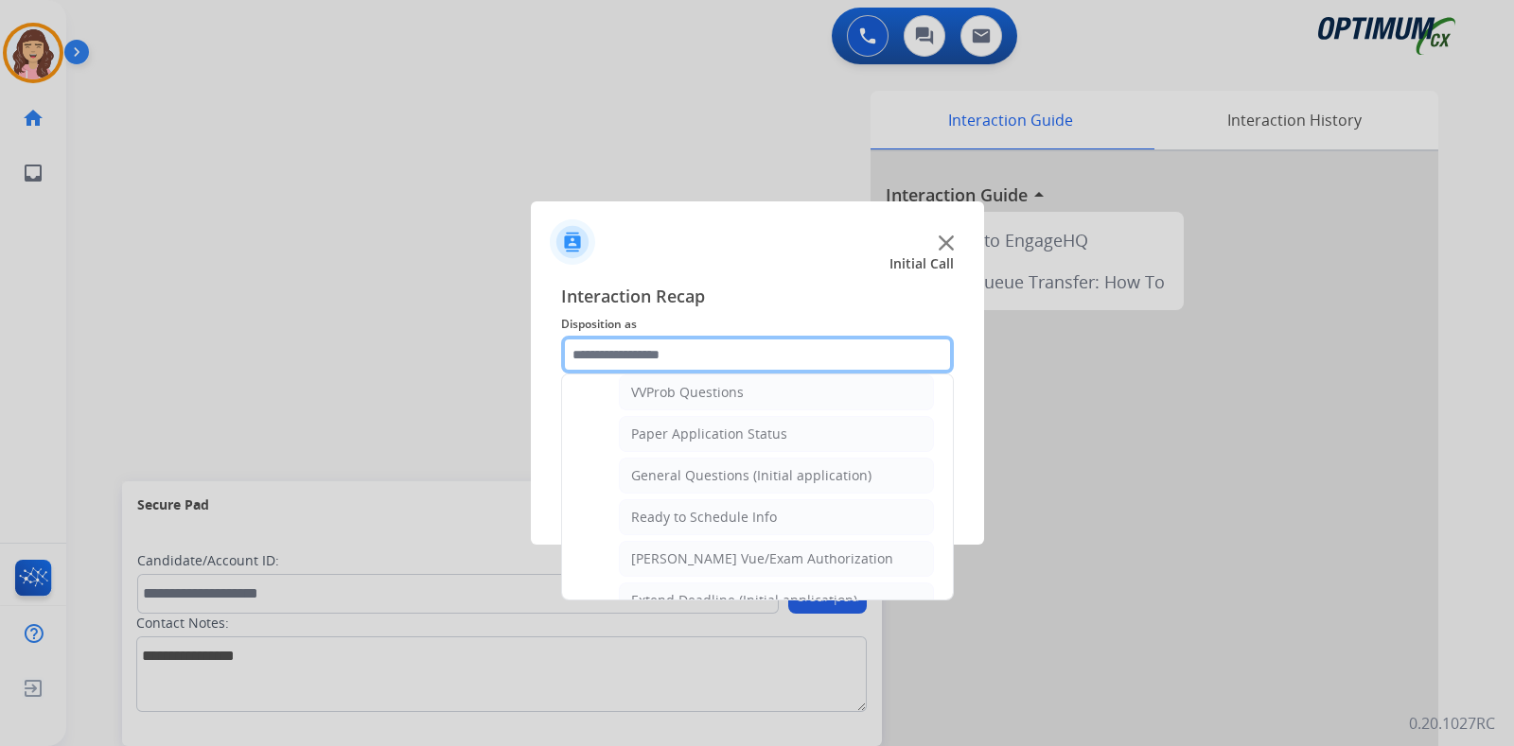
scroll to position [1026, 0]
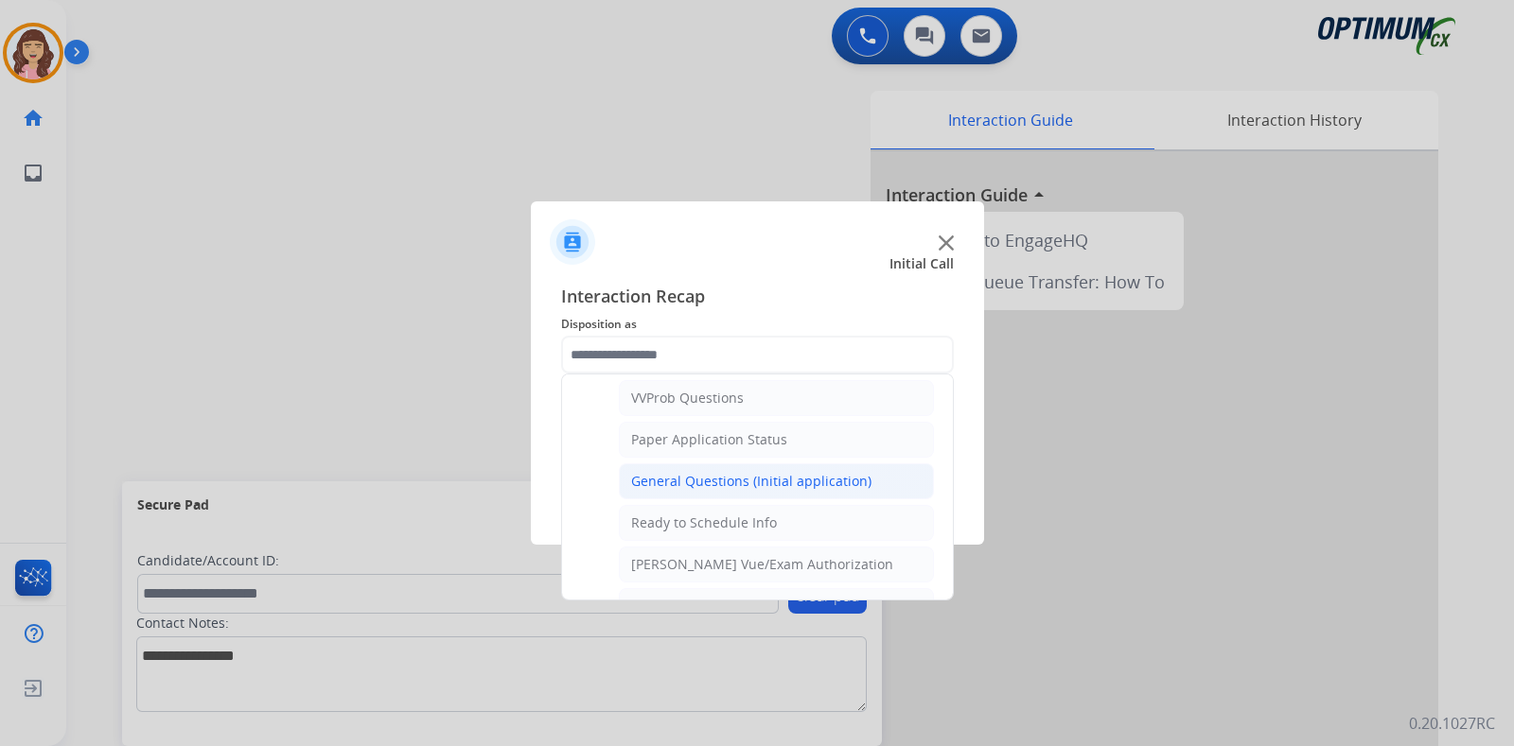
click at [743, 472] on div "General Questions (Initial application)" at bounding box center [751, 481] width 240 height 19
type input "**********"
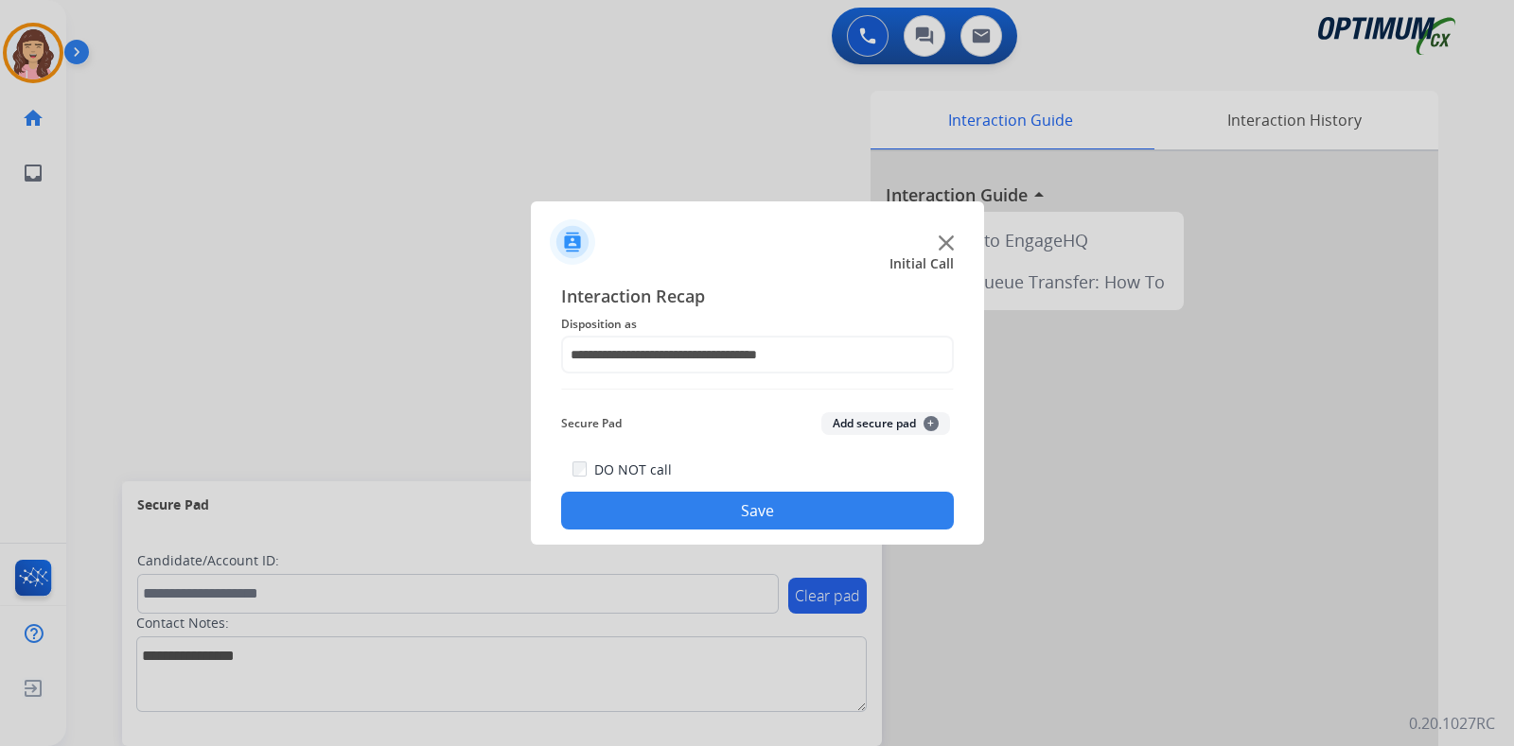
click at [710, 506] on button "Save" at bounding box center [757, 511] width 393 height 38
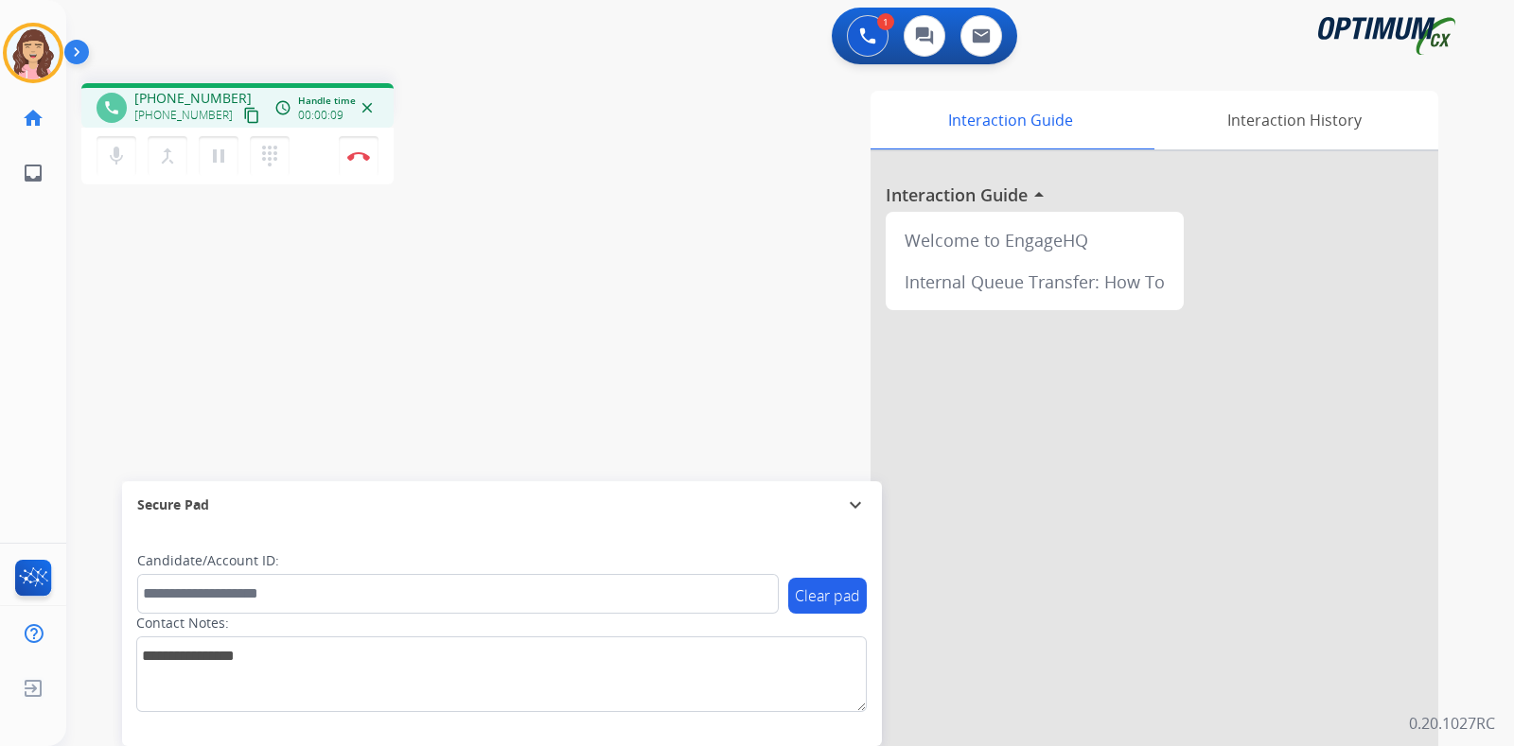
click at [241, 119] on button "content_copy" at bounding box center [251, 115] width 23 height 23
click at [121, 163] on mat-icon "mic" at bounding box center [116, 156] width 23 height 23
click at [121, 163] on mat-icon "mic_off" at bounding box center [116, 156] width 23 height 23
click at [358, 153] on img at bounding box center [358, 155] width 23 height 9
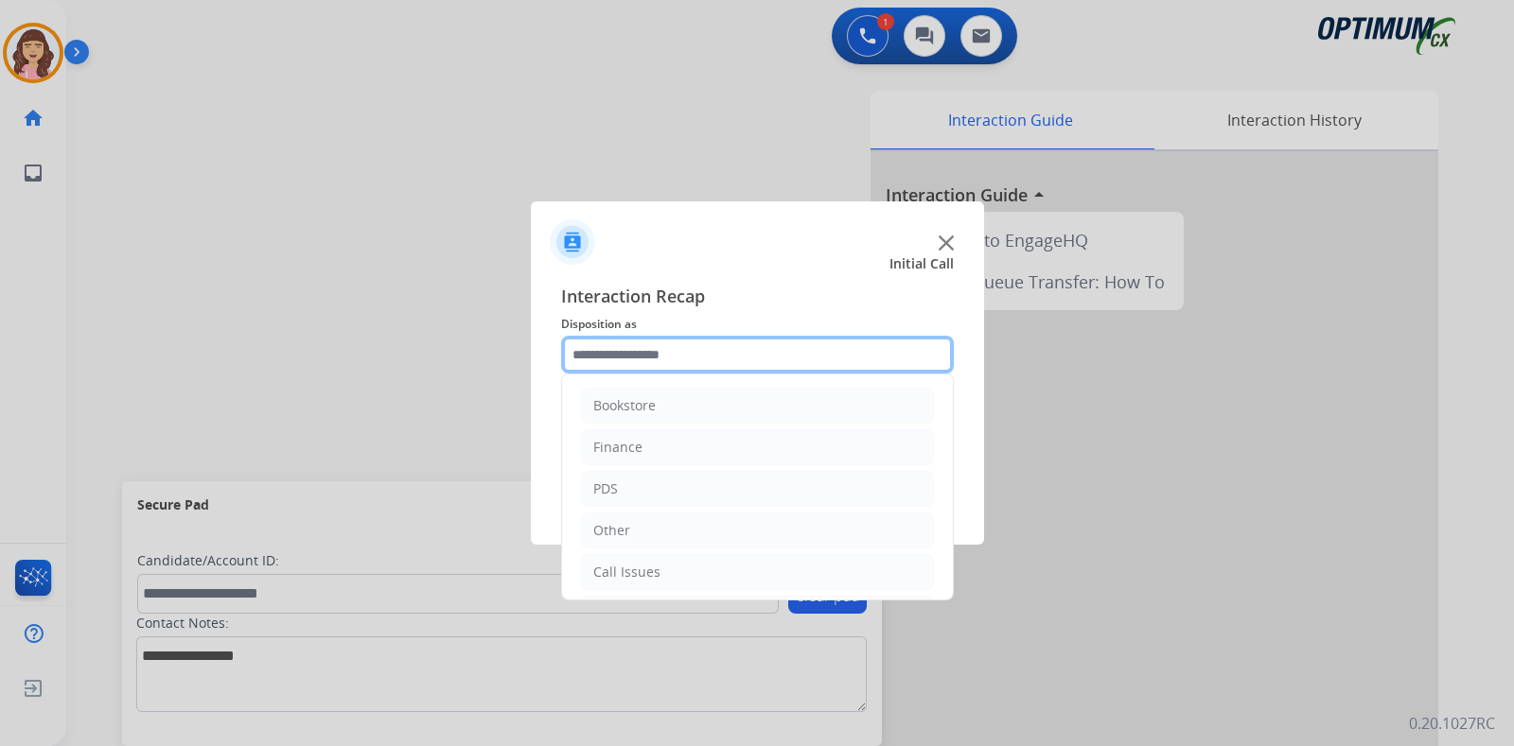
click at [658, 353] on input "text" at bounding box center [757, 355] width 393 height 38
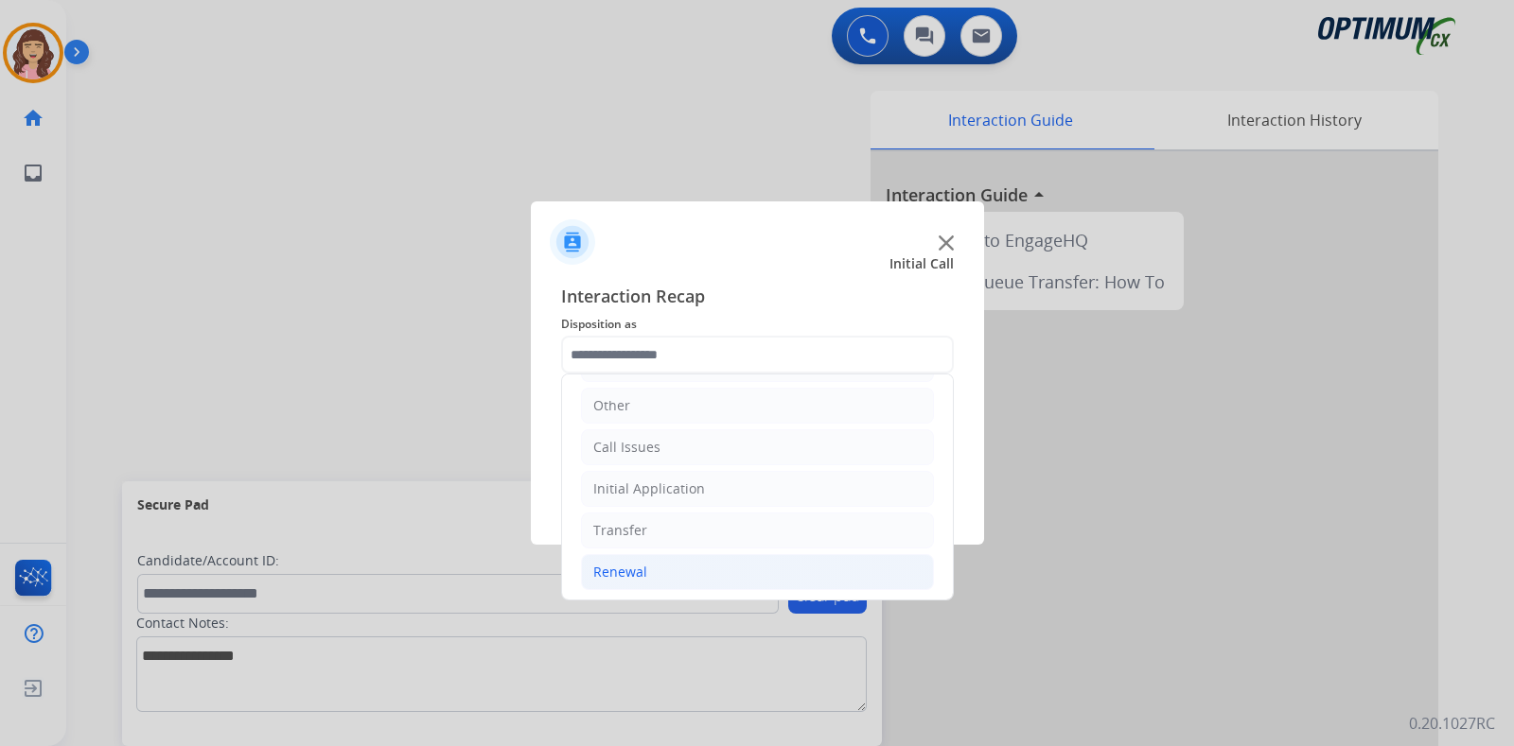
click at [649, 561] on li "Renewal" at bounding box center [757, 572] width 353 height 36
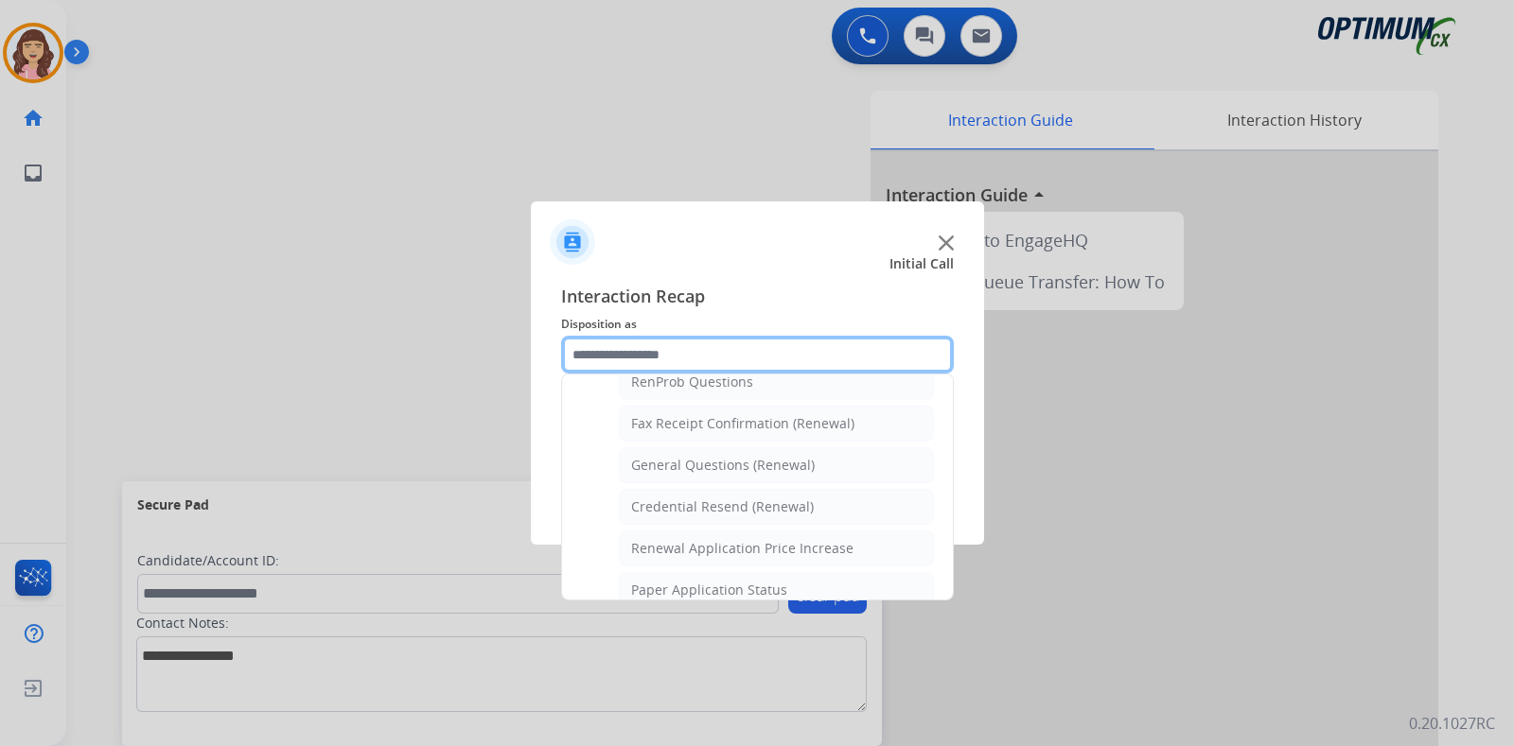
scroll to position [487, 0]
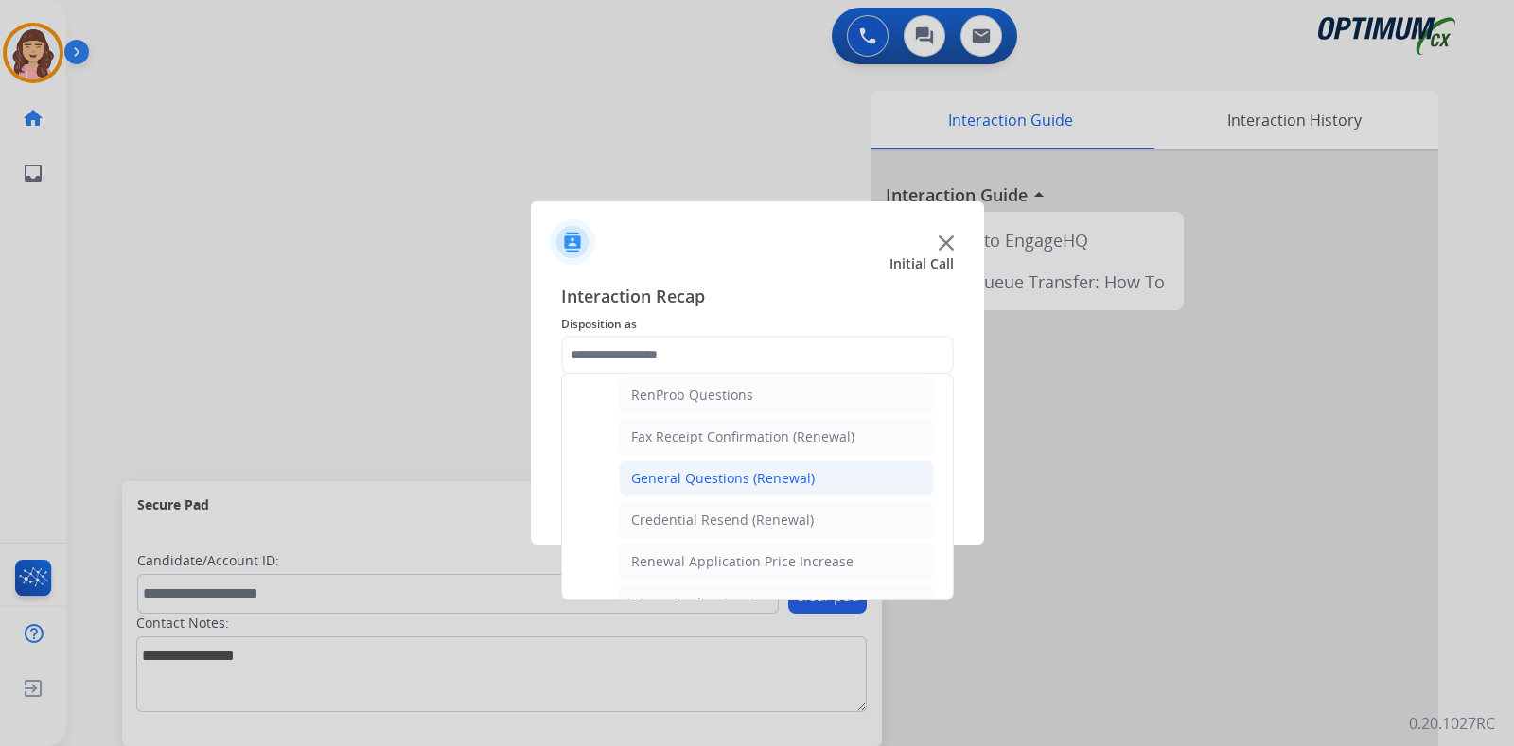
click at [770, 470] on div "General Questions (Renewal)" at bounding box center [723, 478] width 184 height 19
type input "**********"
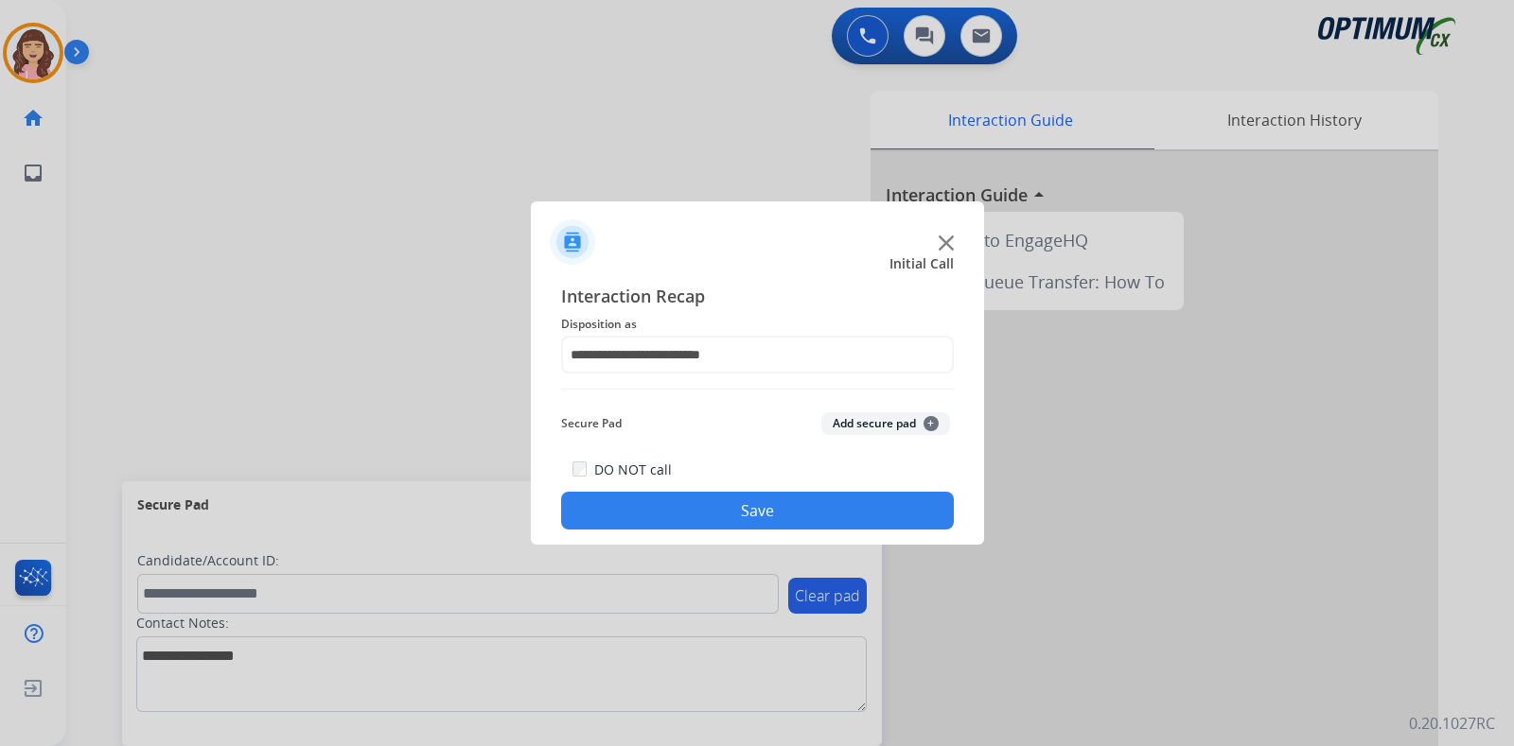
click at [729, 512] on button "Save" at bounding box center [757, 511] width 393 height 38
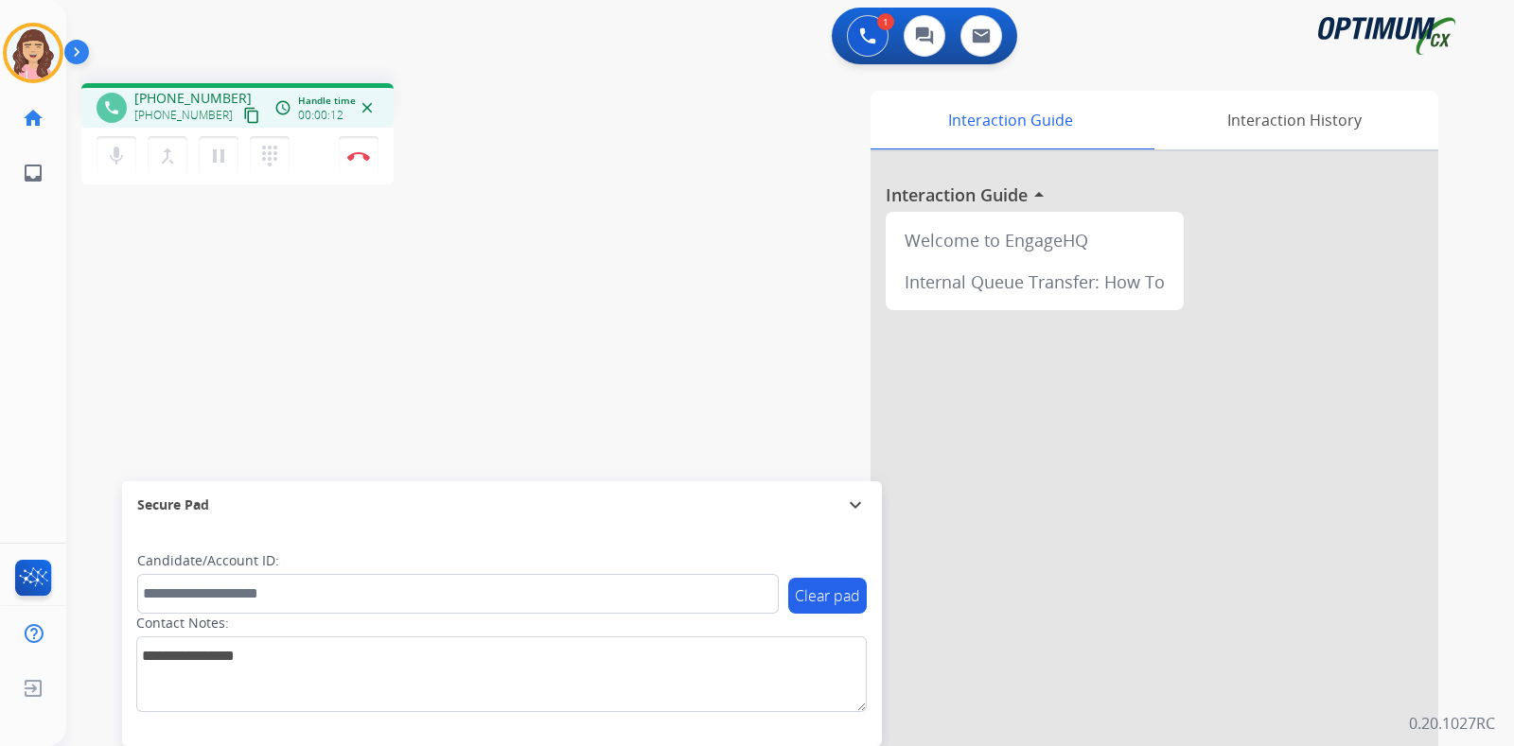
click at [243, 111] on mat-icon "content_copy" at bounding box center [251, 115] width 17 height 17
click at [109, 163] on mat-icon "mic" at bounding box center [116, 156] width 23 height 23
click at [109, 163] on mat-icon "mic_off" at bounding box center [116, 156] width 23 height 23
click at [309, 425] on div "phone [PHONE_NUMBER] [PHONE_NUMBER] content_copy access_time Call metrics Queue…" at bounding box center [767, 462] width 1402 height 789
click at [362, 153] on img at bounding box center [358, 155] width 23 height 9
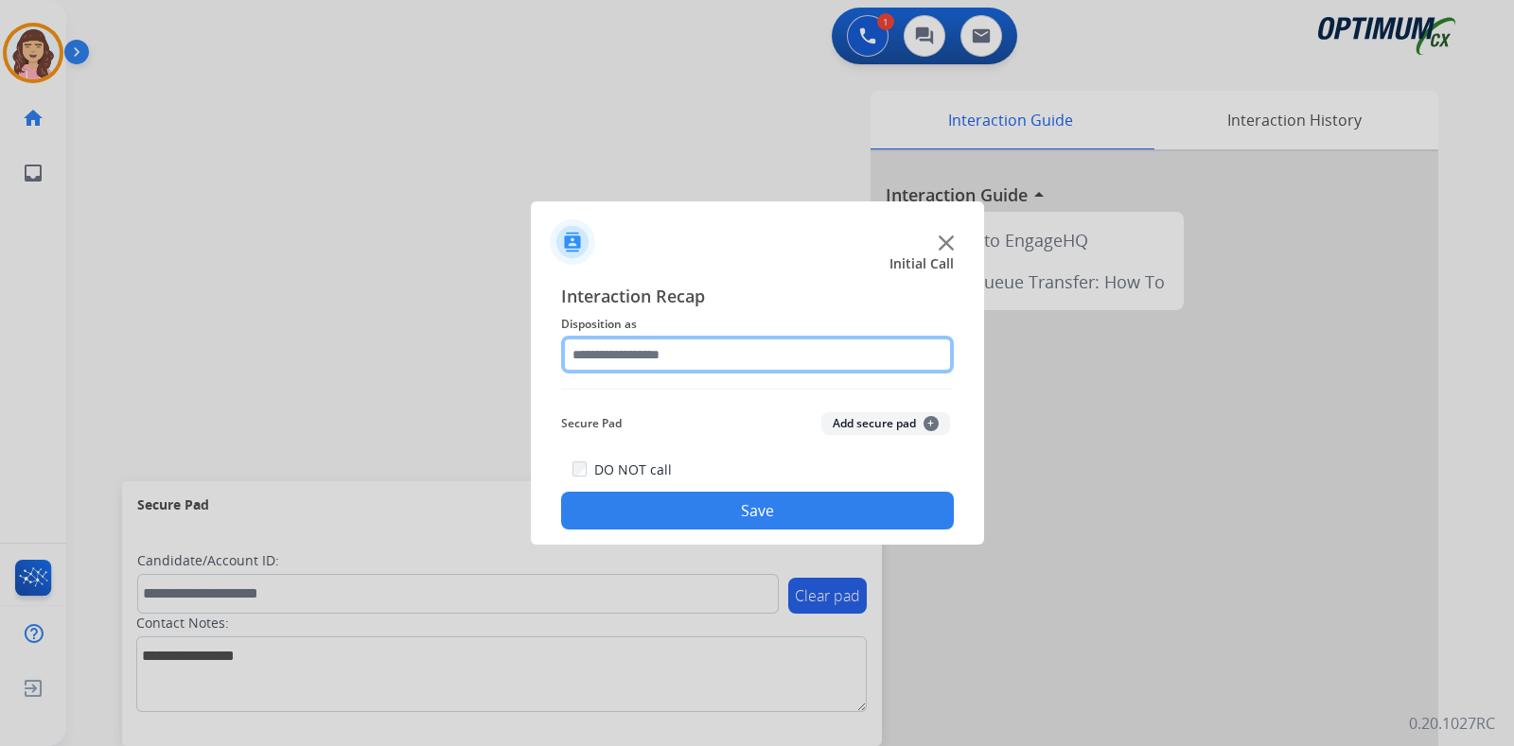
click at [726, 347] on input "text" at bounding box center [757, 355] width 393 height 38
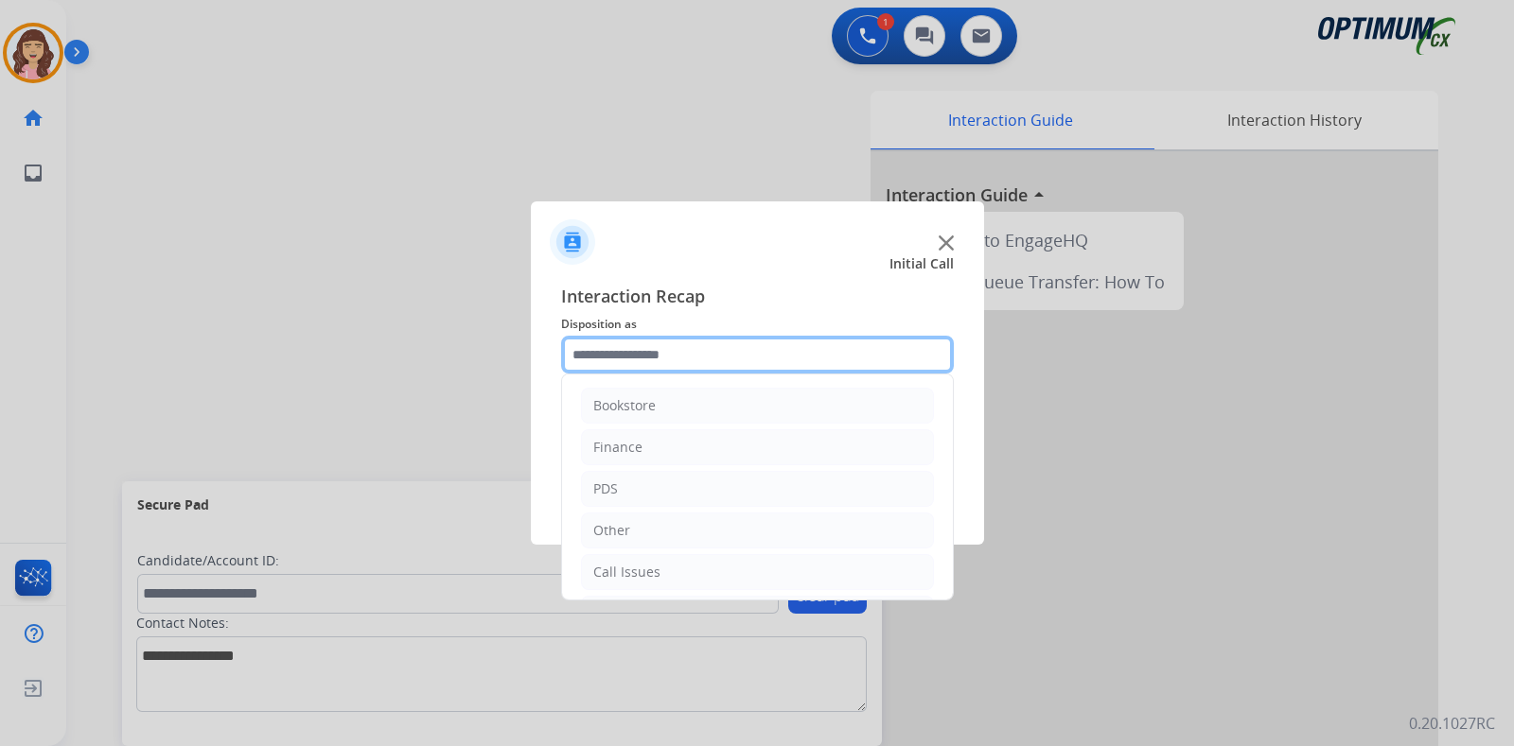
scroll to position [125, 0]
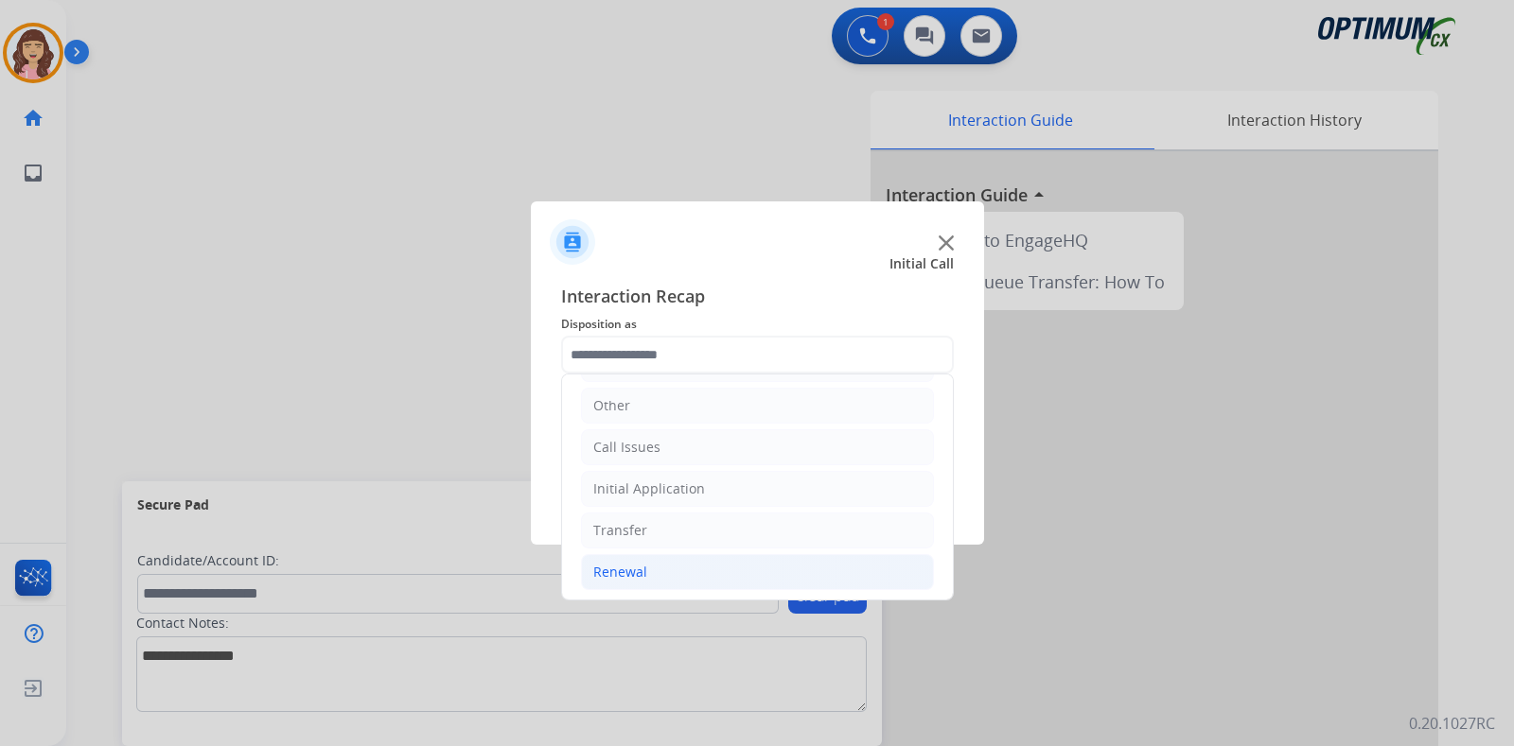
click at [648, 566] on li "Renewal" at bounding box center [757, 572] width 353 height 36
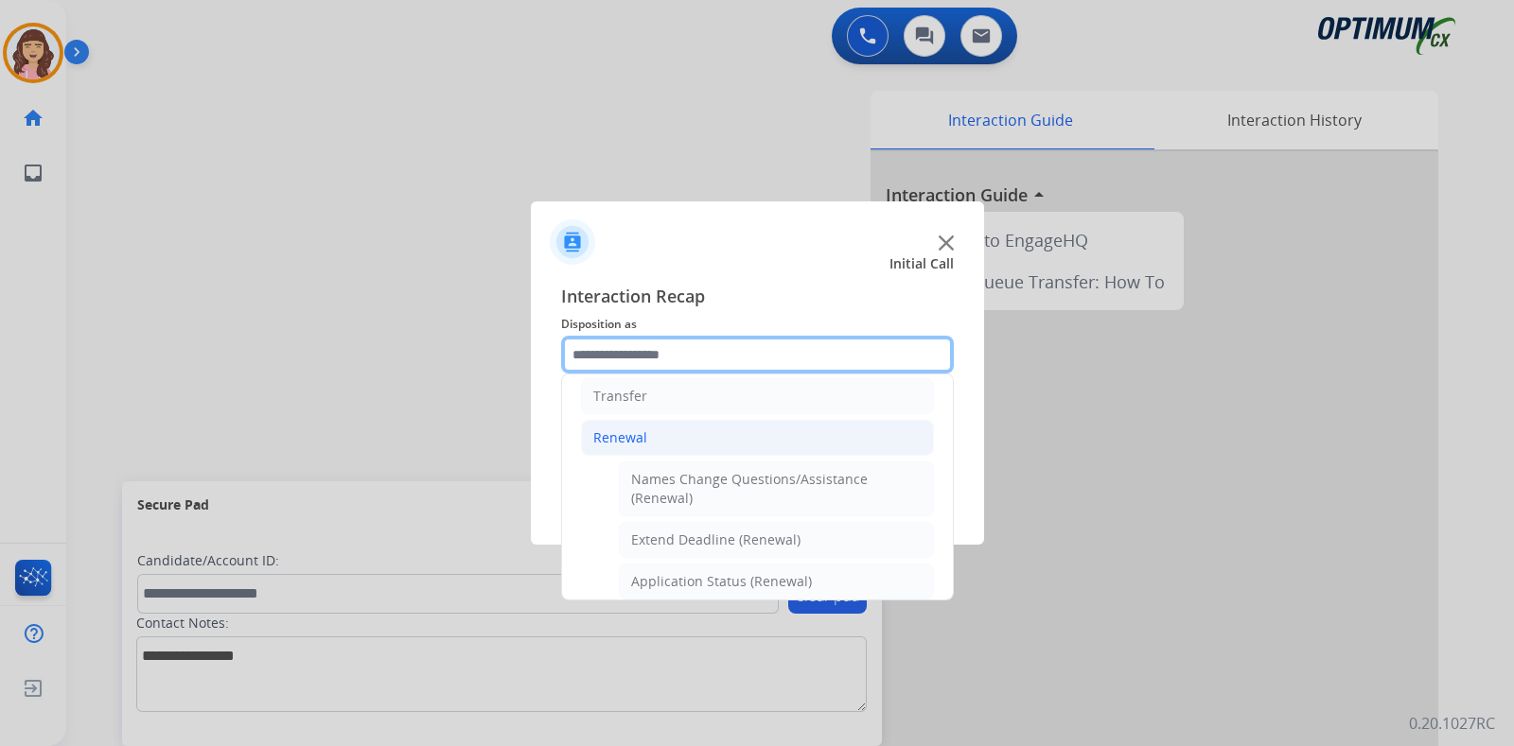
scroll to position [122, 0]
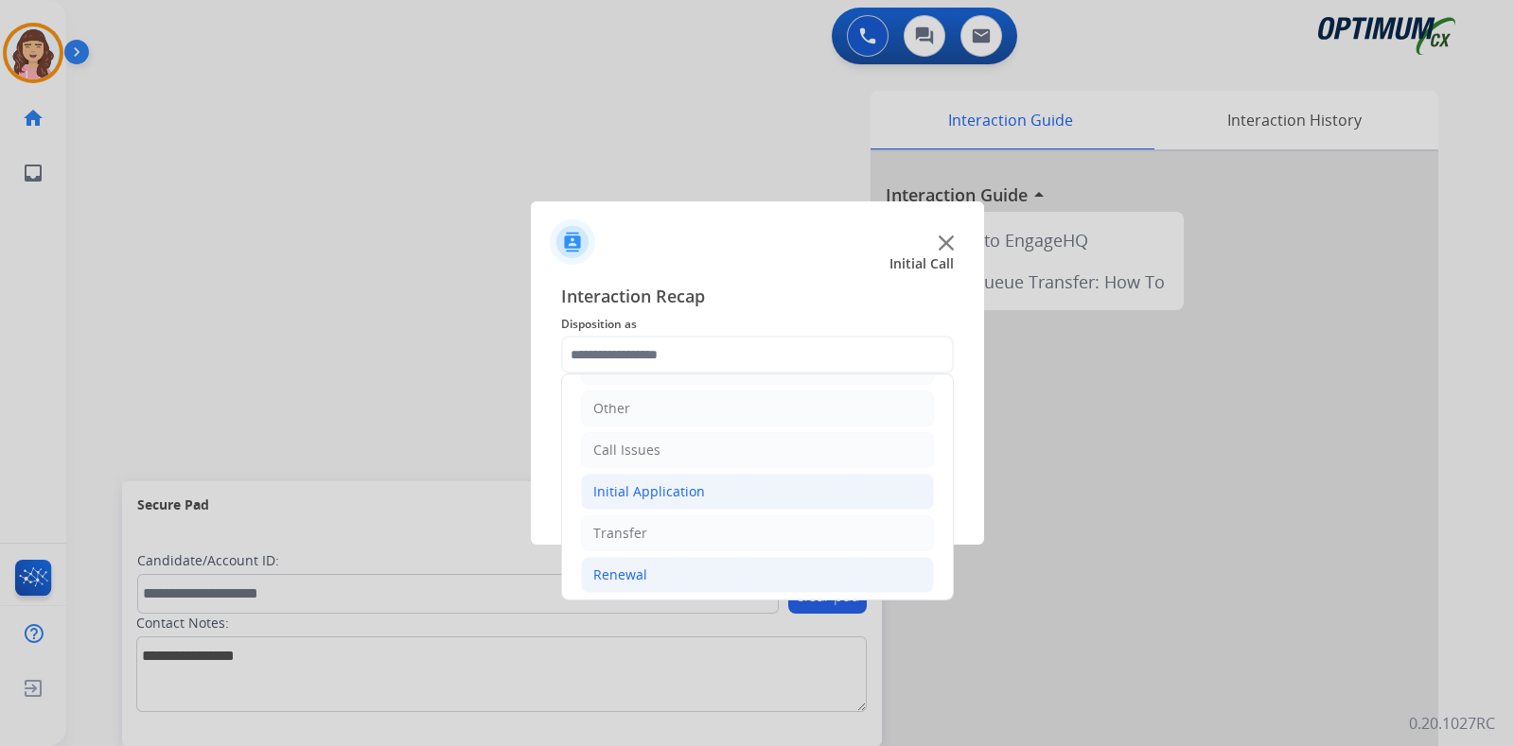
click at [670, 492] on div "Initial Application" at bounding box center [649, 491] width 112 height 19
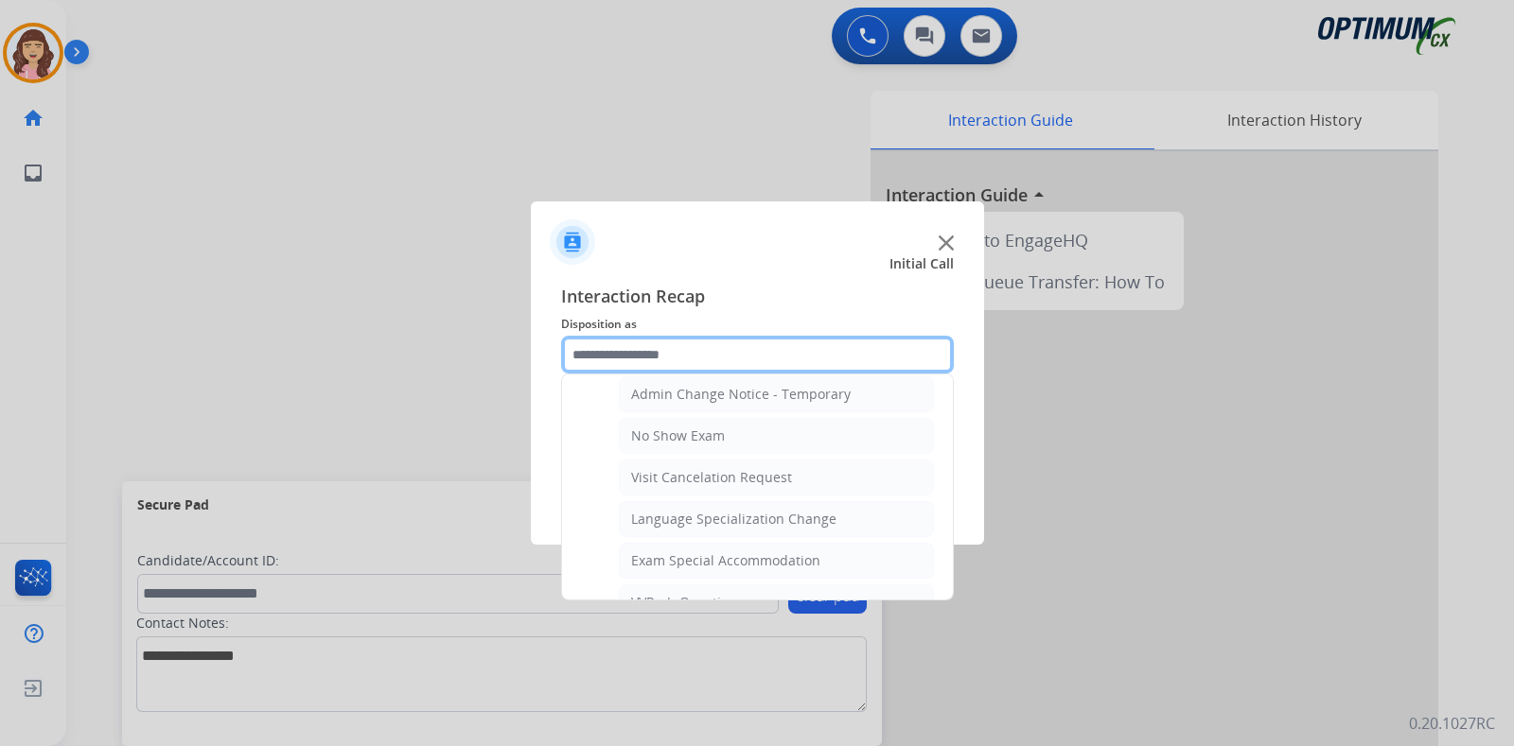
scroll to position [851, 0]
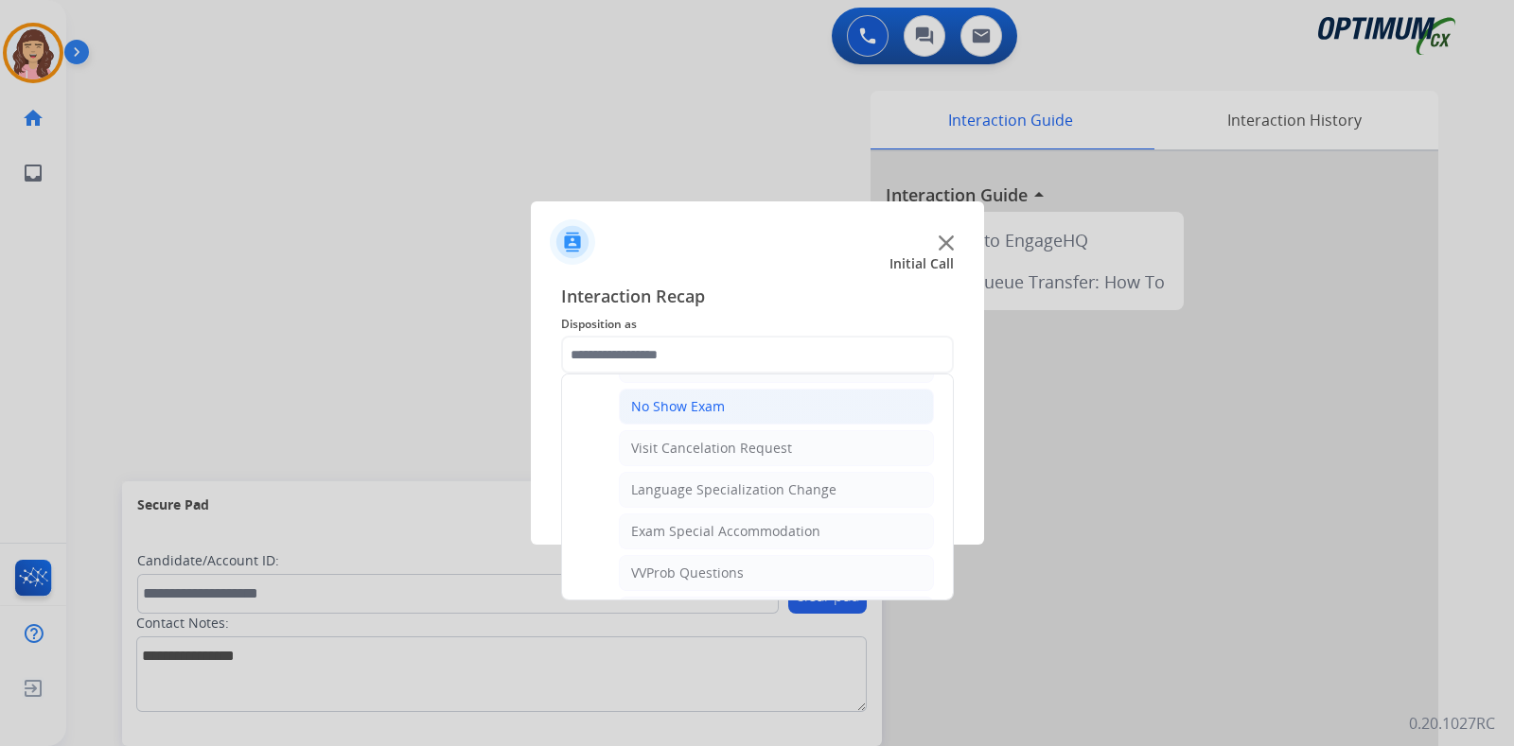
click at [724, 404] on li "No Show Exam" at bounding box center [776, 407] width 315 height 36
type input "**********"
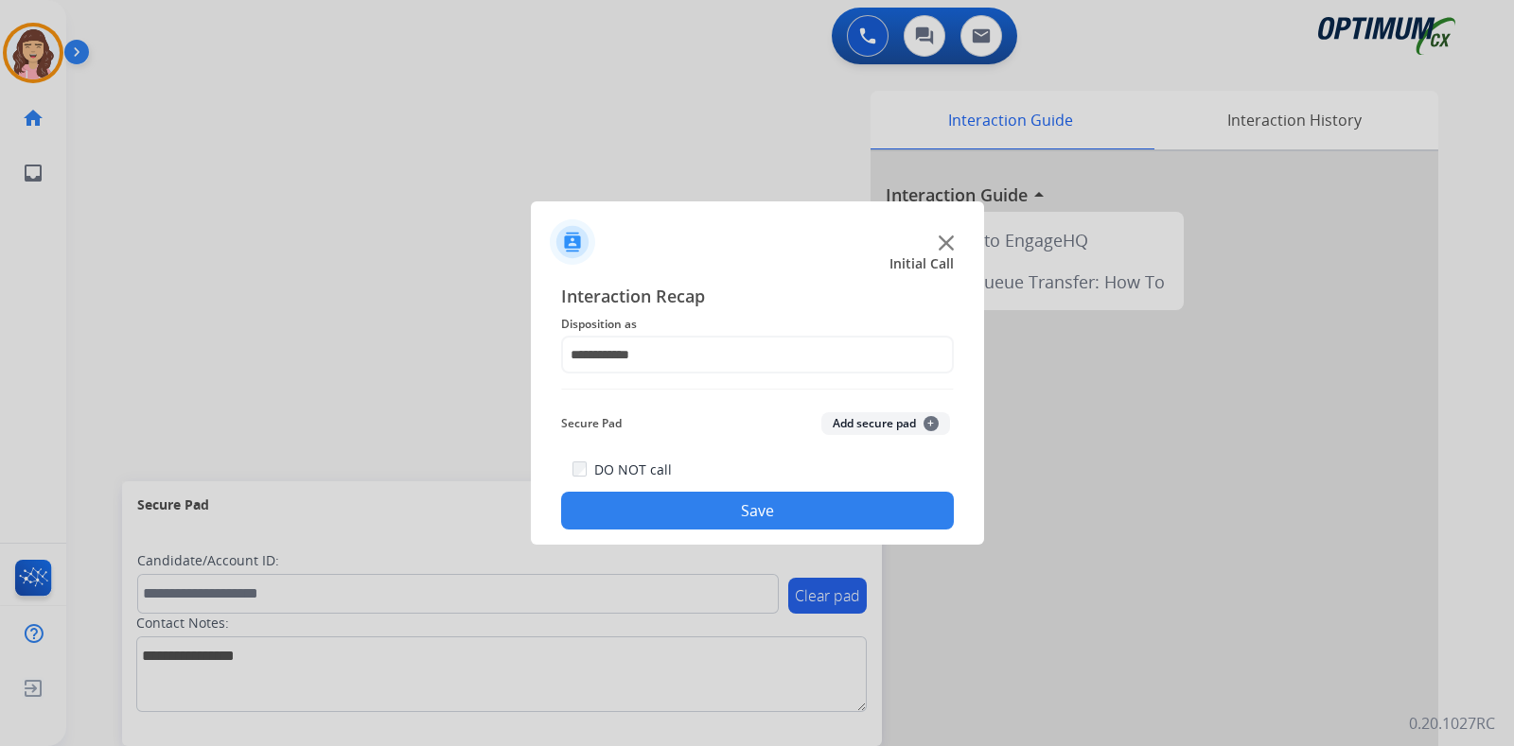
click at [724, 513] on button "Save" at bounding box center [757, 511] width 393 height 38
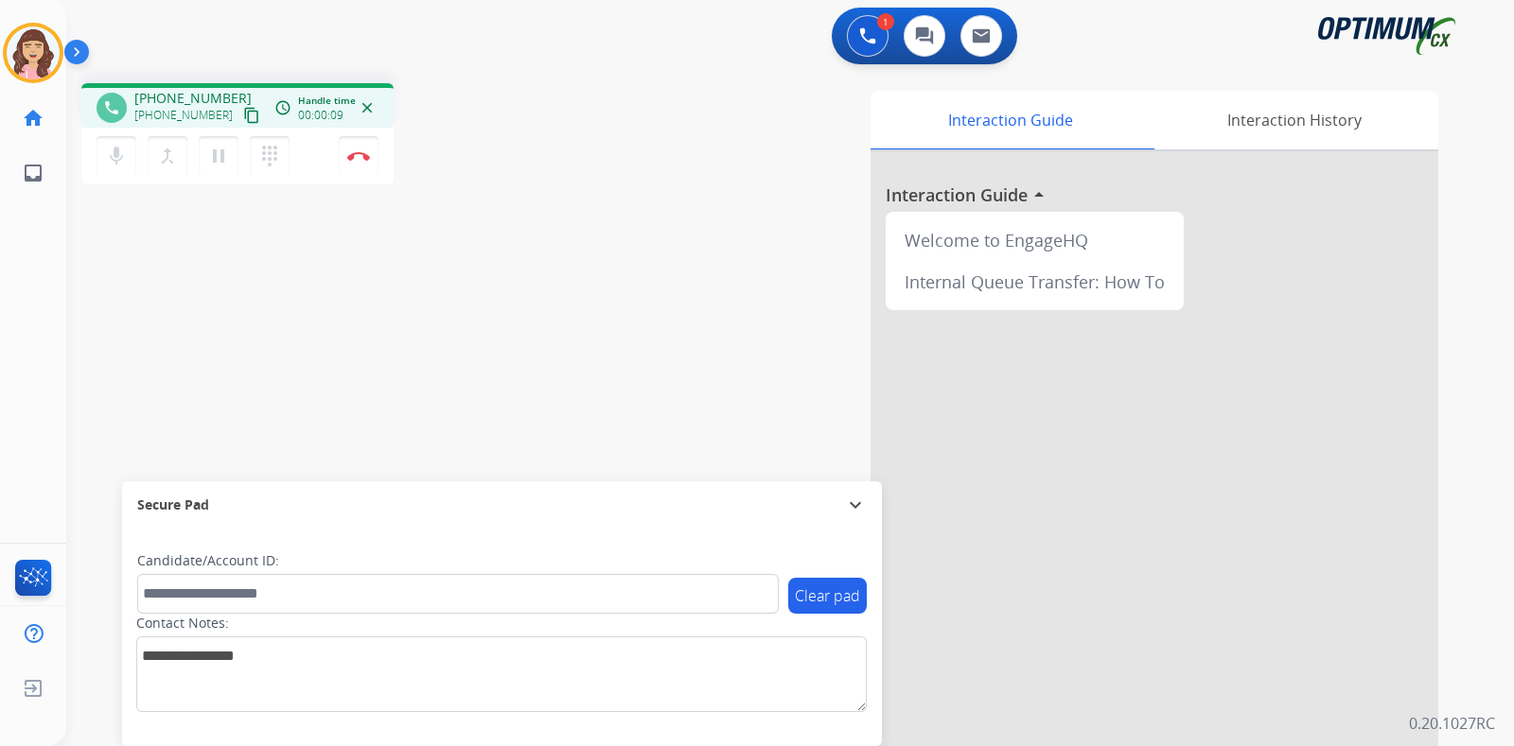
click at [243, 108] on mat-icon "content_copy" at bounding box center [251, 115] width 17 height 17
click at [355, 164] on button "Disconnect" at bounding box center [359, 156] width 40 height 40
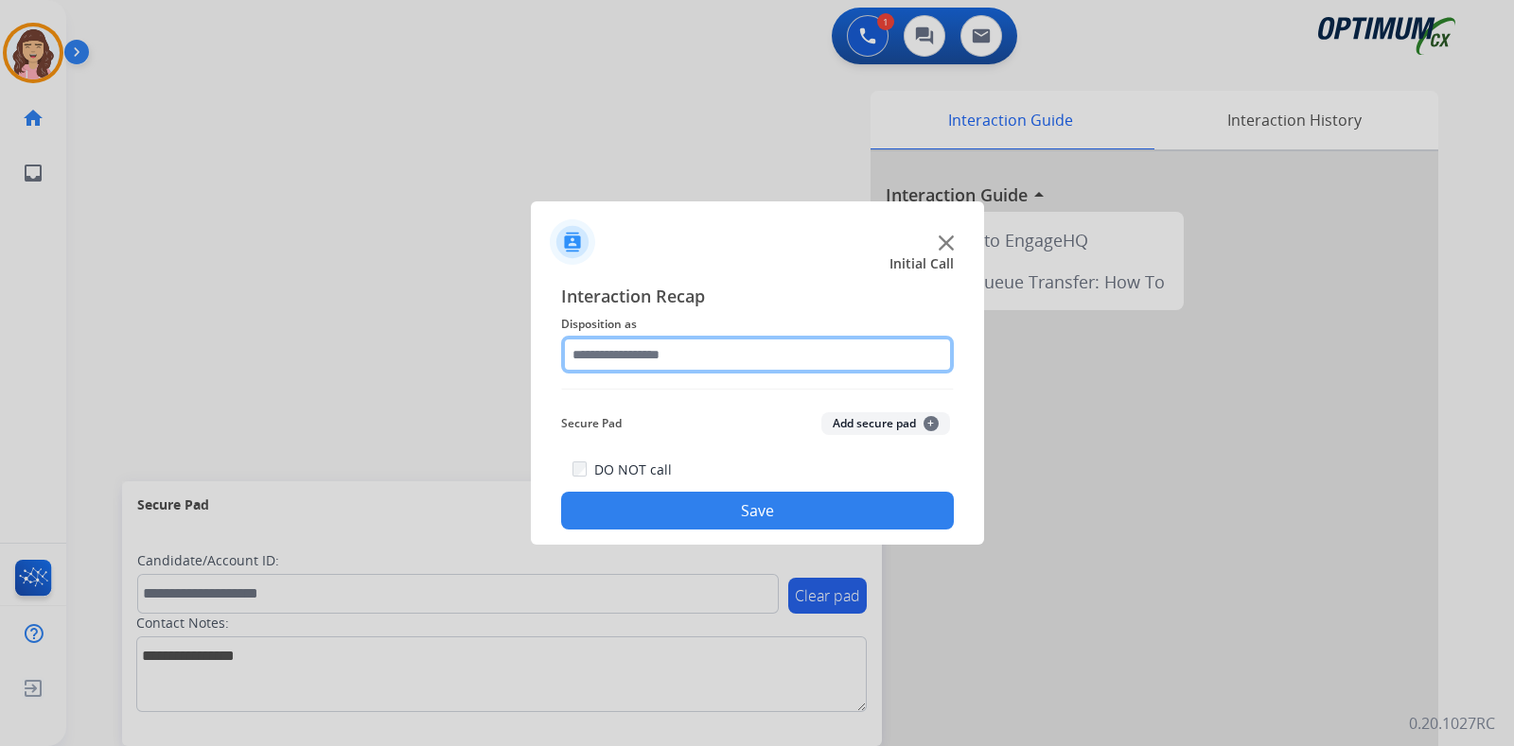
click at [649, 353] on input "text" at bounding box center [757, 355] width 393 height 38
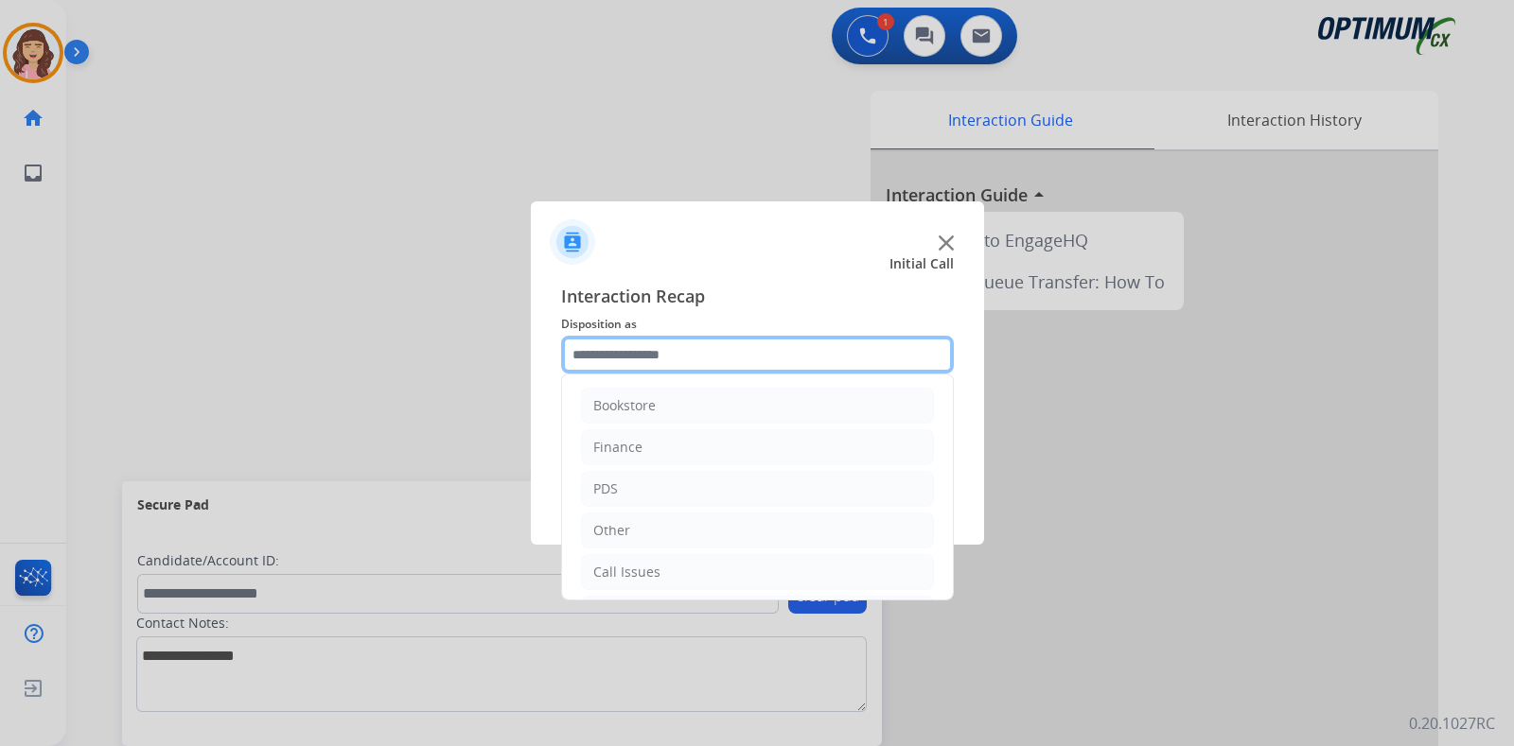
scroll to position [125, 0]
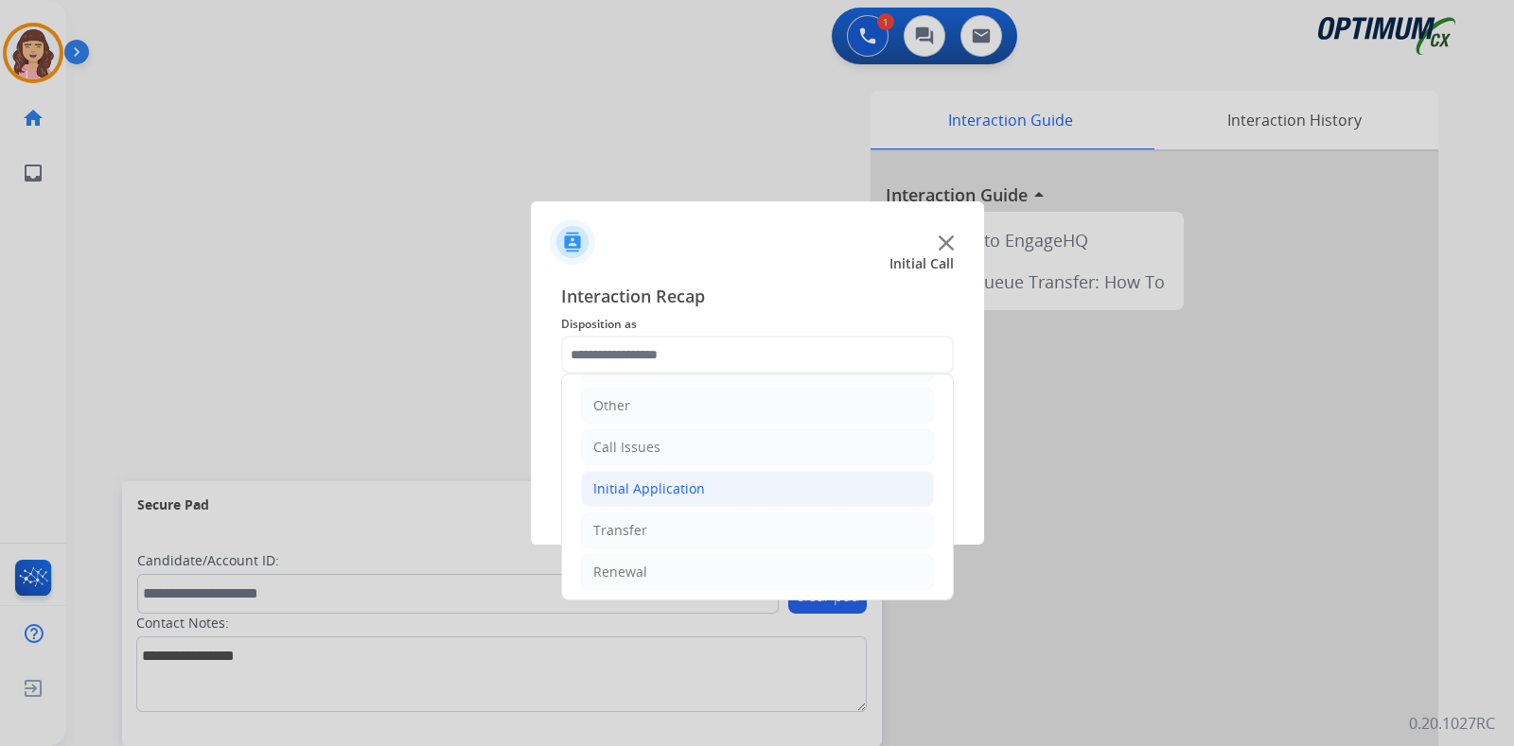
click at [675, 488] on div "Initial Application" at bounding box center [649, 489] width 112 height 19
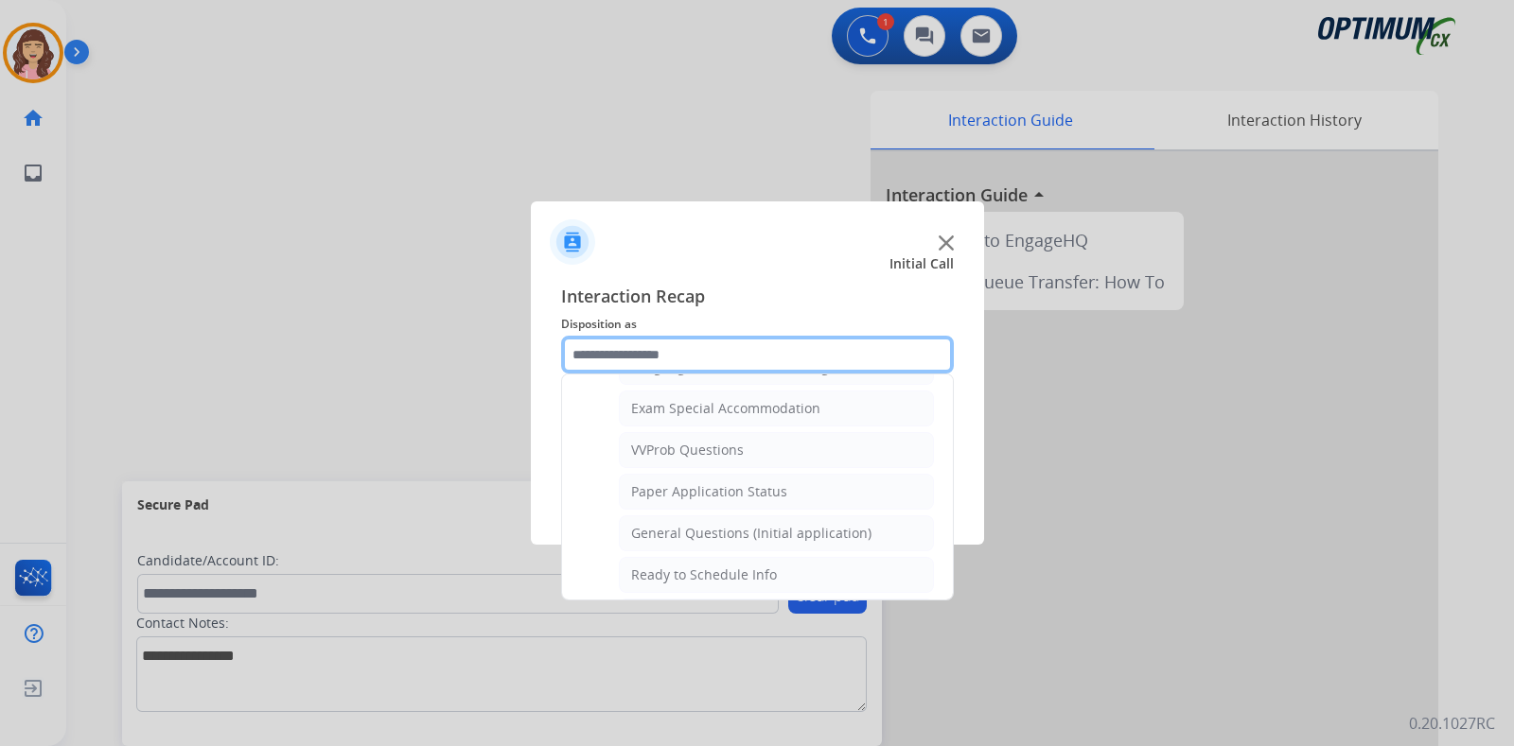
scroll to position [983, 0]
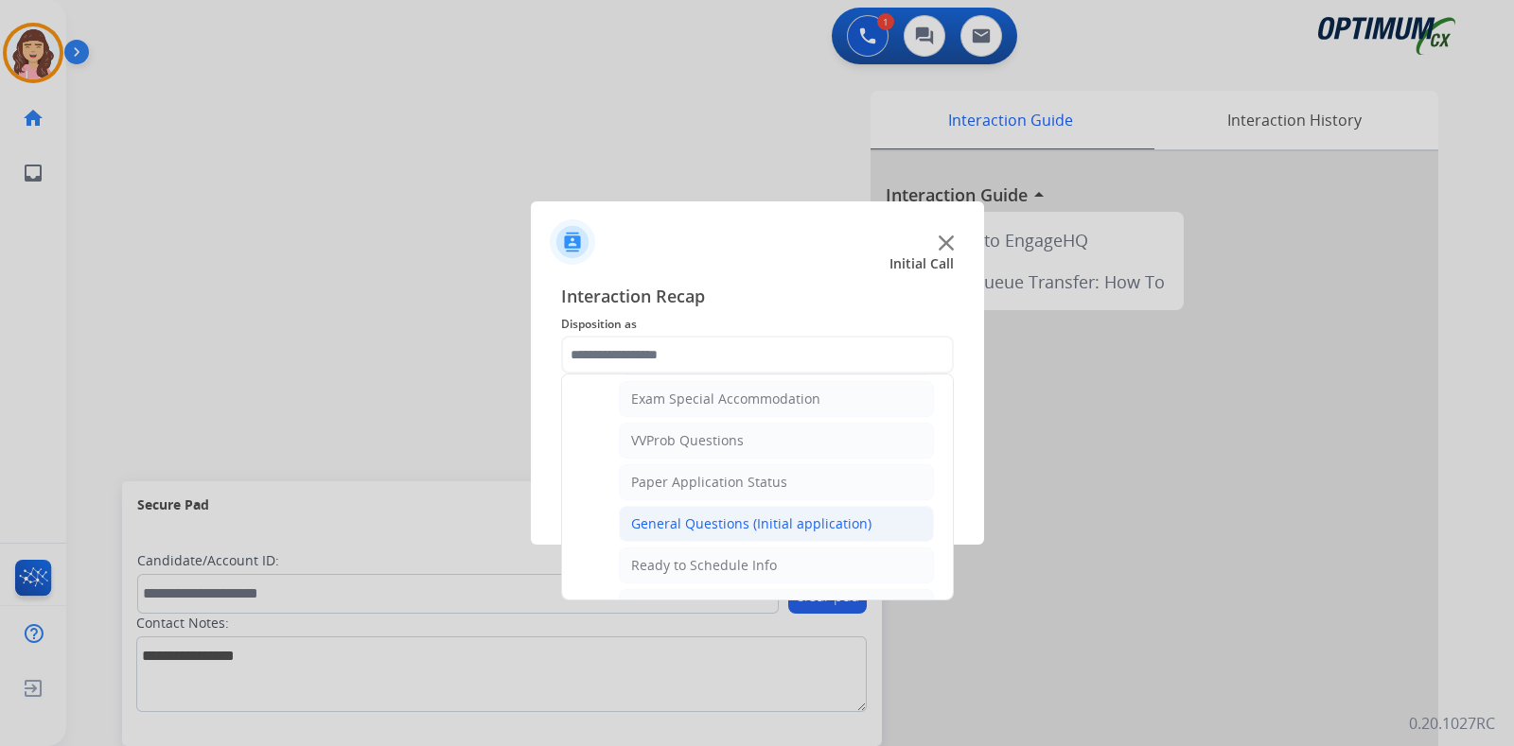
click at [722, 515] on div "General Questions (Initial application)" at bounding box center [751, 524] width 240 height 19
type input "**********"
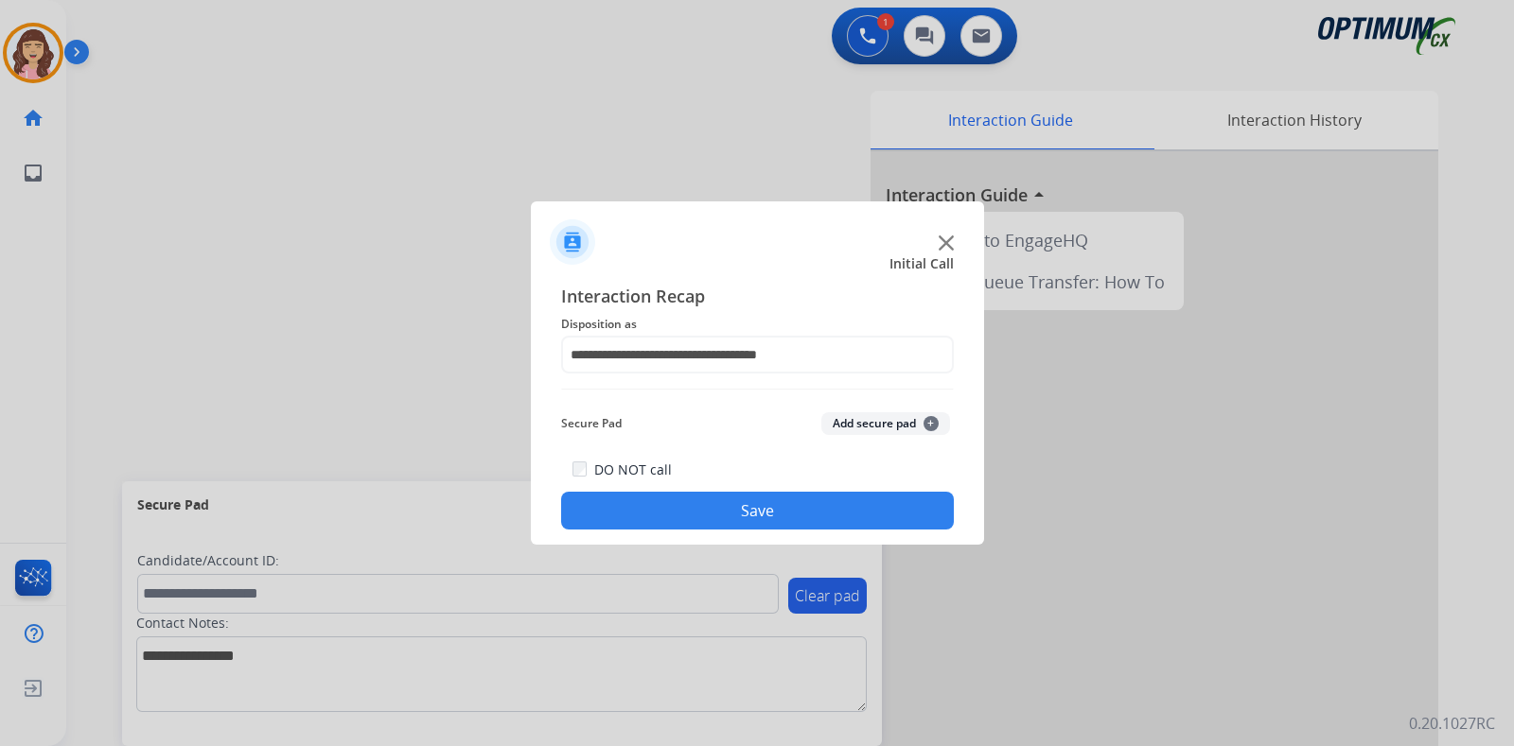
click at [708, 512] on button "Save" at bounding box center [757, 511] width 393 height 38
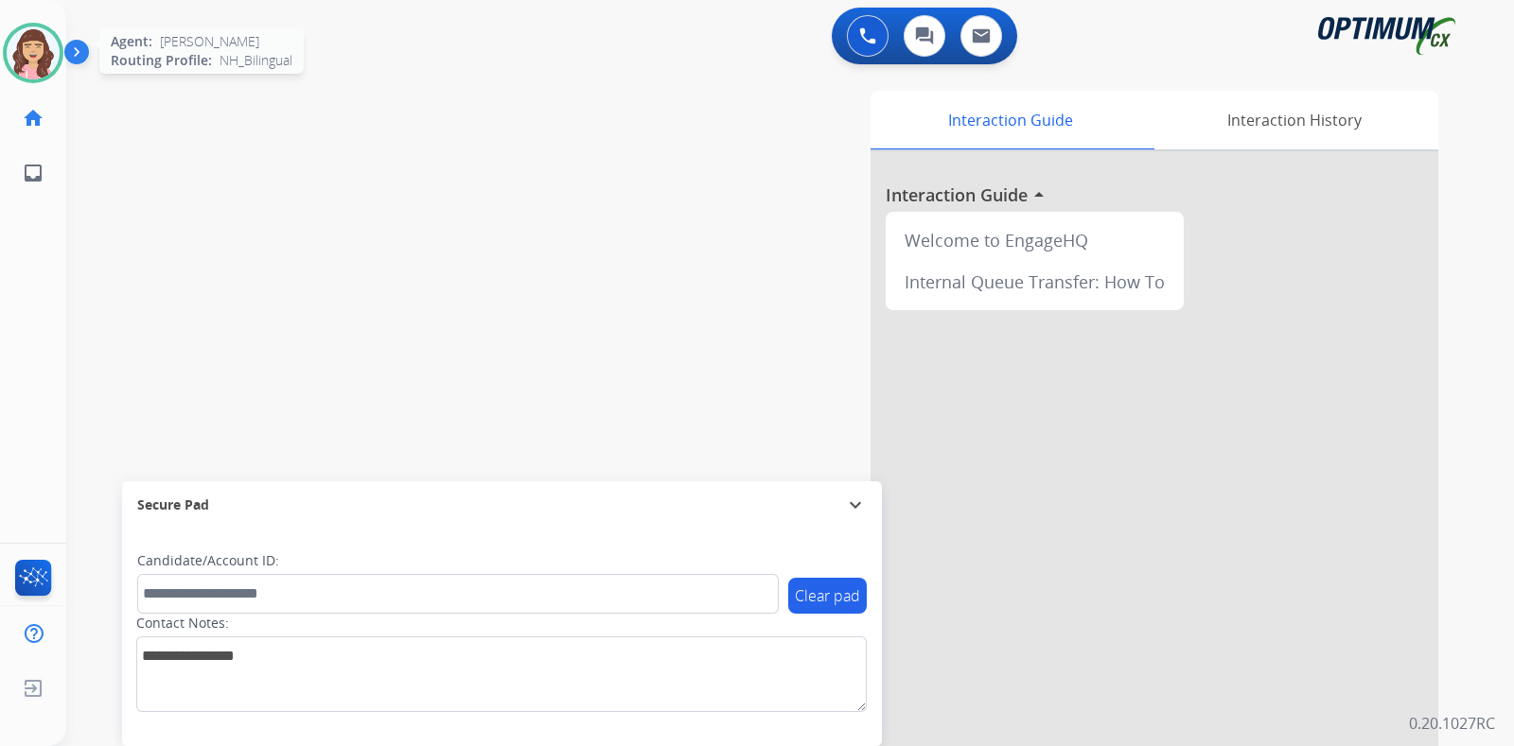
click at [26, 44] on img at bounding box center [33, 52] width 53 height 53
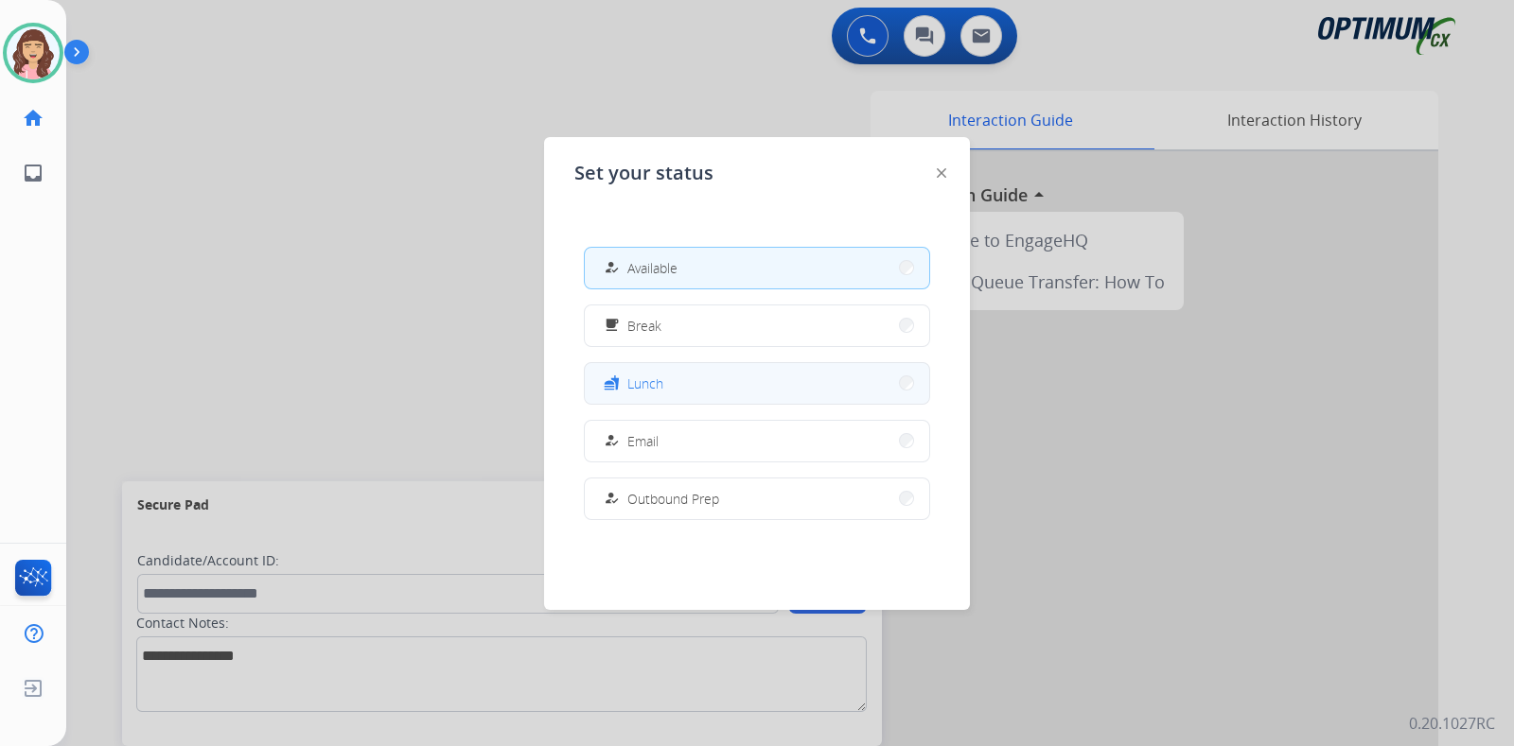
click at [652, 374] on span "Lunch" at bounding box center [645, 384] width 36 height 20
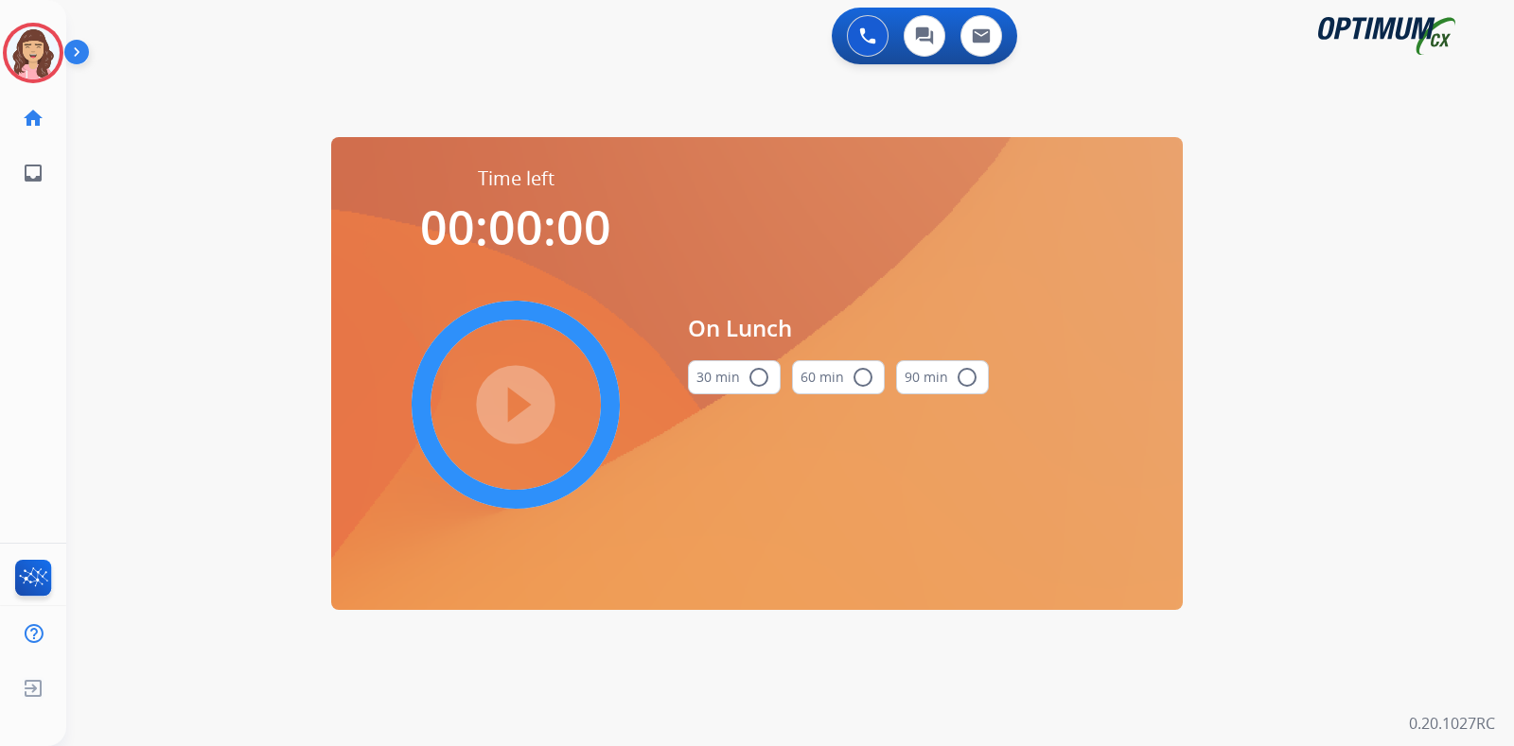
click at [754, 369] on mat-icon "radio_button_unchecked" at bounding box center [758, 377] width 23 height 23
click at [521, 395] on mat-icon "play_circle_filled" at bounding box center [515, 405] width 23 height 23
